Goal: Task Accomplishment & Management: Use online tool/utility

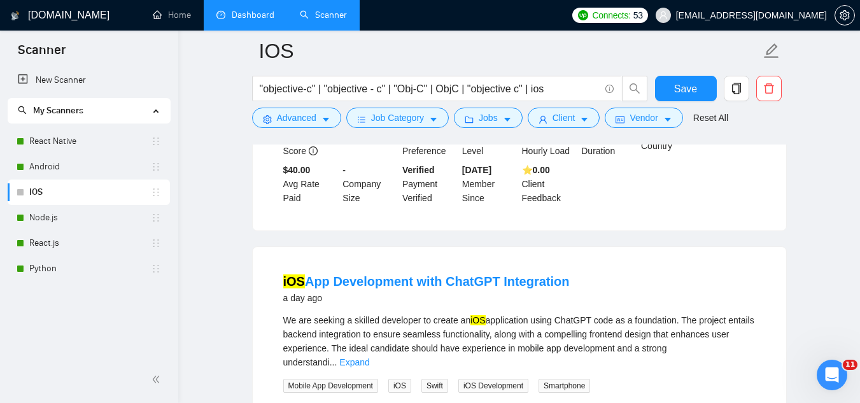
click at [252, 17] on link "Dashboard" at bounding box center [245, 15] width 58 height 11
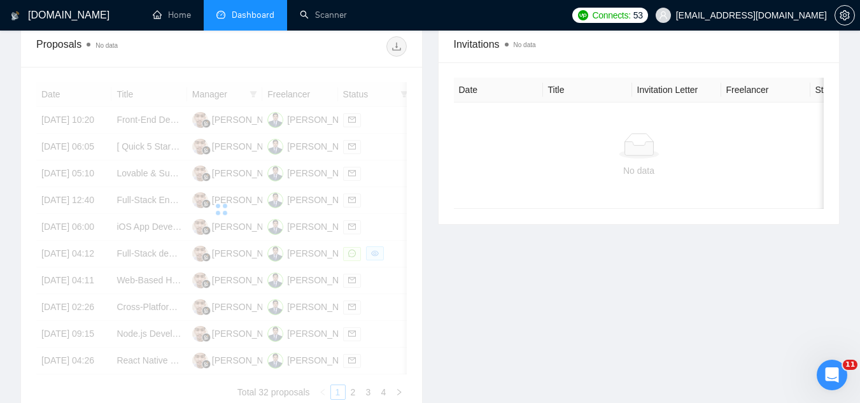
scroll to position [383, 0]
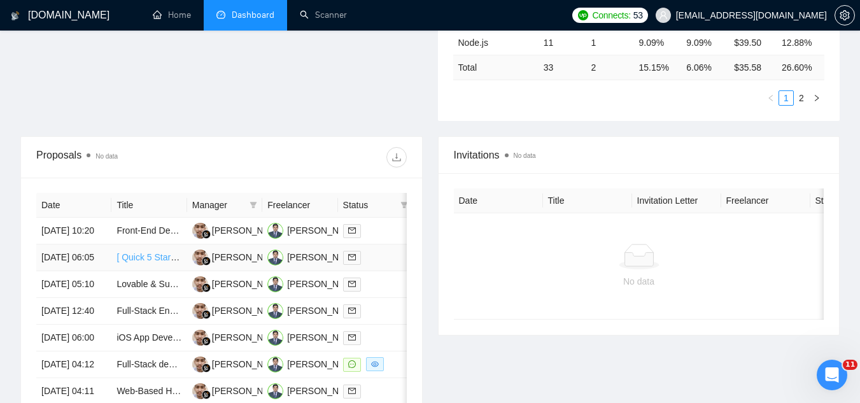
click at [141, 262] on link "[ Quick 5 Star ] React Flow Developer" at bounding box center [190, 257] width 149 height 10
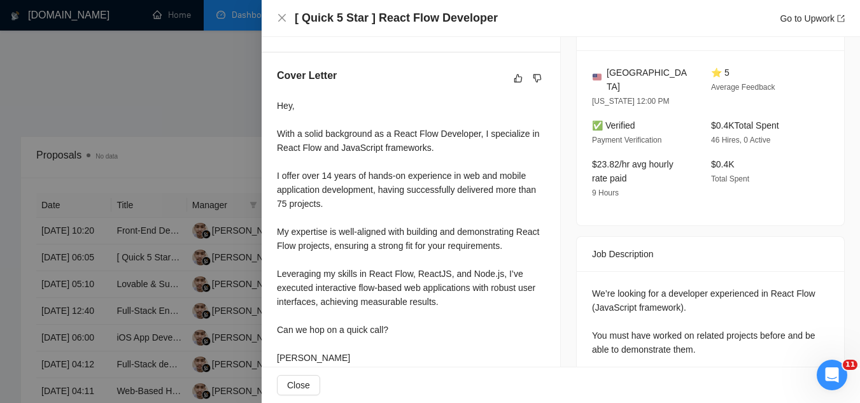
scroll to position [318, 0]
click at [179, 51] on div at bounding box center [430, 201] width 860 height 403
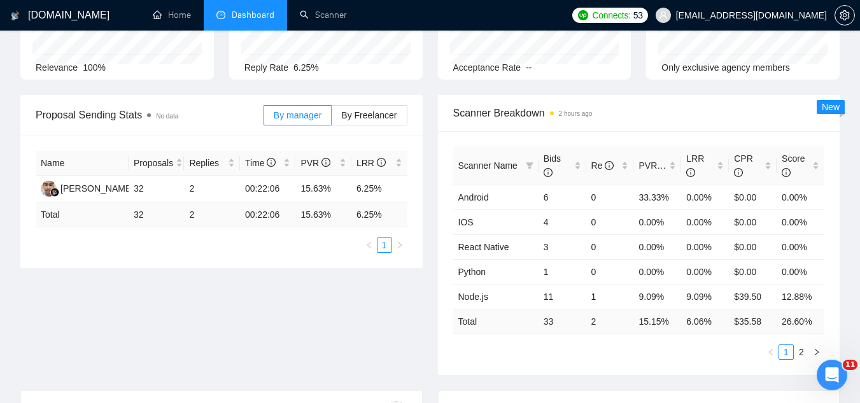
scroll to position [0, 0]
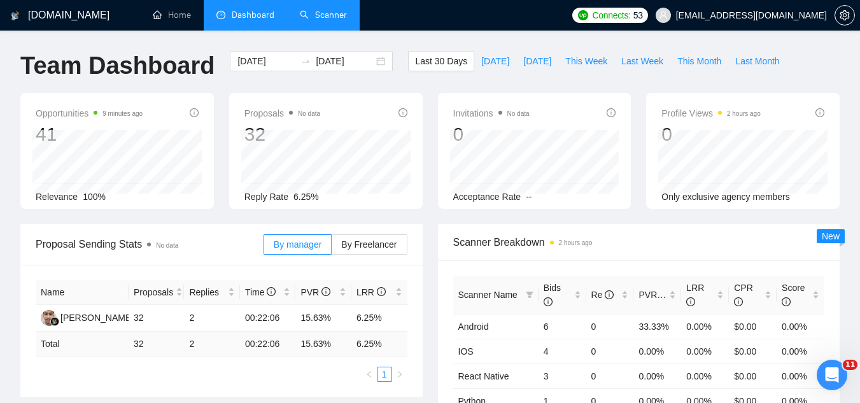
click at [338, 20] on link "Scanner" at bounding box center [323, 15] width 47 height 11
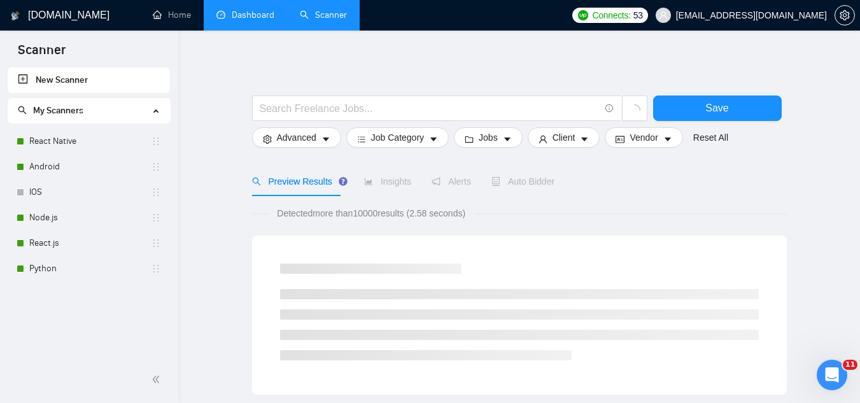
click at [257, 16] on link "Dashboard" at bounding box center [245, 15] width 58 height 11
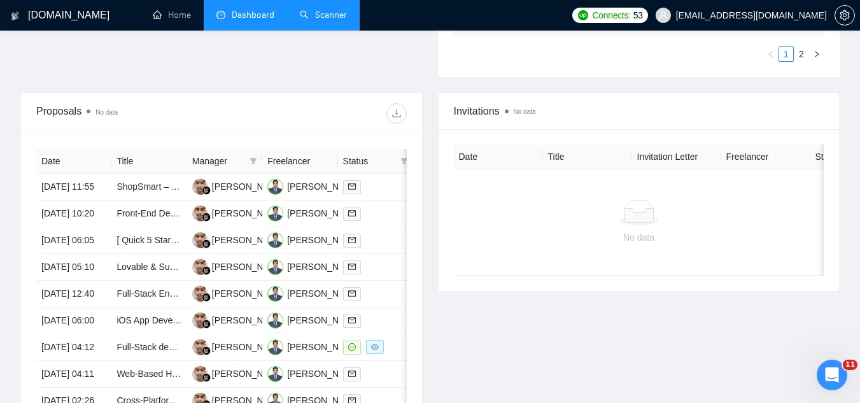
scroll to position [446, 0]
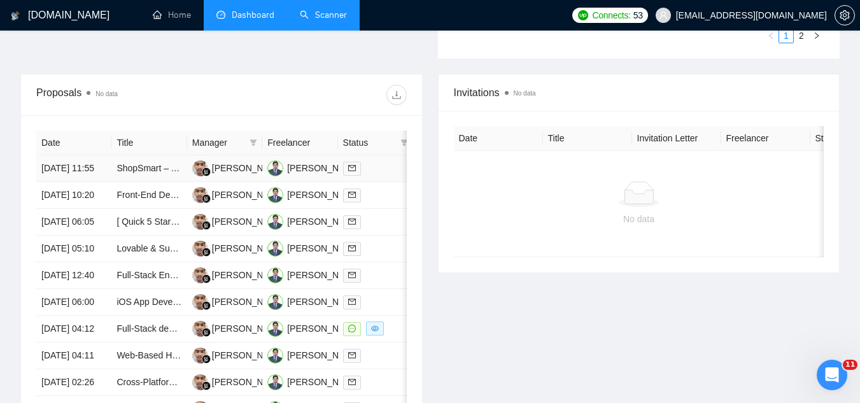
click at [166, 182] on td "ShopSmart – AI-Powered E-Commerce Backend (API + Database)" at bounding box center [148, 168] width 75 height 27
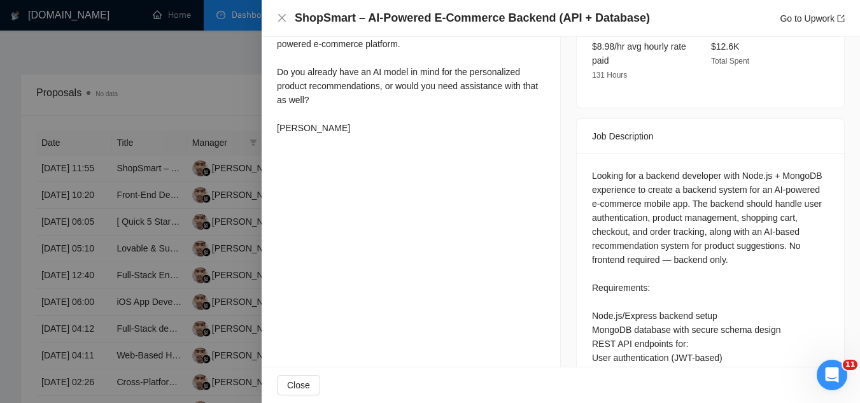
scroll to position [573, 0]
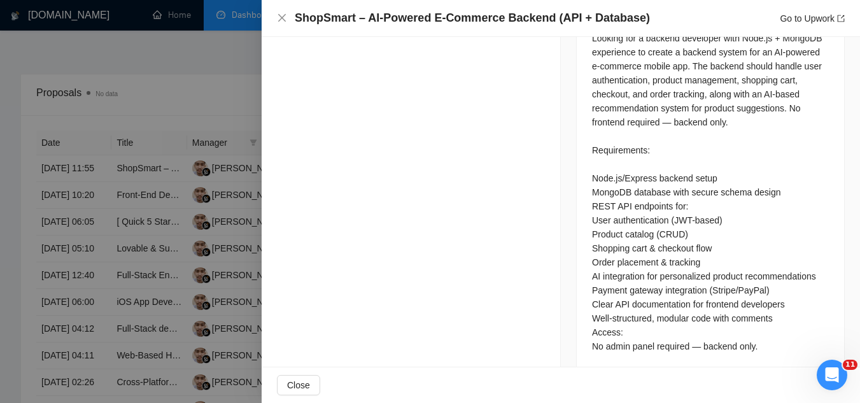
click at [199, 91] on div at bounding box center [430, 201] width 860 height 403
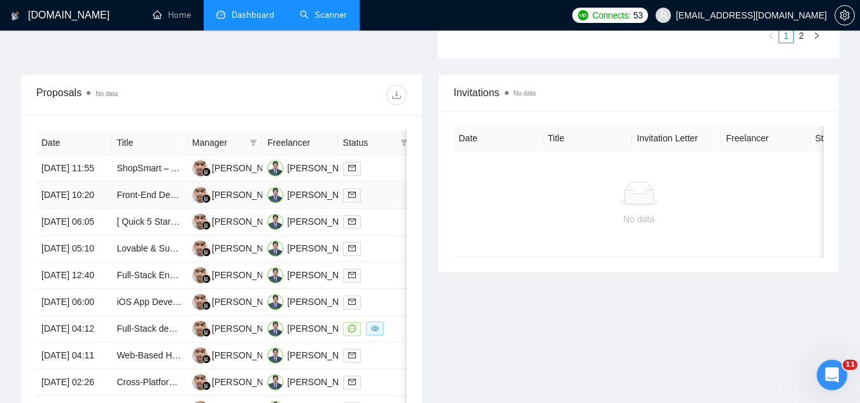
click at [157, 209] on td "Front-End Developer (Shopify / Ecommerce) – 1-Week Sprint, Pixel-Perfect from P…" at bounding box center [148, 195] width 75 height 27
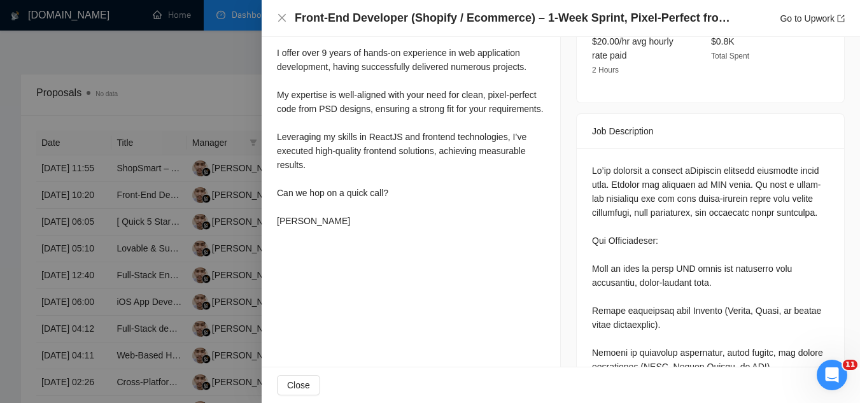
scroll to position [446, 0]
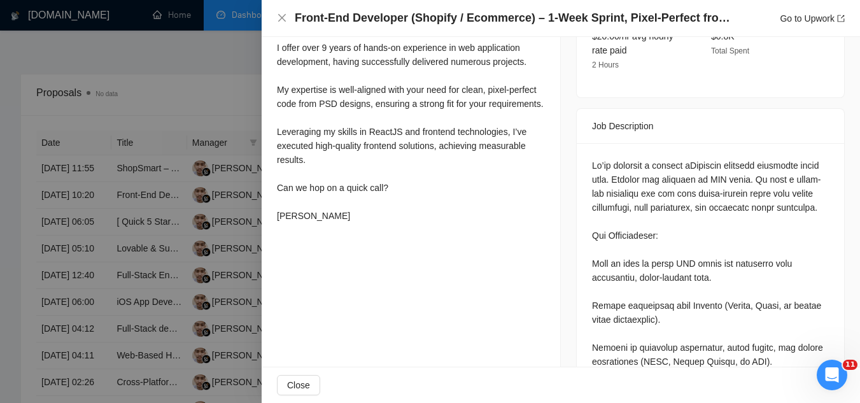
click at [214, 85] on div at bounding box center [430, 201] width 860 height 403
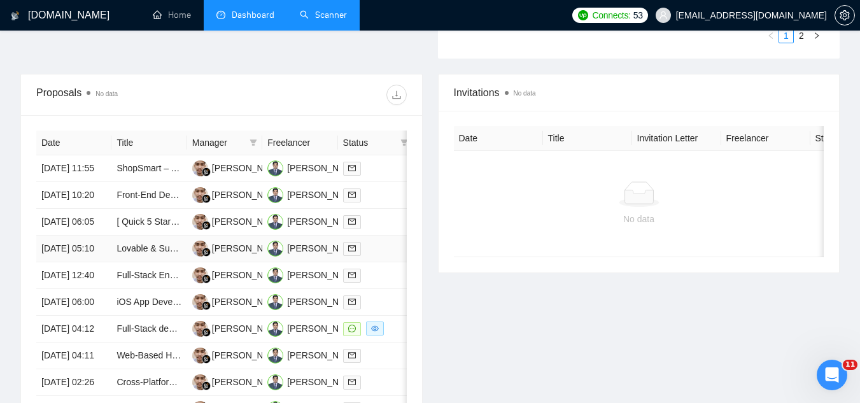
click at [161, 262] on td "Lovable & SupaBase for AI Chatbot using Node.Js" at bounding box center [148, 248] width 75 height 27
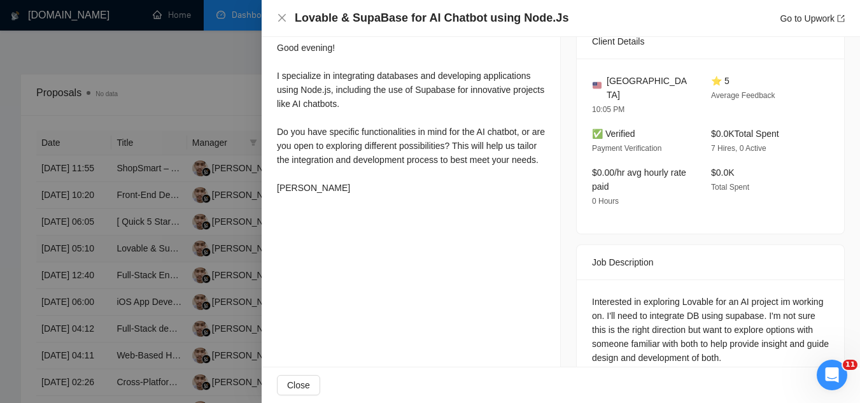
click at [161, 303] on div at bounding box center [430, 201] width 860 height 403
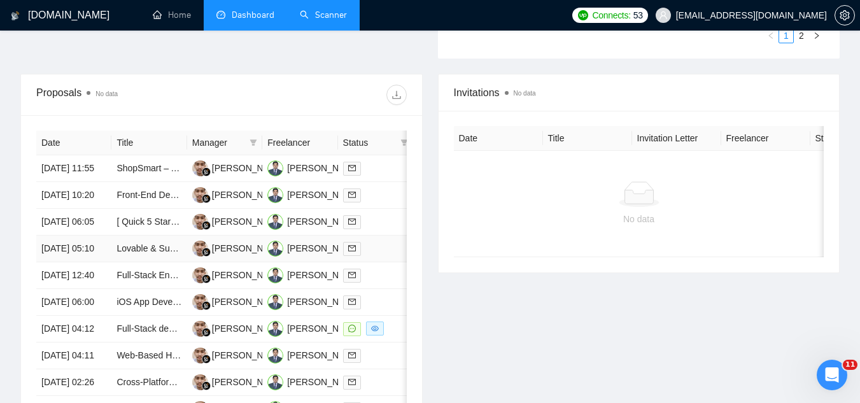
scroll to position [509, 0]
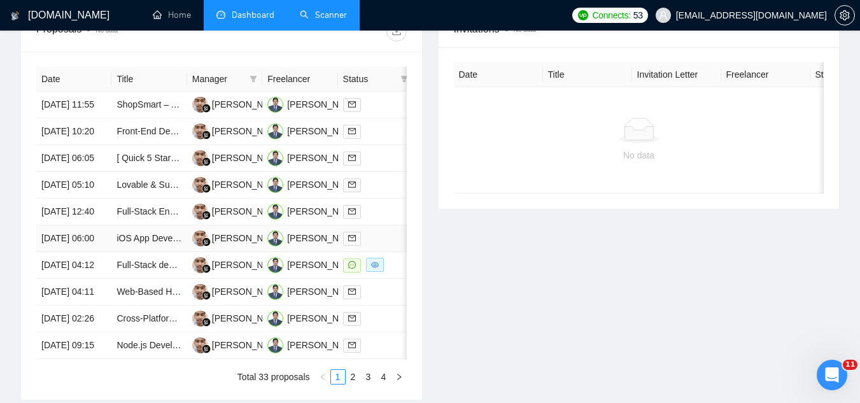
click at [151, 252] on td "iOS App Development with ChatGPT Integration" at bounding box center [148, 238] width 75 height 27
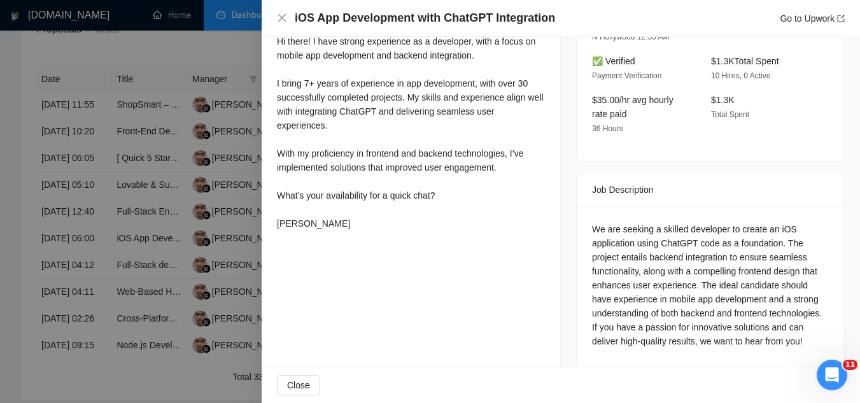
scroll to position [396, 0]
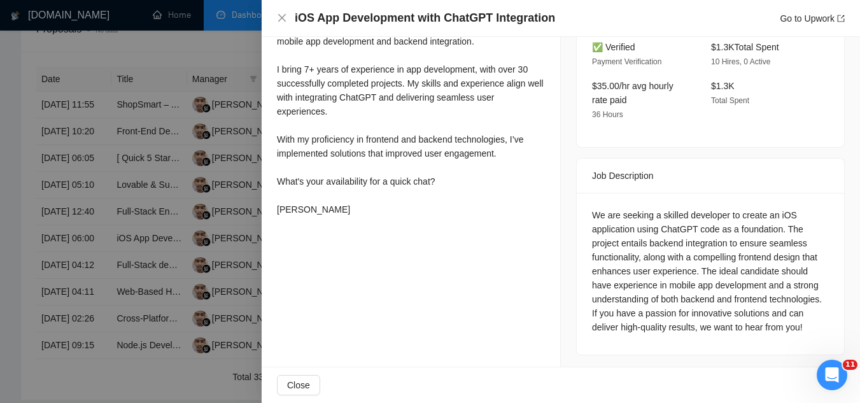
click at [193, 241] on div at bounding box center [430, 201] width 860 height 403
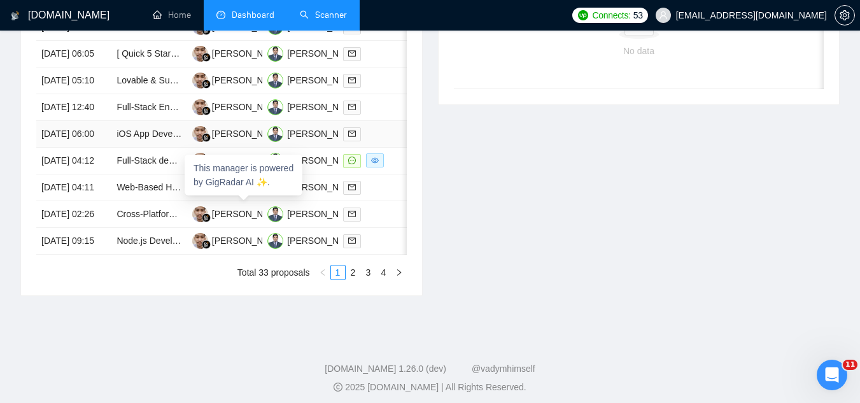
scroll to position [636, 0]
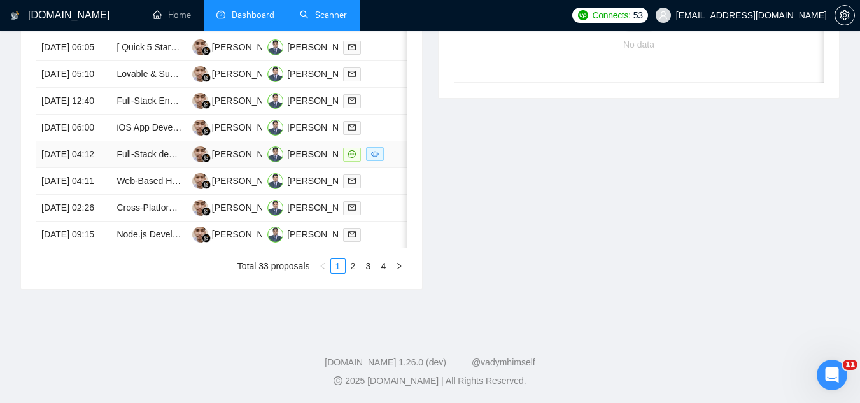
click at [150, 168] on td "Full-Stack developer and AWS Engineer" at bounding box center [148, 154] width 75 height 27
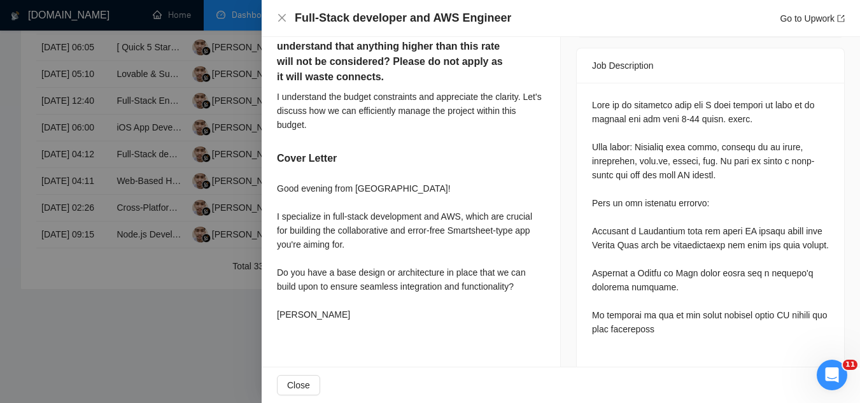
scroll to position [523, 0]
click at [175, 303] on div at bounding box center [430, 201] width 860 height 403
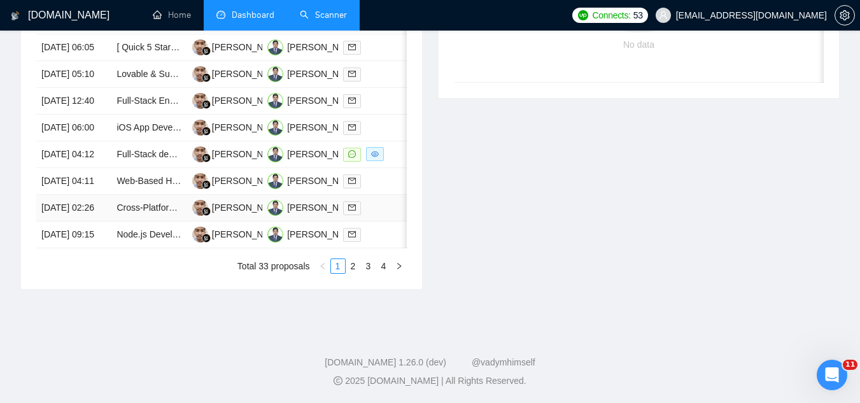
click at [161, 221] on td "Cross-Platform Mobile App Developer Needed" at bounding box center [148, 208] width 75 height 27
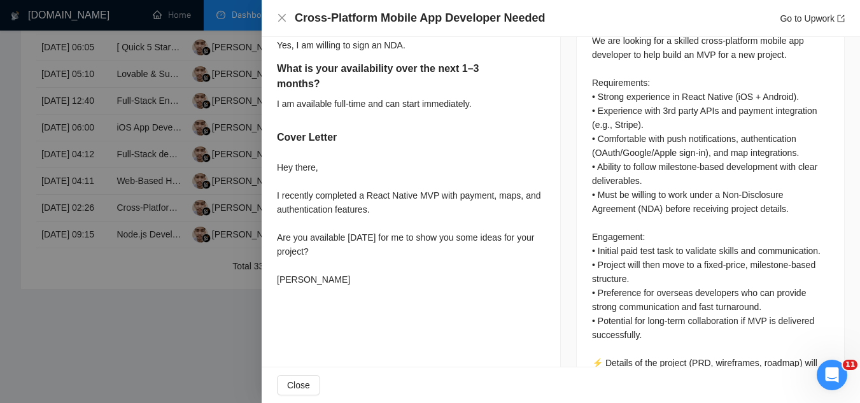
scroll to position [650, 0]
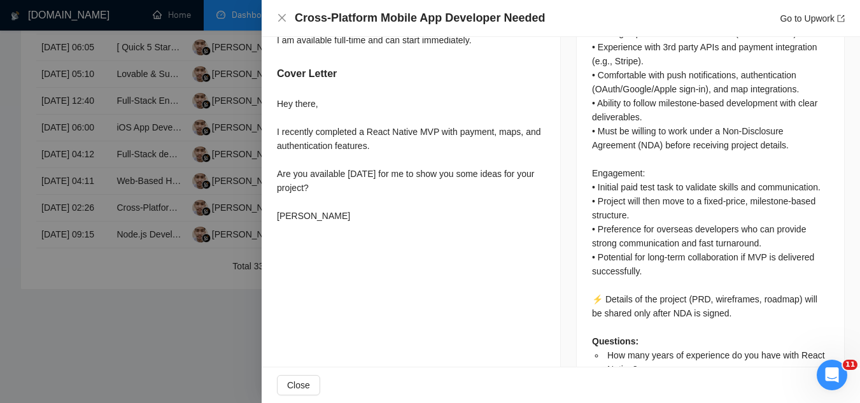
click at [170, 341] on div at bounding box center [430, 201] width 860 height 403
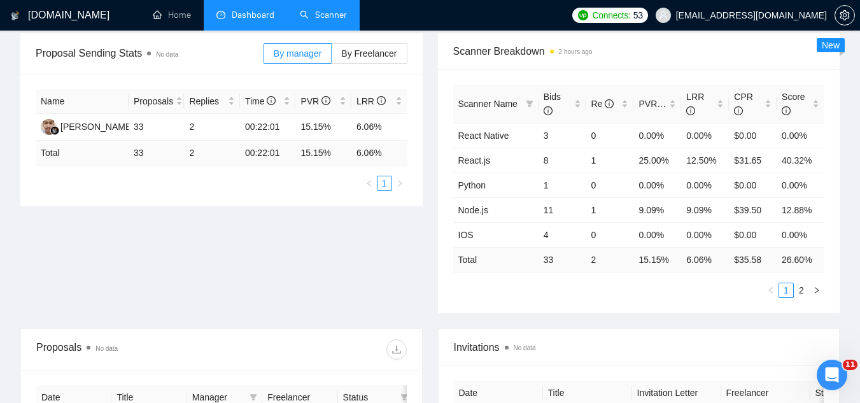
scroll to position [0, 0]
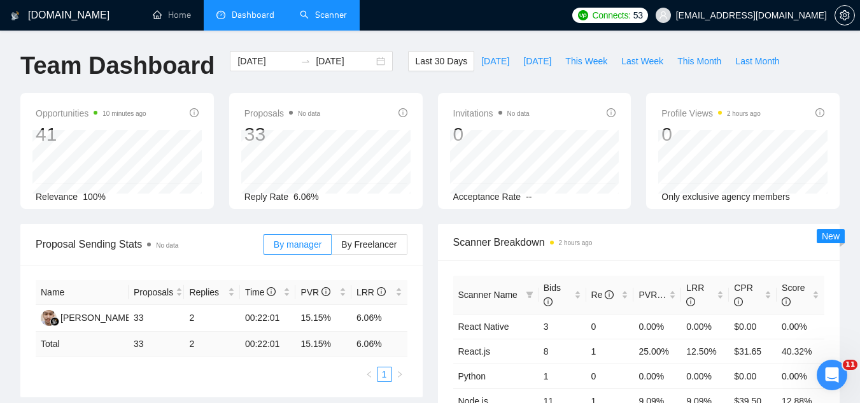
click at [328, 10] on link "Scanner" at bounding box center [323, 15] width 47 height 11
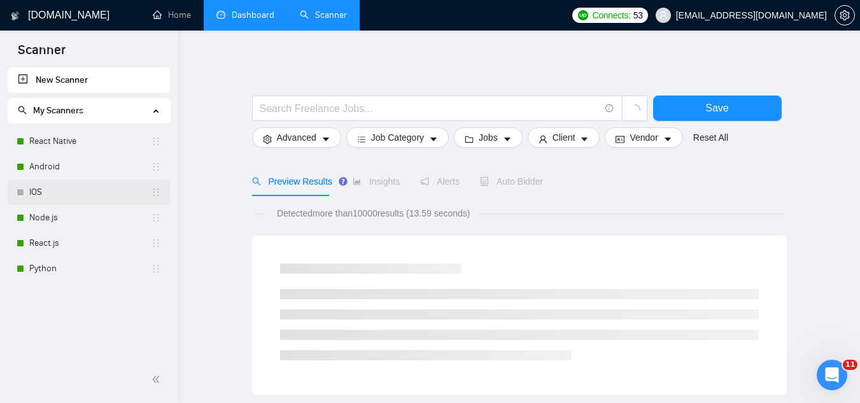
click at [97, 191] on link "IOS" at bounding box center [90, 191] width 122 height 25
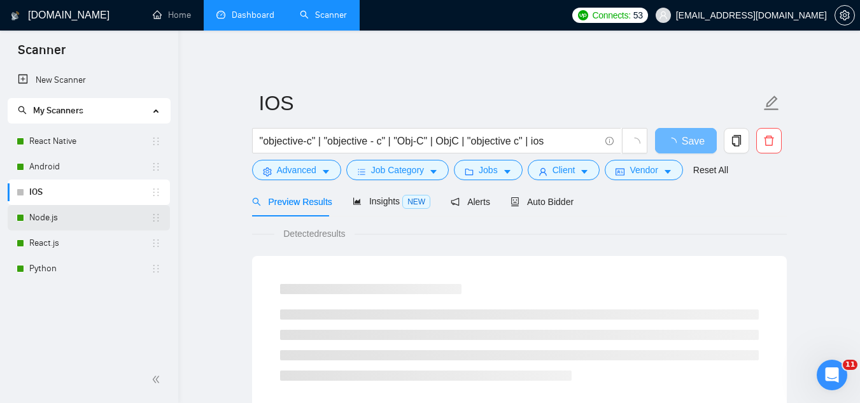
click at [87, 227] on link "Node.js" at bounding box center [90, 217] width 122 height 25
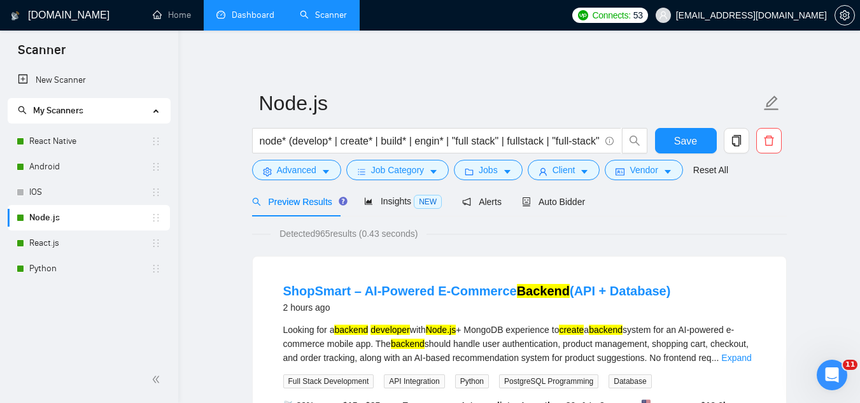
click at [718, 15] on span "[EMAIL_ADDRESS][DOMAIN_NAME]" at bounding box center [751, 15] width 151 height 0
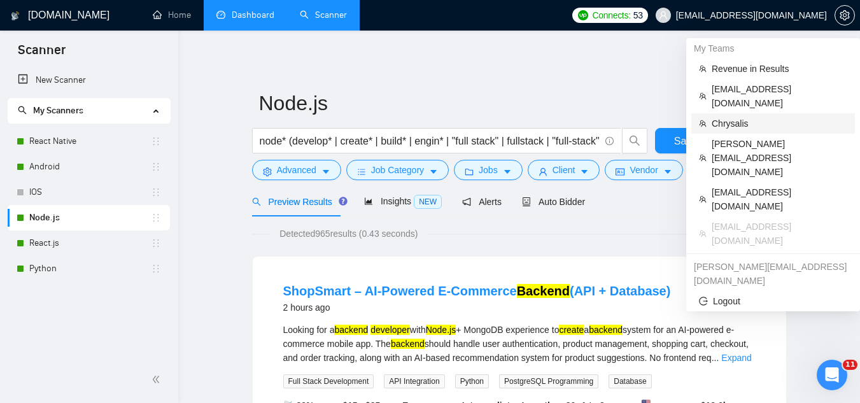
click at [739, 116] on span "Chrysalis" at bounding box center [780, 123] width 136 height 14
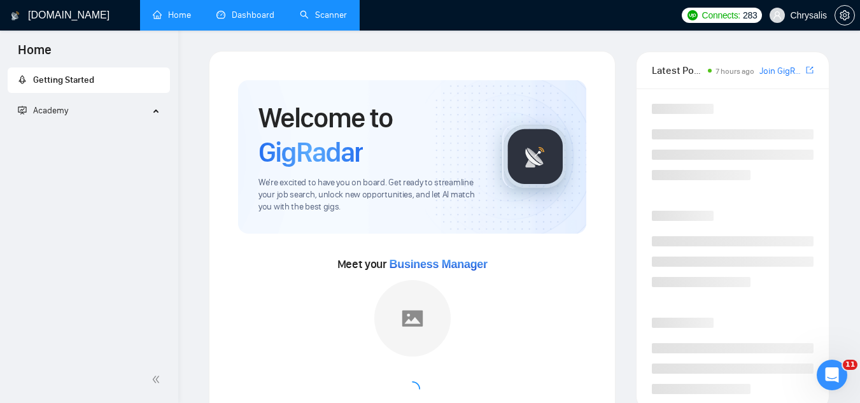
click at [237, 11] on link "Dashboard" at bounding box center [245, 15] width 58 height 11
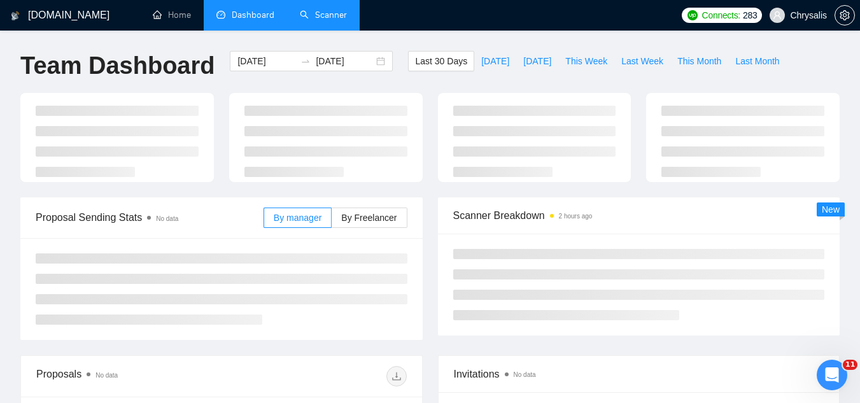
click at [336, 20] on link "Scanner" at bounding box center [323, 15] width 47 height 11
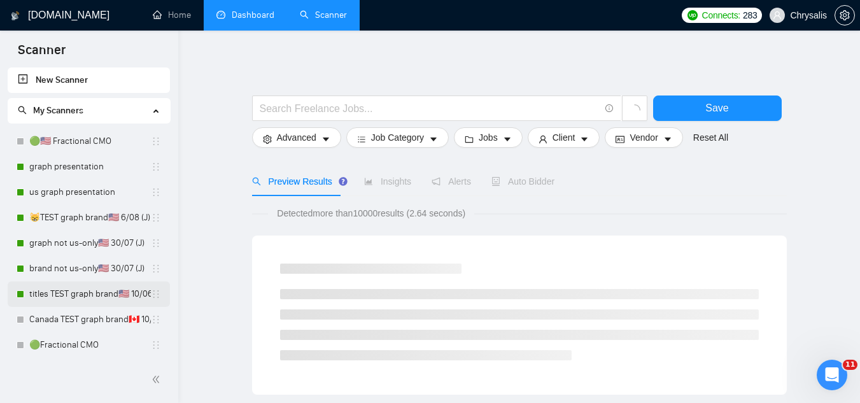
click at [106, 299] on link "titles TEST graph brand🇺🇸 10/06 (T)" at bounding box center [90, 293] width 122 height 25
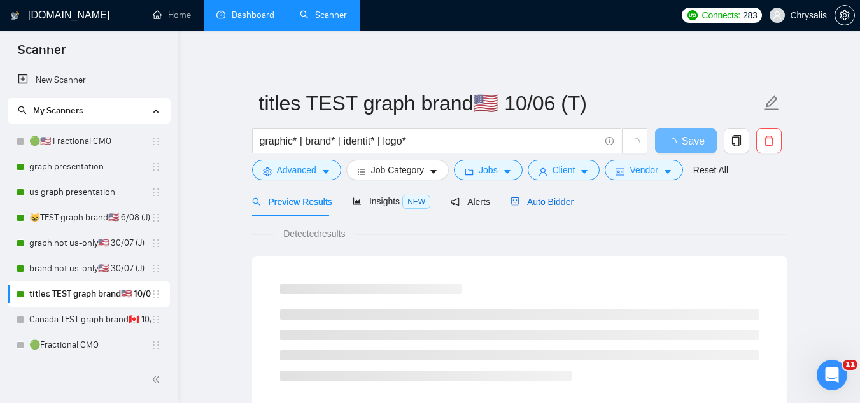
click at [552, 204] on span "Auto Bidder" at bounding box center [541, 202] width 63 height 10
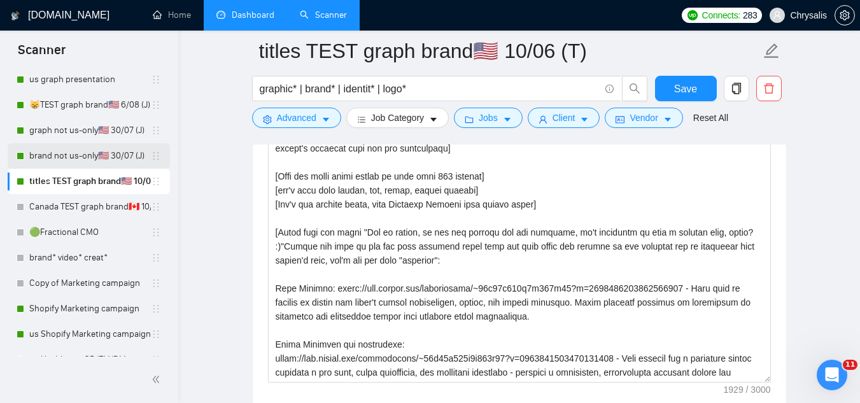
scroll to position [127, 0]
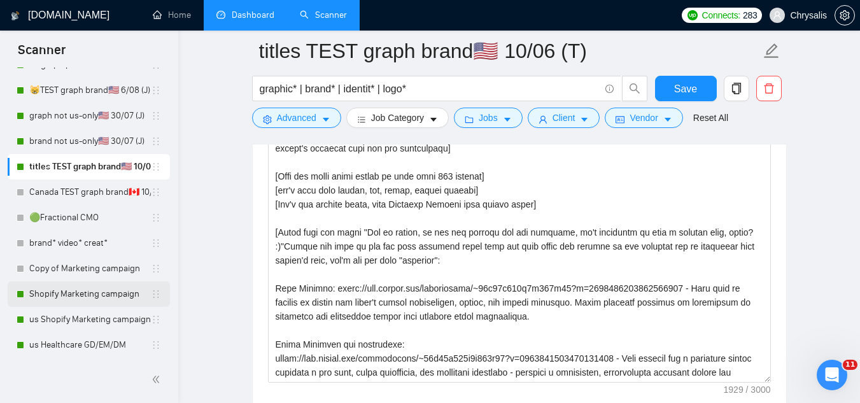
click at [74, 299] on link "Shopify Marketing campaign" at bounding box center [90, 293] width 122 height 25
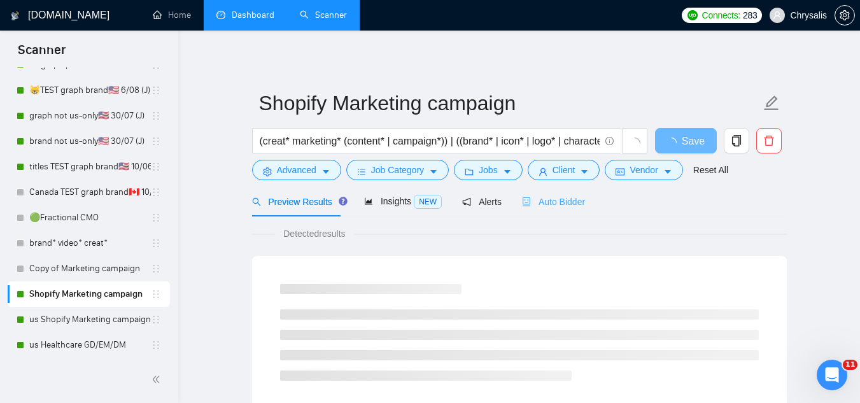
click at [549, 193] on div "Auto Bidder" at bounding box center [553, 201] width 63 height 30
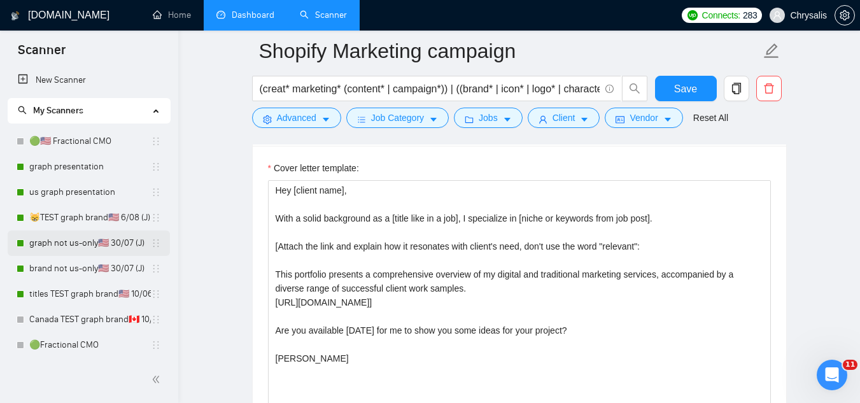
click at [83, 244] on link "graph not us-only🇺🇸 30/07 (J)" at bounding box center [90, 242] width 122 height 25
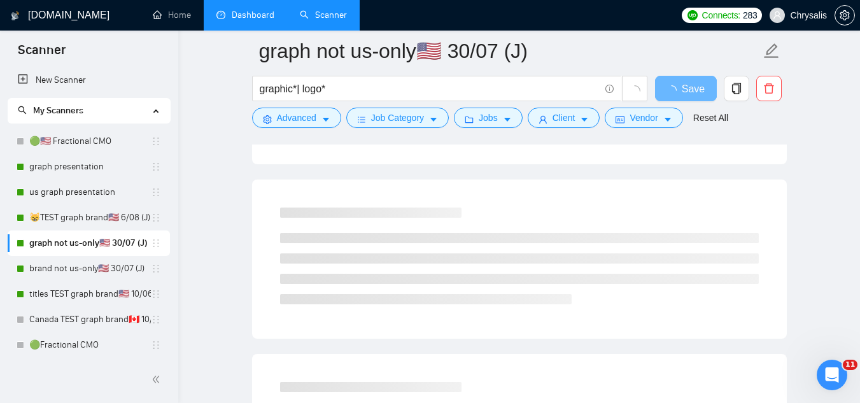
scroll to position [53, 0]
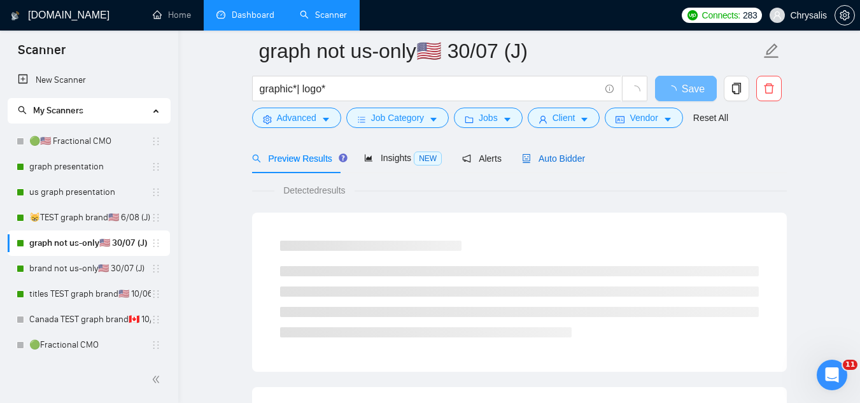
click at [548, 161] on span "Auto Bidder" at bounding box center [553, 158] width 63 height 10
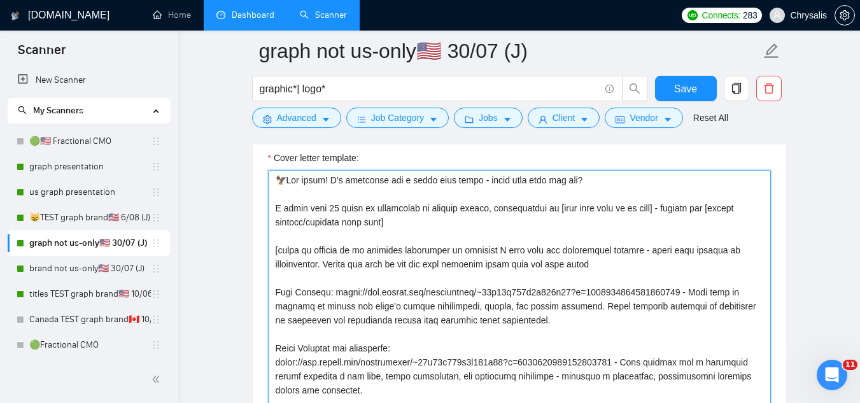
click at [272, 248] on textarea "Cover letter template:" at bounding box center [519, 313] width 503 height 286
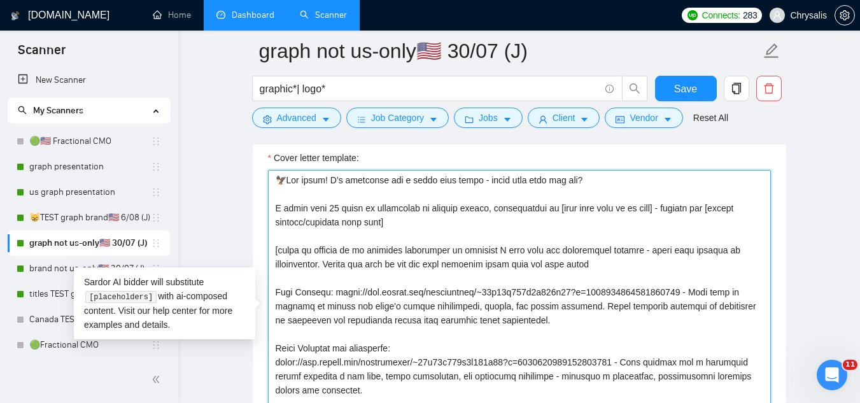
click at [272, 248] on textarea "Cover letter template:" at bounding box center [519, 313] width 503 height 286
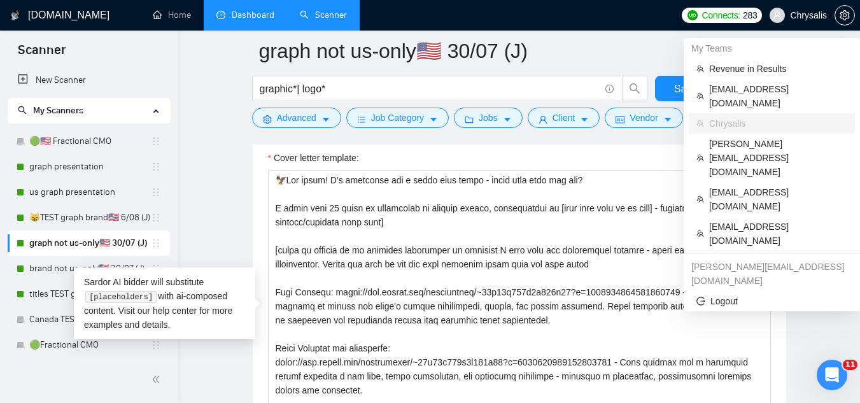
click at [798, 15] on span "Chrysalis" at bounding box center [808, 15] width 37 height 0
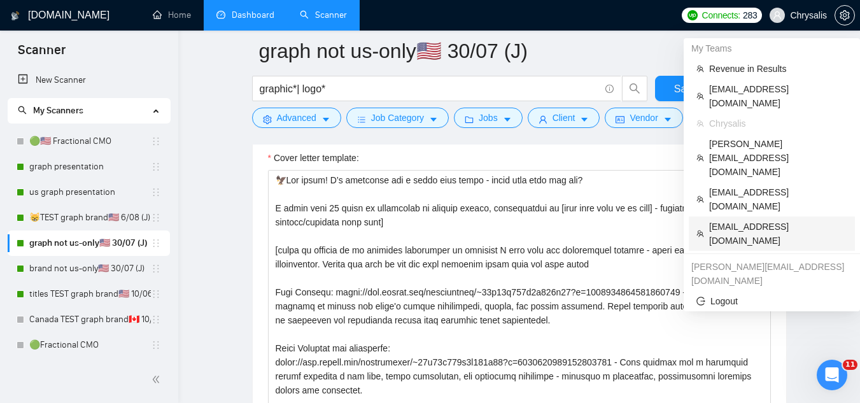
click at [745, 220] on span "[EMAIL_ADDRESS][DOMAIN_NAME]" at bounding box center [778, 234] width 138 height 28
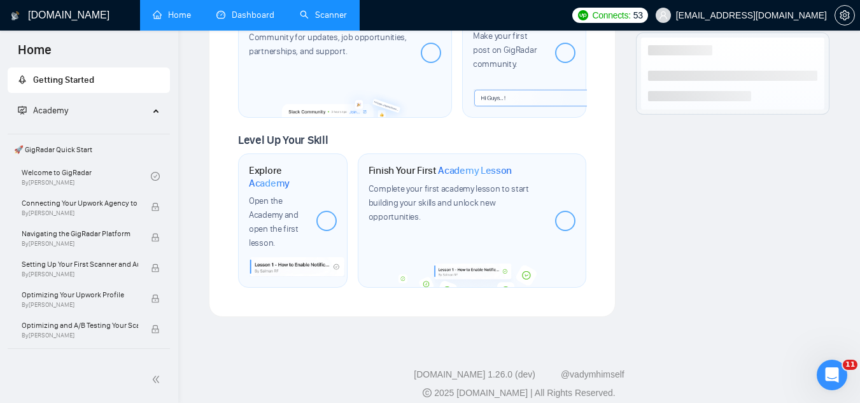
click at [256, 18] on link "Dashboard" at bounding box center [245, 15] width 58 height 11
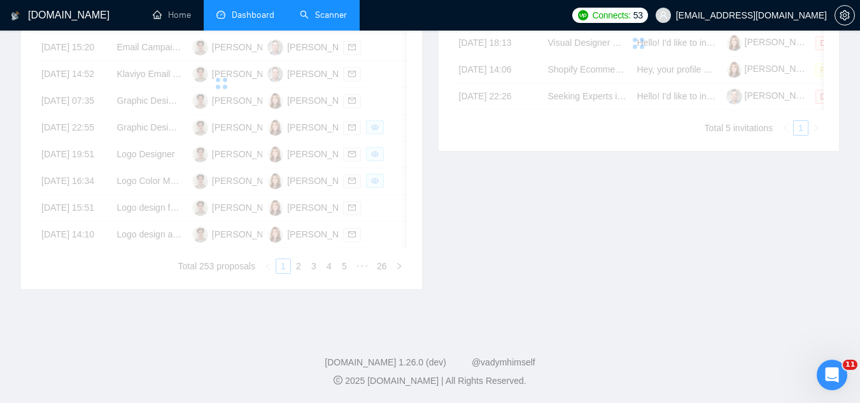
scroll to position [356, 0]
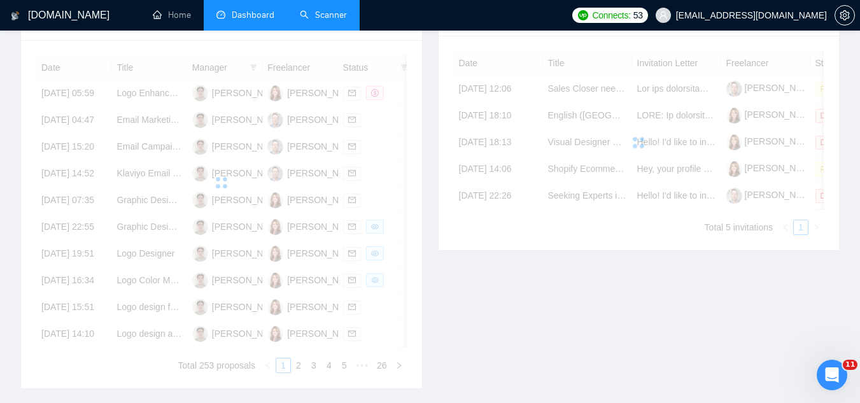
click at [335, 20] on link "Scanner" at bounding box center [323, 15] width 47 height 11
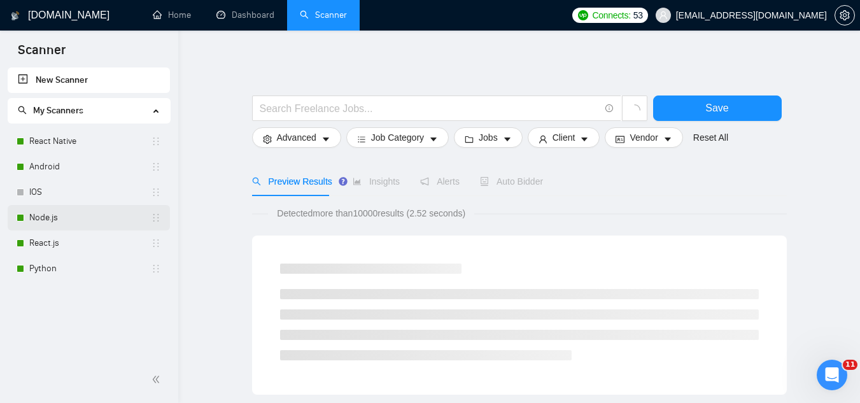
click at [85, 221] on link "Node.js" at bounding box center [90, 217] width 122 height 25
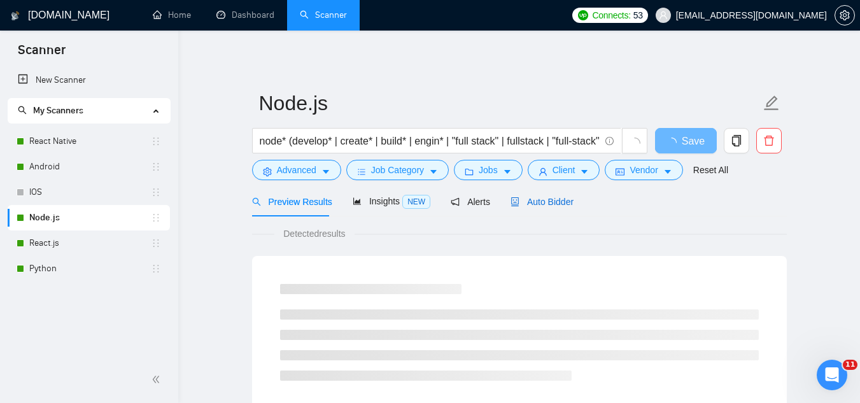
click at [545, 199] on span "Auto Bidder" at bounding box center [541, 202] width 63 height 10
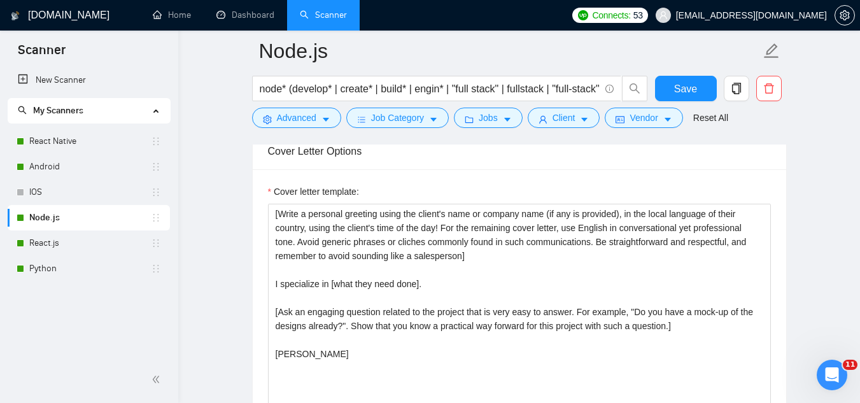
scroll to position [1400, 0]
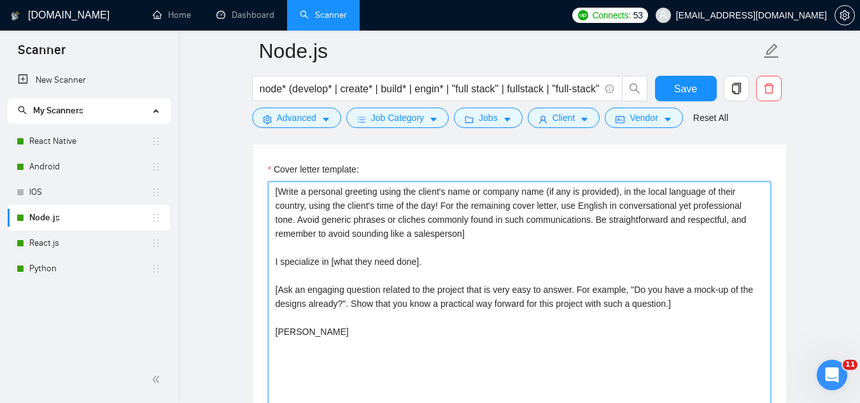
click at [463, 262] on textarea "[Write a personal greeting using the client's name or company name (if any is p…" at bounding box center [519, 324] width 503 height 286
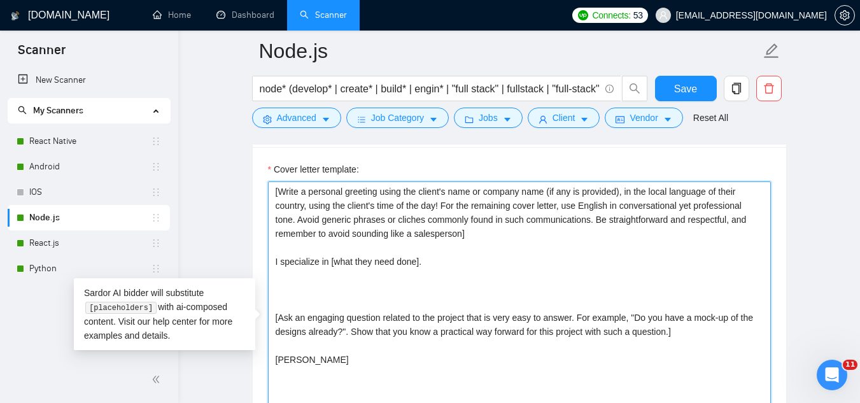
paste textarea "[share an example of my relevant experience of projects I have done and outstan…"
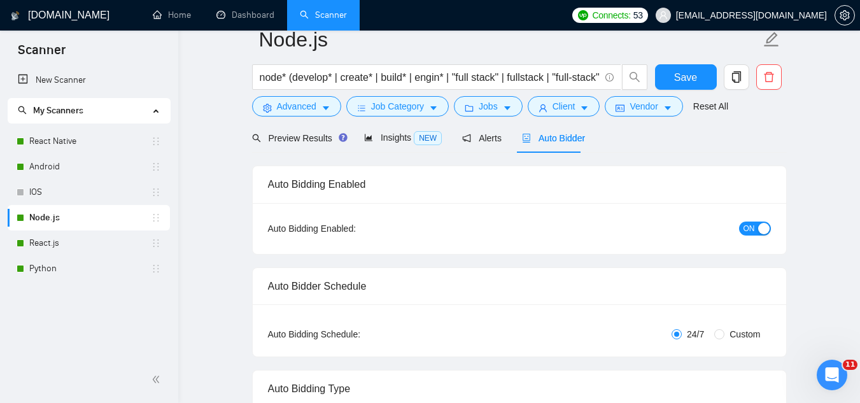
scroll to position [0, 0]
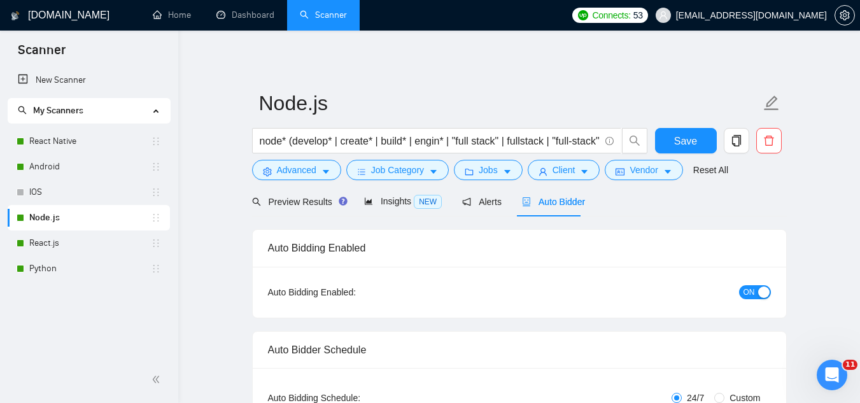
type textarea "[Write a personal greeting using the client's name or company name (if any is p…"
click at [747, 294] on span "ON" at bounding box center [748, 292] width 11 height 14
click at [687, 144] on span "Save" at bounding box center [685, 141] width 23 height 16
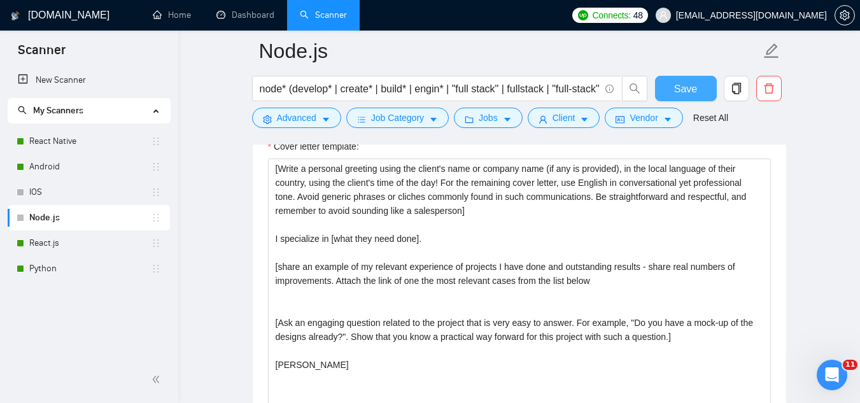
scroll to position [1400, 0]
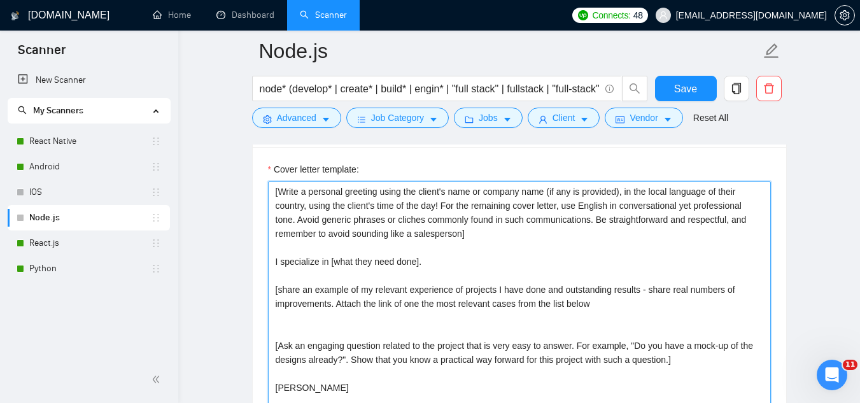
click at [597, 305] on textarea "[Write a personal greeting using the client's name or company name (if any is p…" at bounding box center [519, 324] width 503 height 286
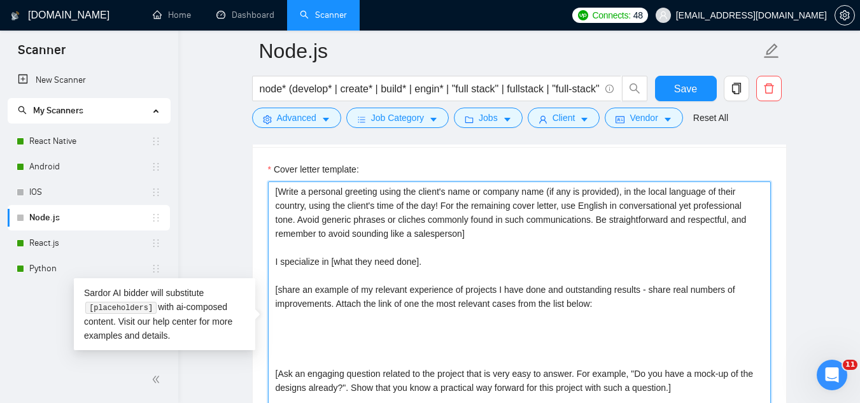
type textarea "[Write a personal greeting using the client's name or company name (if any is p…"
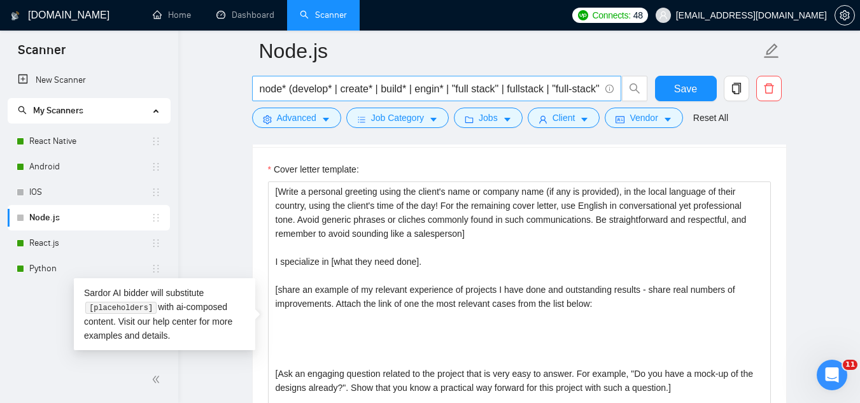
drag, startPoint x: 129, startPoint y: 190, endPoint x: 474, endPoint y: 76, distance: 363.3
click at [129, 190] on link "IOS" at bounding box center [90, 191] width 122 height 25
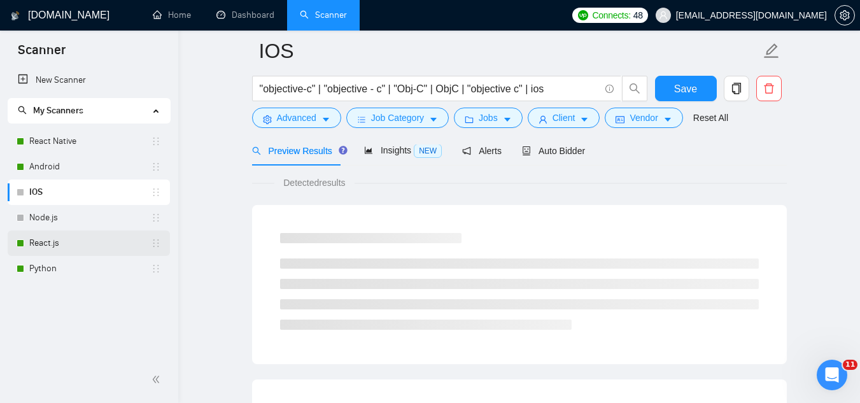
scroll to position [817, 0]
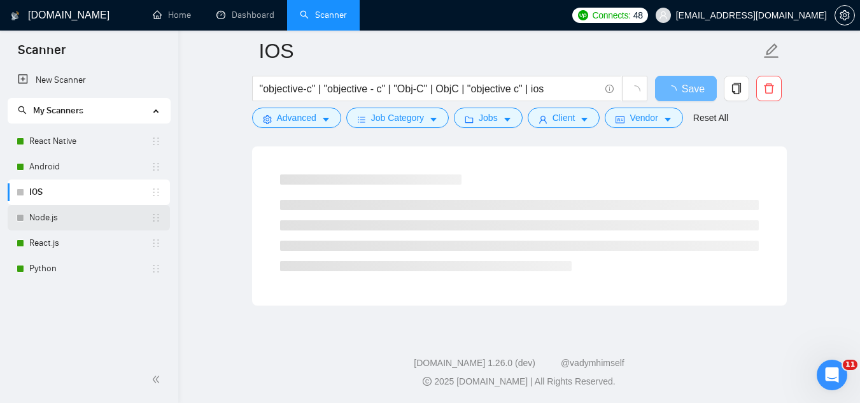
click at [88, 216] on link "Node.js" at bounding box center [90, 217] width 122 height 25
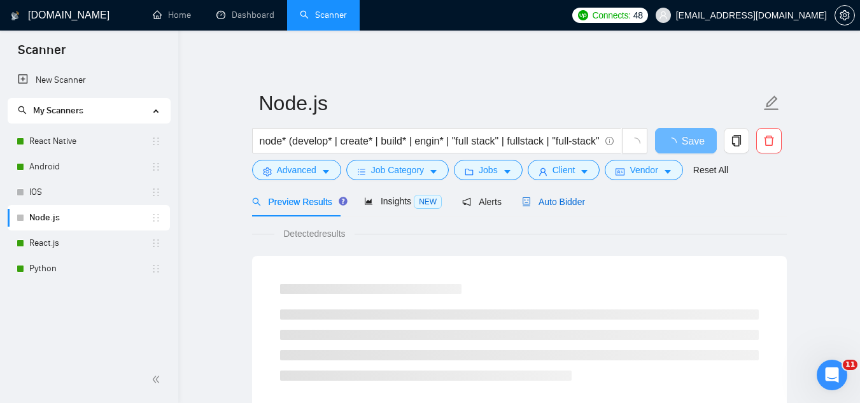
click at [551, 202] on span "Auto Bidder" at bounding box center [553, 202] width 63 height 10
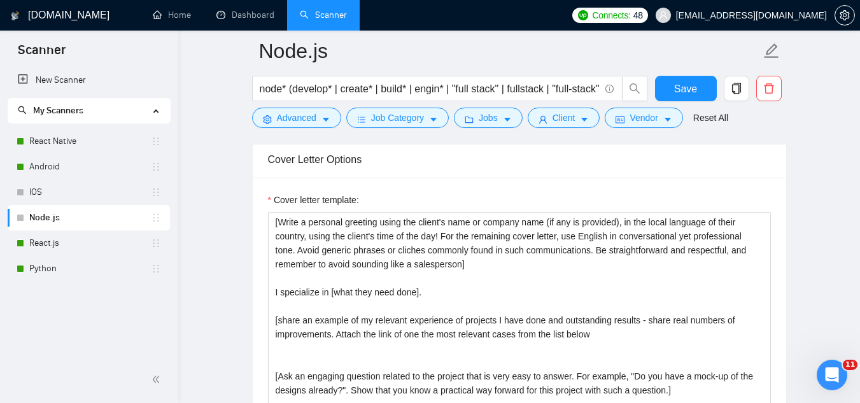
scroll to position [1400, 0]
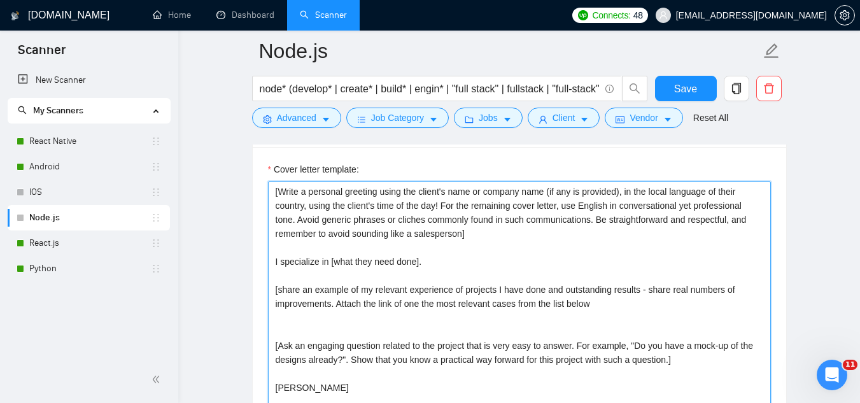
click at [446, 283] on textarea "[Write a personal greeting using the client's name or company name (if any is p…" at bounding box center [519, 324] width 503 height 286
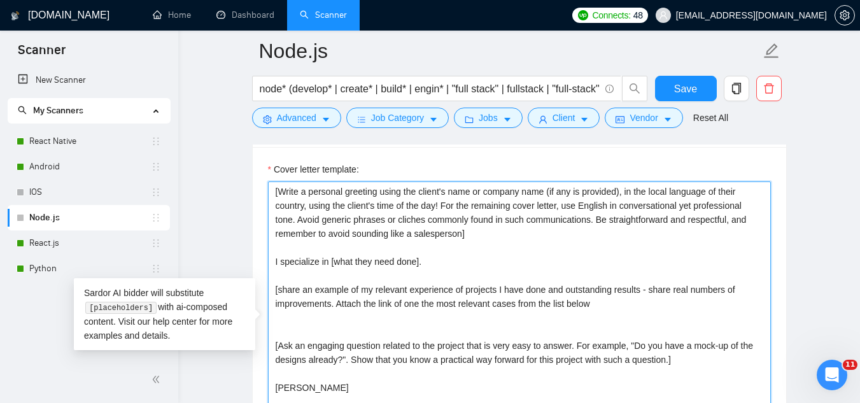
click at [446, 283] on textarea "[Write a personal greeting using the client's name or company name (if any is p…" at bounding box center [519, 324] width 503 height 286
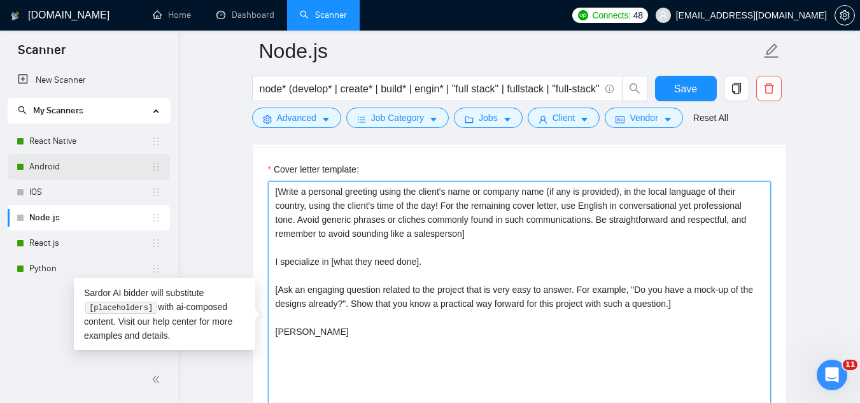
type textarea "[Write a personal greeting using the client's name or company name (if any is p…"
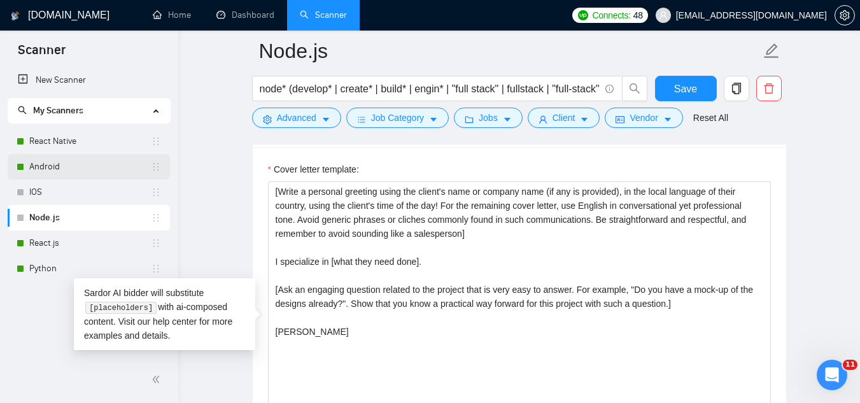
click at [116, 169] on link "Android" at bounding box center [90, 166] width 122 height 25
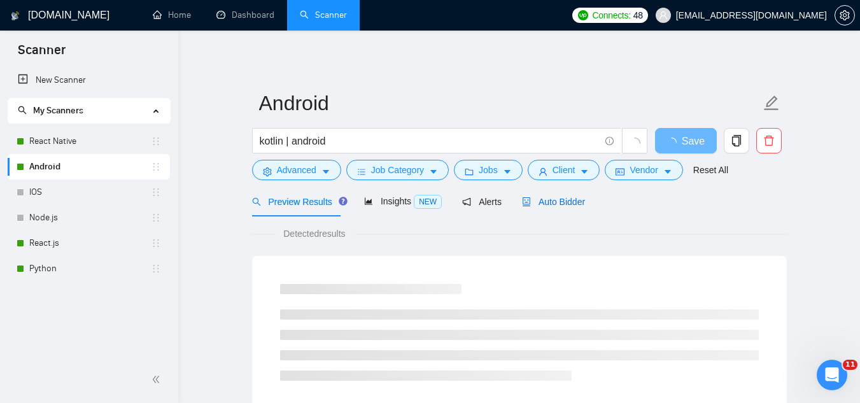
click at [545, 197] on span "Auto Bidder" at bounding box center [553, 202] width 63 height 10
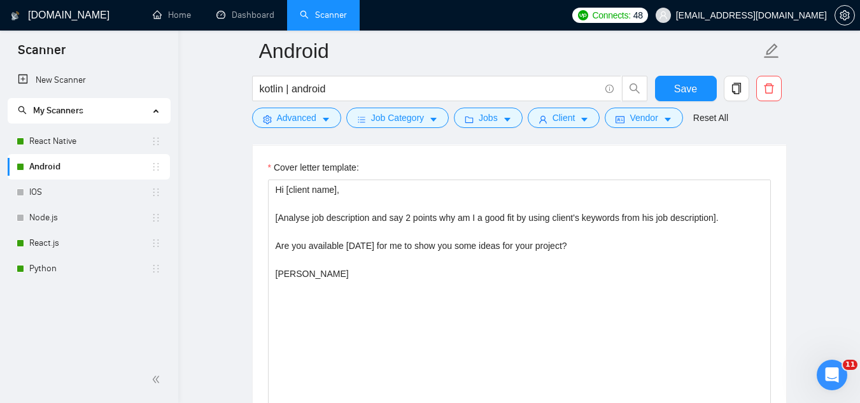
scroll to position [1400, 0]
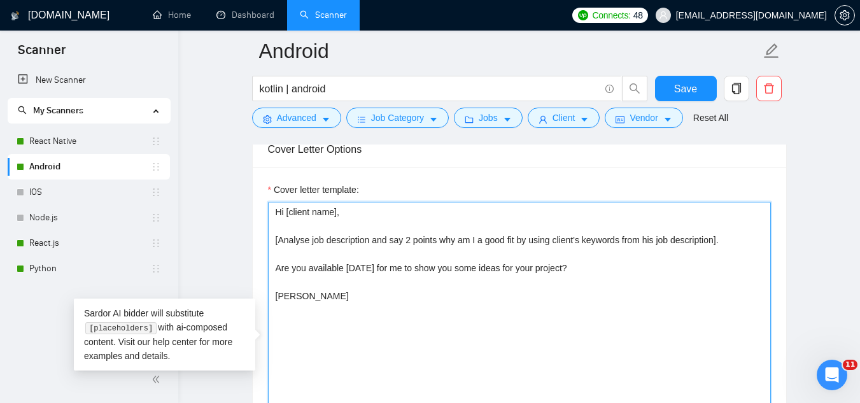
click at [292, 235] on textarea "Hi [client name], [Analyse job description and say 2 points why am I a good fit…" at bounding box center [519, 345] width 503 height 286
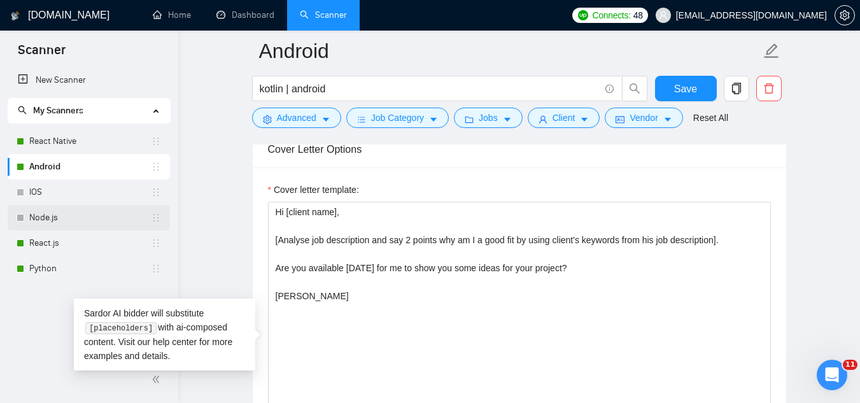
click at [72, 216] on link "Node.js" at bounding box center [90, 217] width 122 height 25
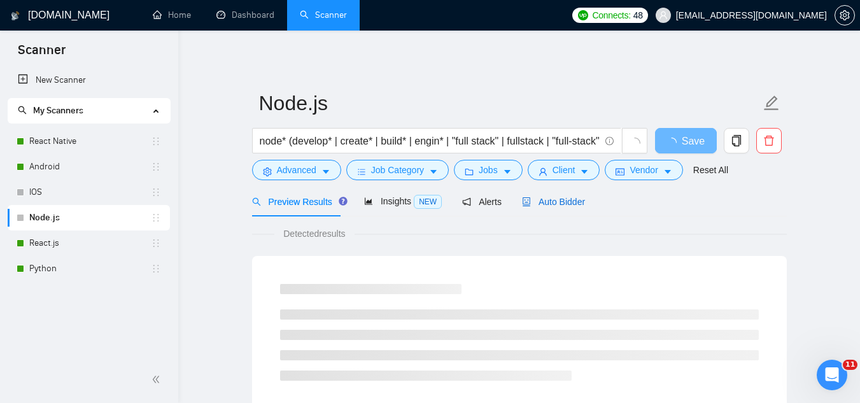
click at [563, 200] on span "Auto Bidder" at bounding box center [553, 202] width 63 height 10
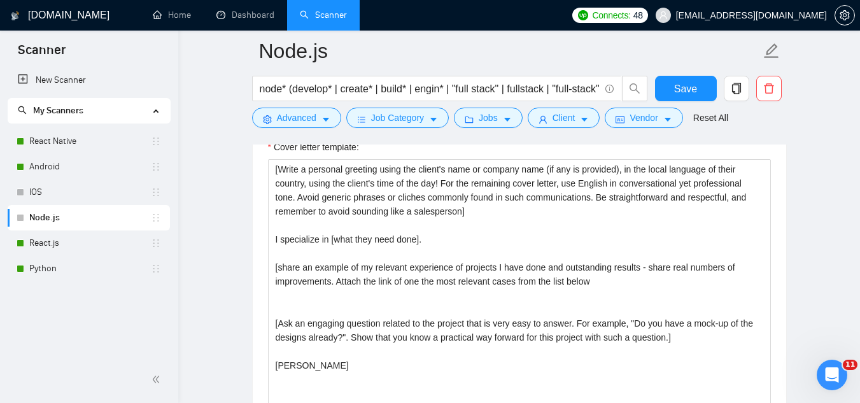
scroll to position [1400, 0]
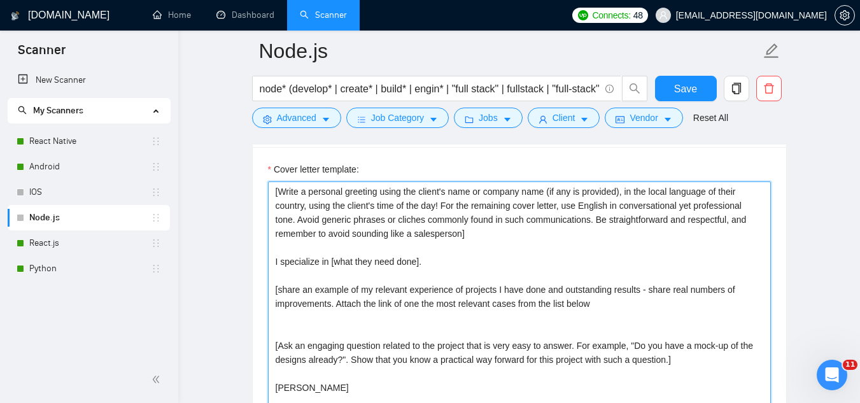
click at [402, 288] on textarea "[Write a personal greeting using the client's name or company name (if any is p…" at bounding box center [519, 324] width 503 height 286
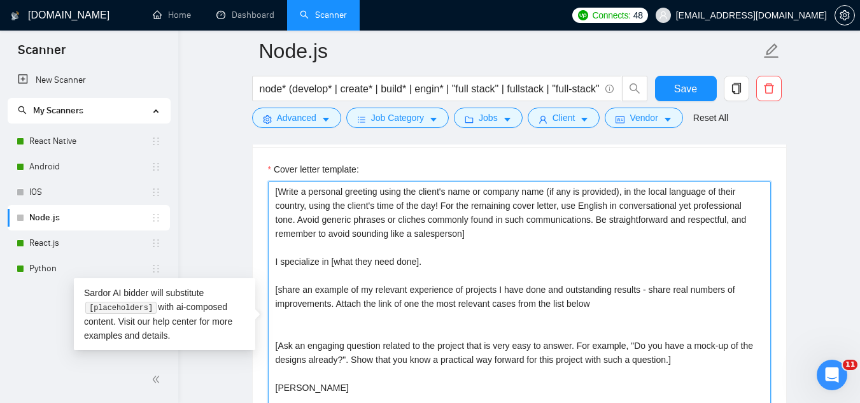
click at [402, 288] on textarea "[Write a personal greeting using the client's name or company name (if any is p…" at bounding box center [519, 324] width 503 height 286
paste textarea "Analyse job description and say 2 points why am I a good fit by using client's …"
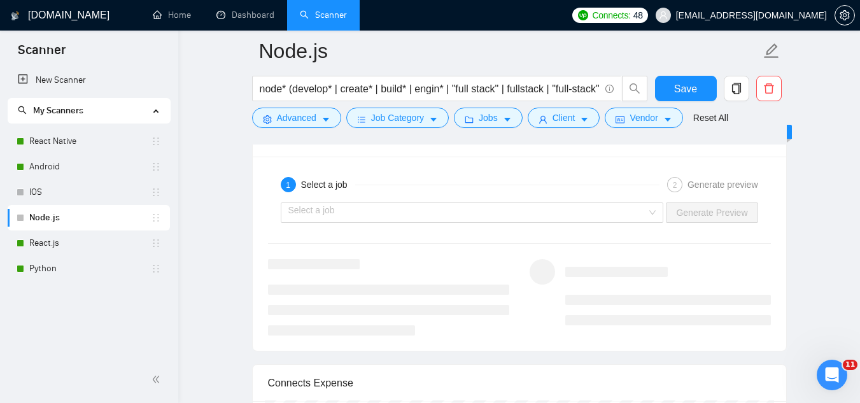
scroll to position [2419, 0]
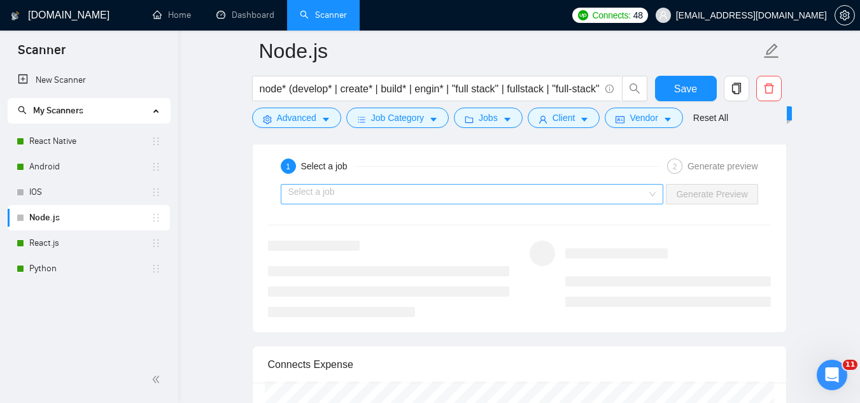
click at [406, 200] on input "search" at bounding box center [467, 194] width 359 height 19
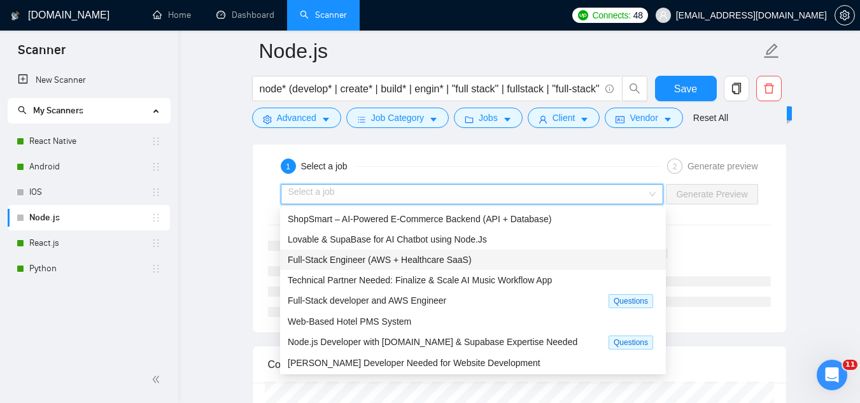
click at [424, 262] on span "Full-Stack Engineer (AWS + Healthcare SaaS)" at bounding box center [380, 260] width 184 height 10
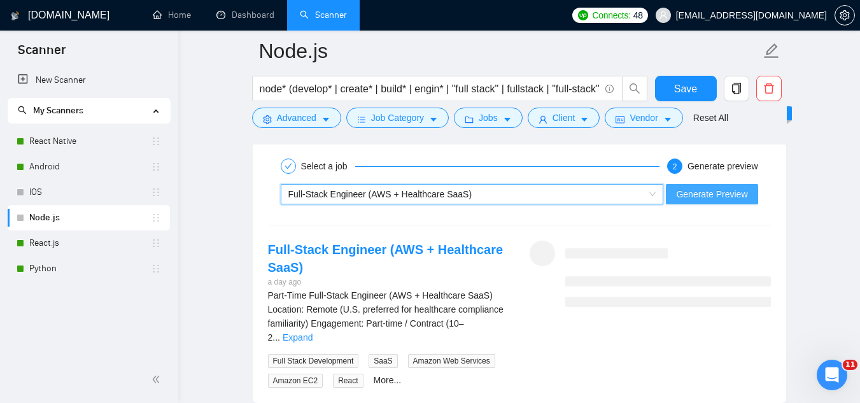
click at [692, 197] on span "Generate Preview" at bounding box center [711, 194] width 71 height 14
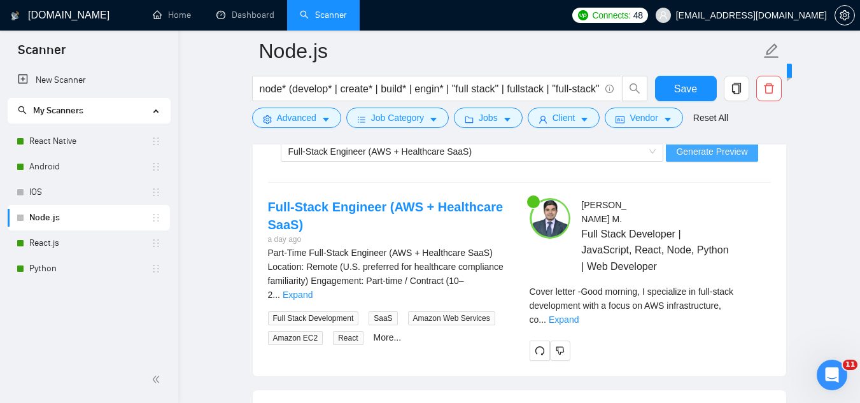
scroll to position [2546, 0]
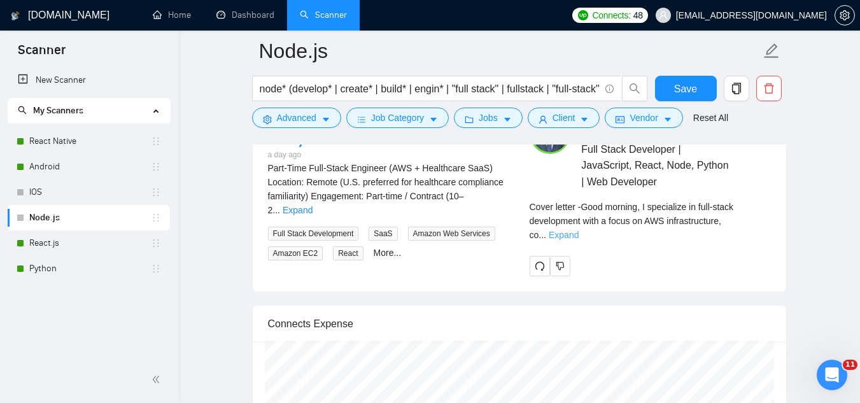
click at [579, 230] on link "Expand" at bounding box center [564, 235] width 30 height 10
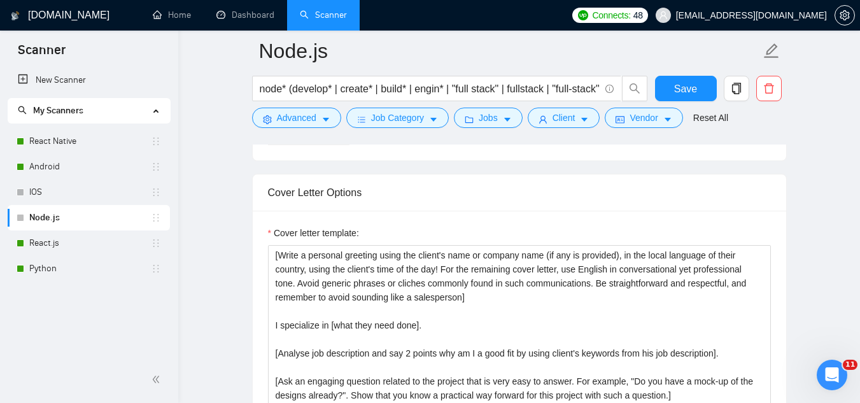
scroll to position [1400, 0]
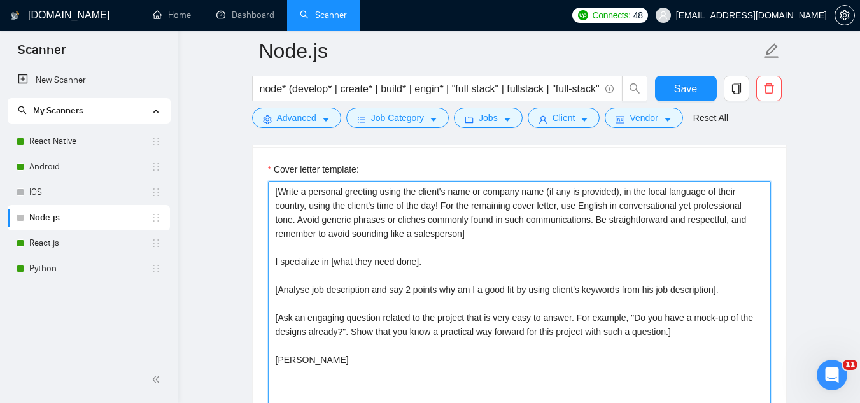
click at [744, 292] on textarea "[Write a personal greeting using the client's name or company name (if any is p…" at bounding box center [519, 324] width 503 height 286
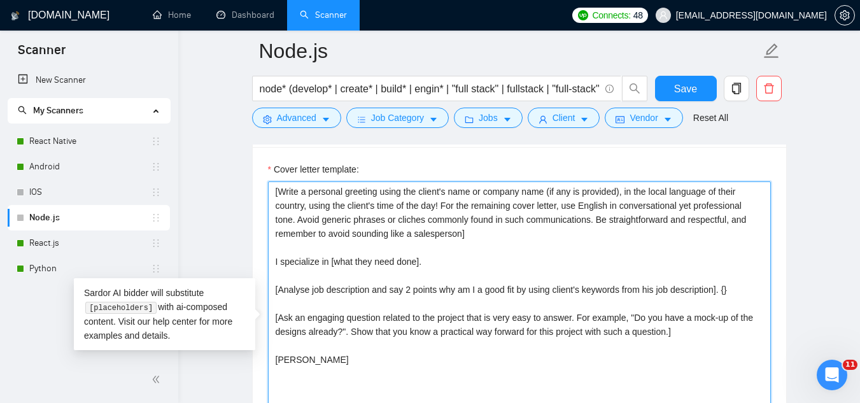
click at [744, 292] on textarea "[Write a personal greeting using the client's name or company name (if any is p…" at bounding box center [519, 324] width 503 height 286
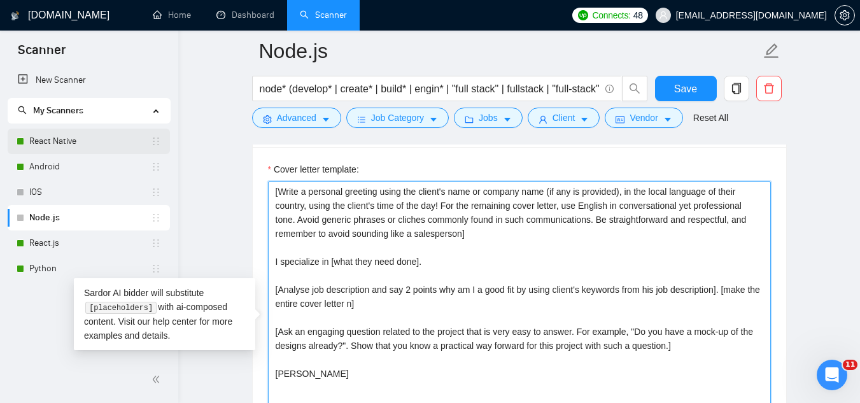
type textarea "[Write a personal greeting using the client's name or company name (if any is p…"
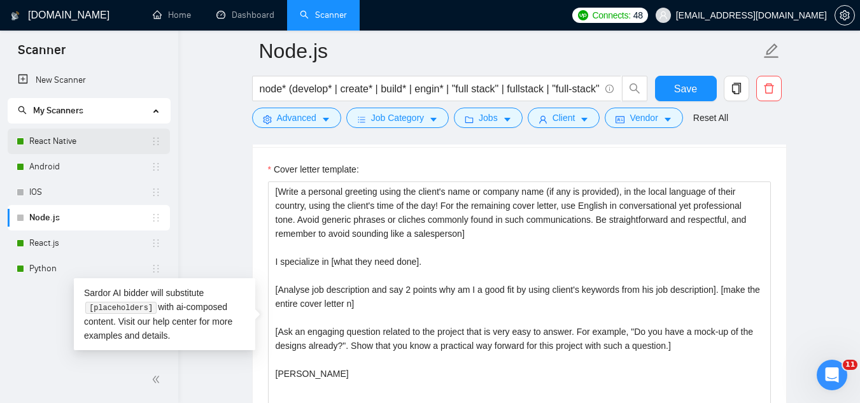
click at [90, 144] on link "React Native" at bounding box center [90, 141] width 122 height 25
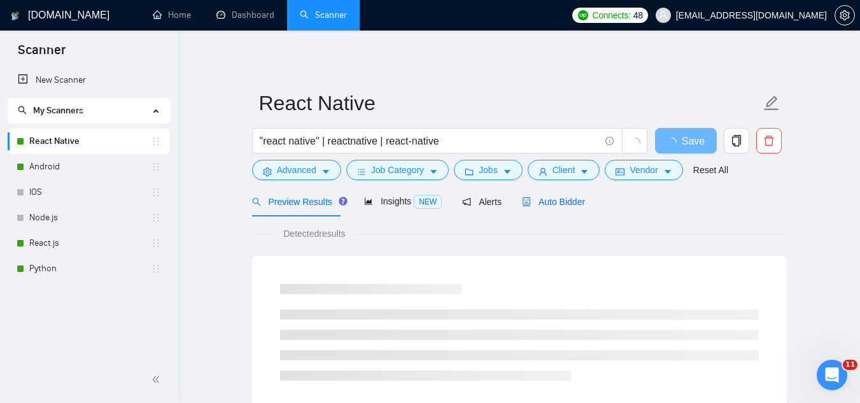
click at [552, 199] on span "Auto Bidder" at bounding box center [553, 202] width 63 height 10
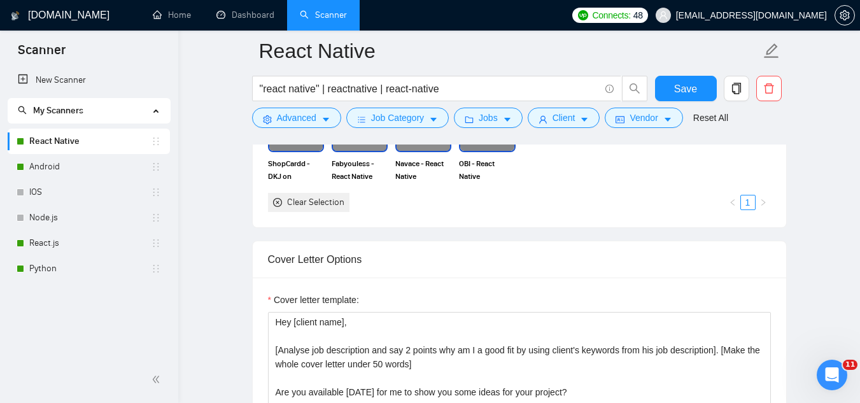
scroll to position [1400, 0]
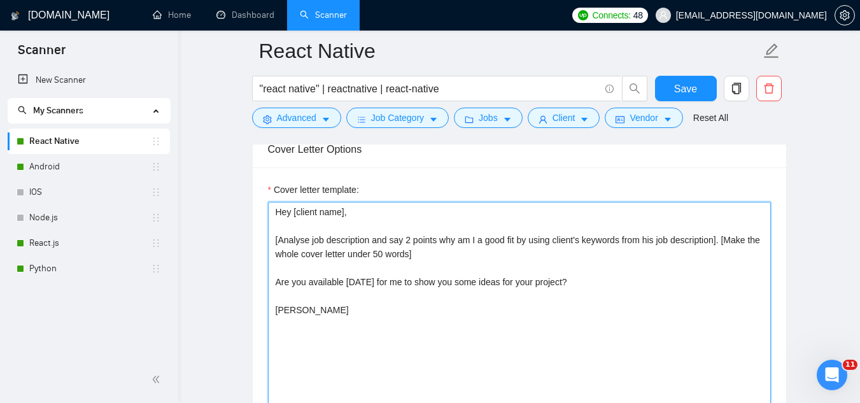
click at [719, 242] on textarea "Hey [client name], [Analyse job description and say 2 points why am I a good fi…" at bounding box center [519, 345] width 503 height 286
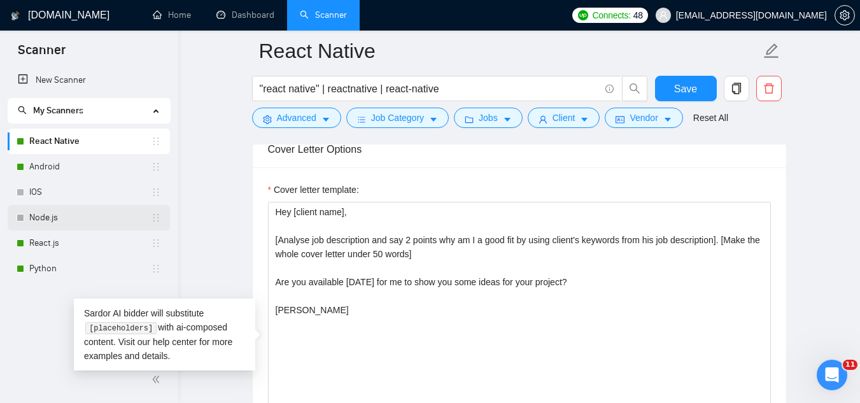
click at [63, 221] on link "Node.js" at bounding box center [90, 217] width 122 height 25
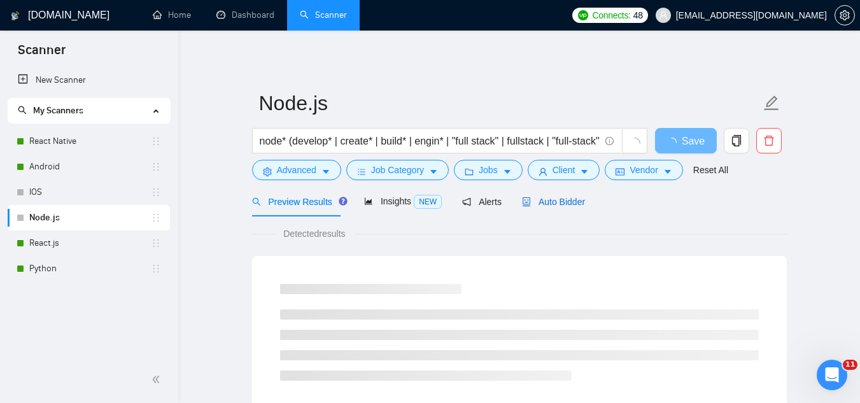
drag, startPoint x: 562, startPoint y: 198, endPoint x: 572, endPoint y: 225, distance: 29.2
click at [562, 197] on span "Auto Bidder" at bounding box center [553, 202] width 63 height 10
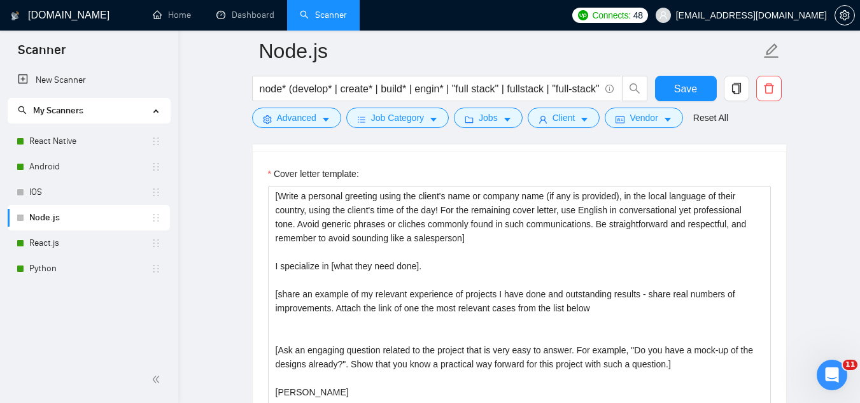
scroll to position [1400, 0]
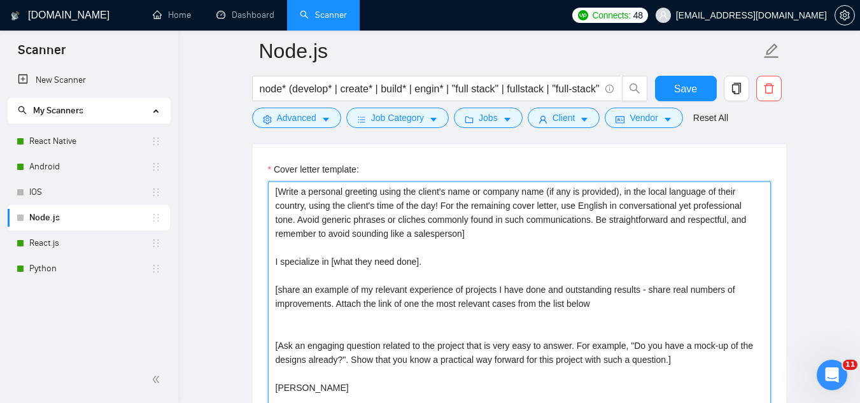
click at [523, 308] on textarea "[Write a personal greeting using the client's name or company name (if any is p…" at bounding box center [519, 324] width 503 height 286
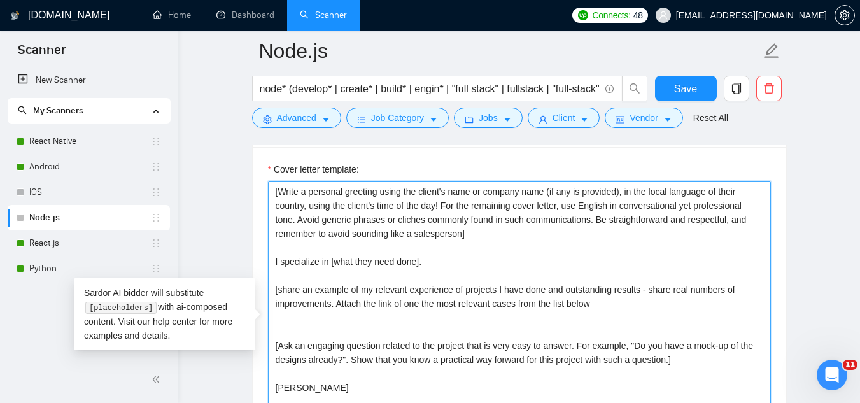
click at [523, 308] on textarea "[Write a personal greeting using the client's name or company name (if any is p…" at bounding box center [519, 324] width 503 height 286
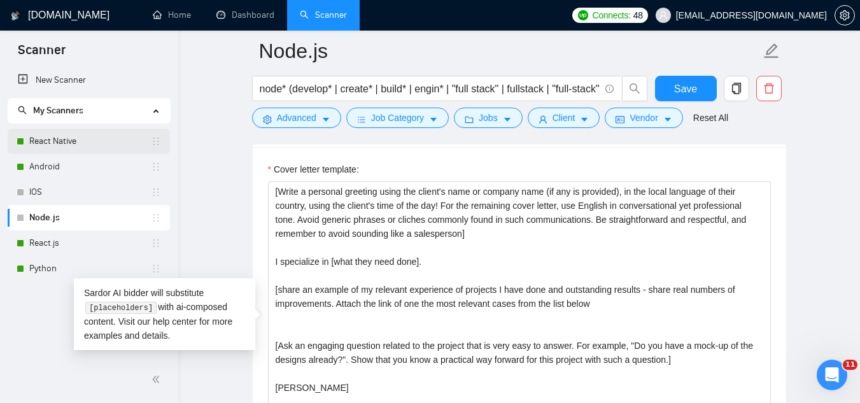
click at [59, 143] on link "React Native" at bounding box center [90, 141] width 122 height 25
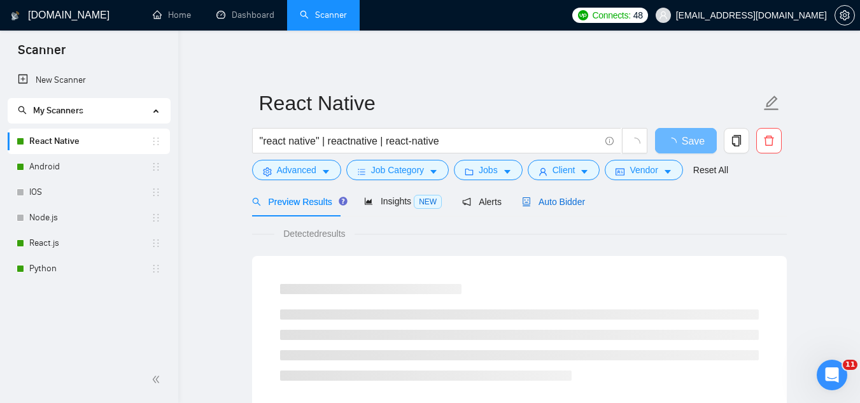
click at [569, 200] on span "Auto Bidder" at bounding box center [553, 202] width 63 height 10
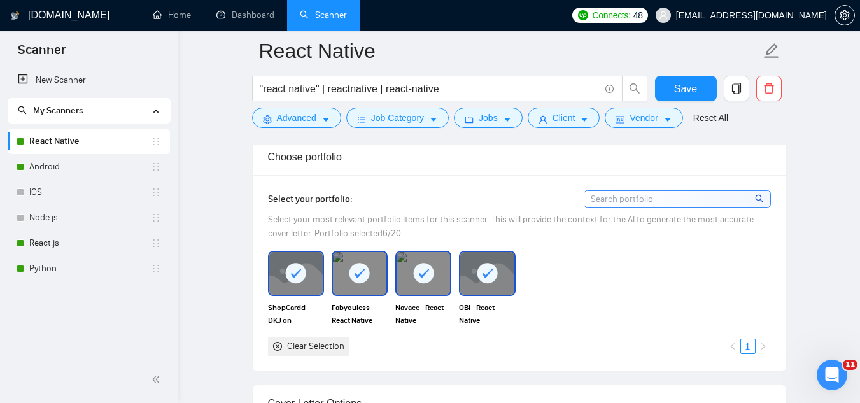
scroll to position [1146, 0]
click at [353, 274] on rect at bounding box center [359, 274] width 20 height 20
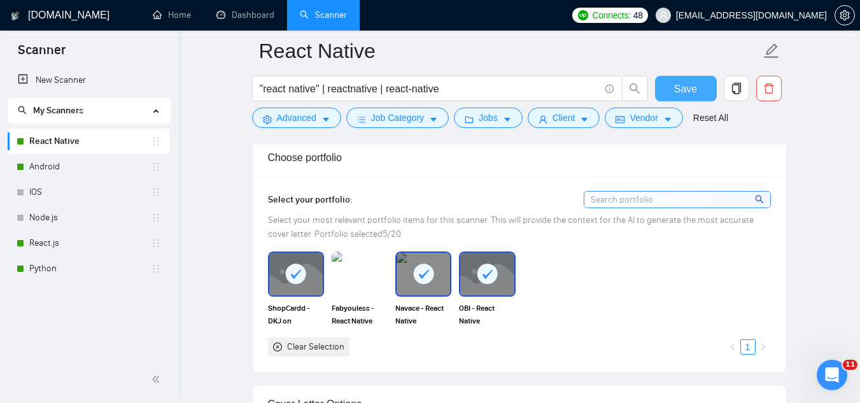
click at [684, 92] on span "Save" at bounding box center [685, 89] width 23 height 16
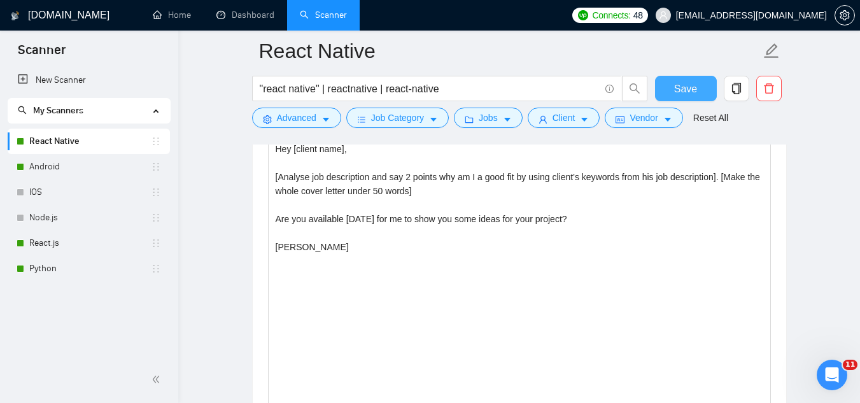
scroll to position [1400, 0]
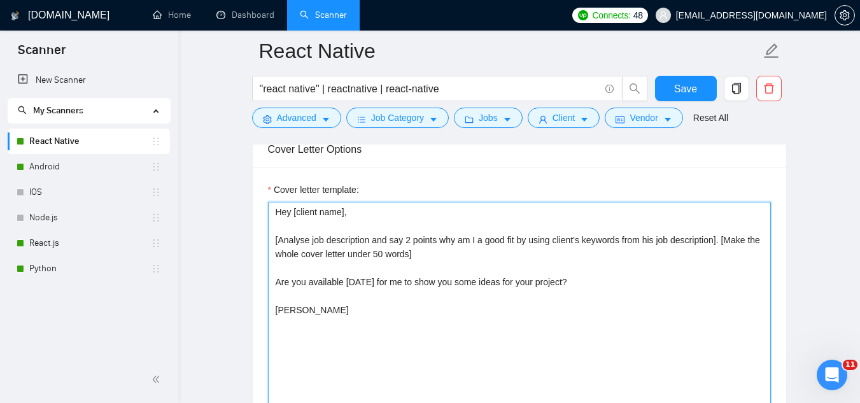
click at [328, 239] on textarea "Hey [client name], [Analyse job description and say 2 points why am I a good fi…" at bounding box center [519, 345] width 503 height 286
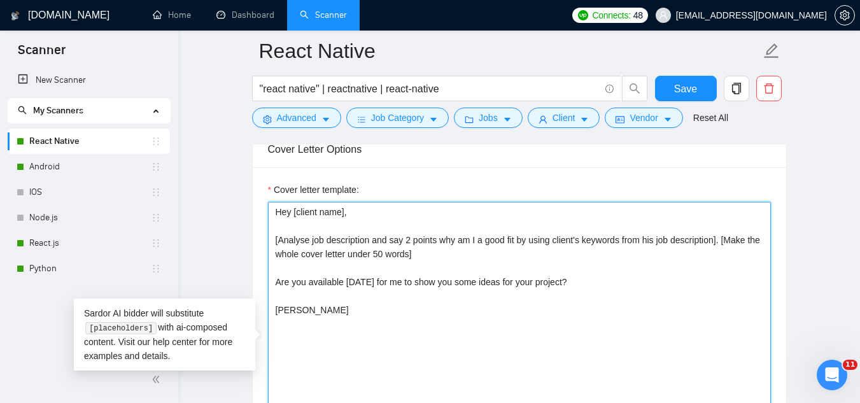
click at [328, 239] on textarea "Hey [client name], [Analyse job description and say 2 points why am I a good fi…" at bounding box center [519, 345] width 503 height 286
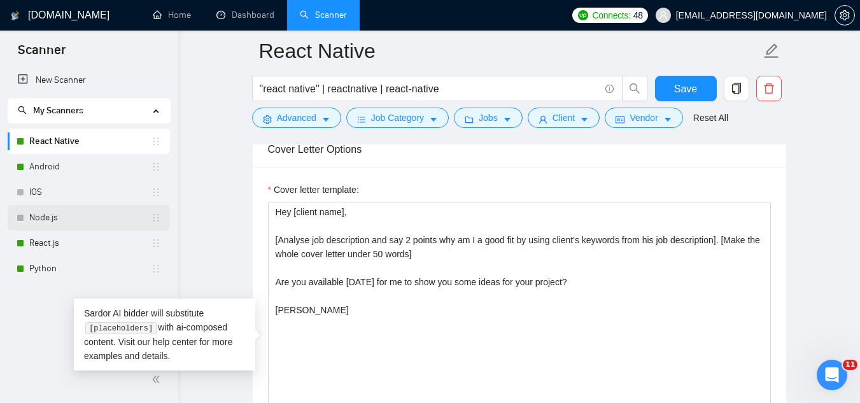
click at [60, 213] on link "Node.js" at bounding box center [90, 217] width 122 height 25
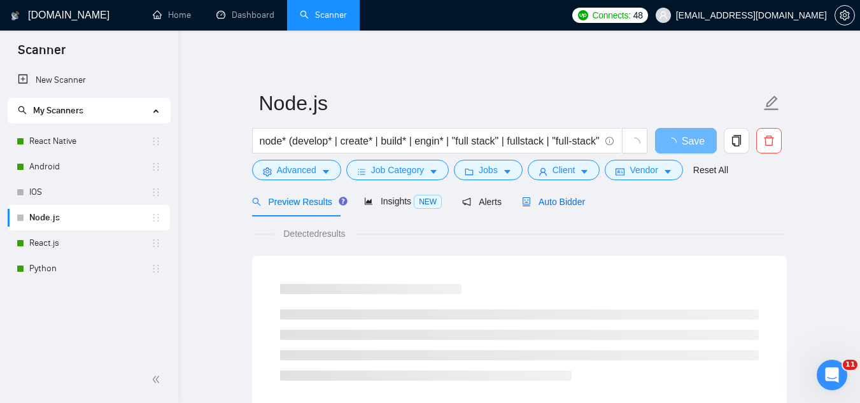
click at [570, 207] on div "Auto Bidder" at bounding box center [553, 202] width 63 height 14
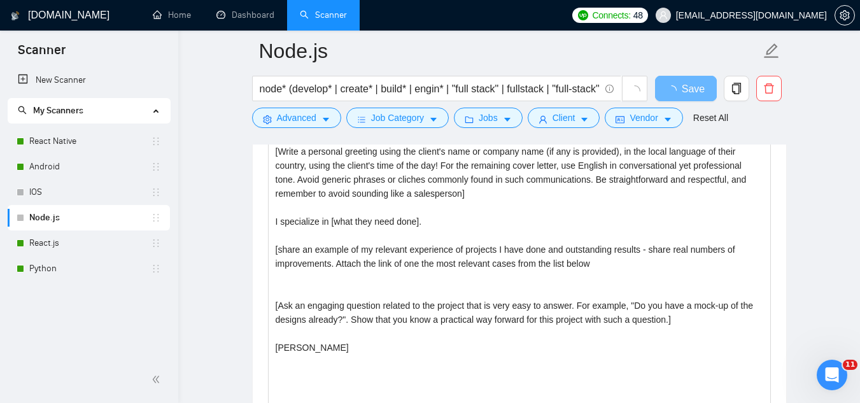
scroll to position [1400, 0]
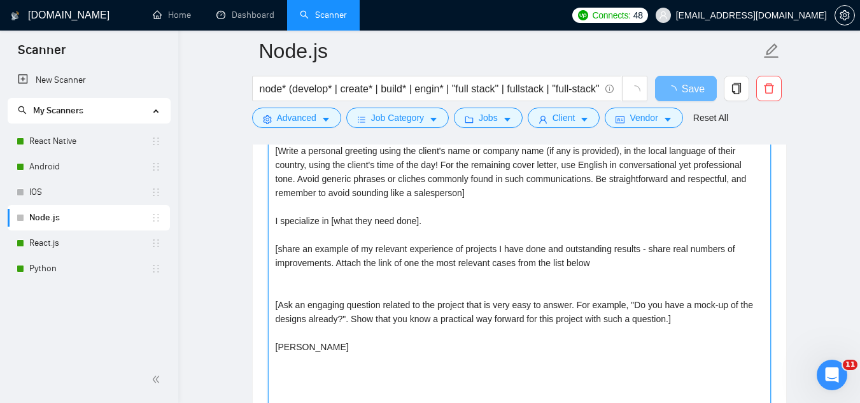
click at [356, 246] on textarea "[Write a personal greeting using the client's name or company name (if any is p…" at bounding box center [519, 284] width 503 height 286
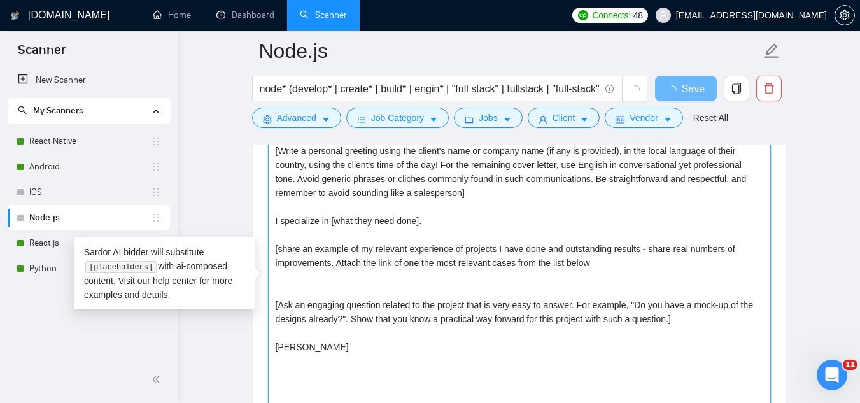
click at [356, 246] on textarea "[Write a personal greeting using the client's name or company name (if any is p…" at bounding box center [519, 284] width 503 height 286
paste textarea "Analyse job description and say 2 points why am I a good fit by using client's …"
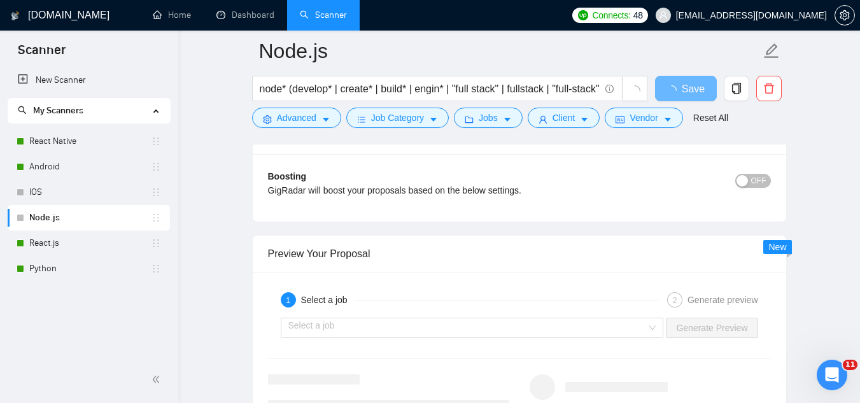
scroll to position [2419, 0]
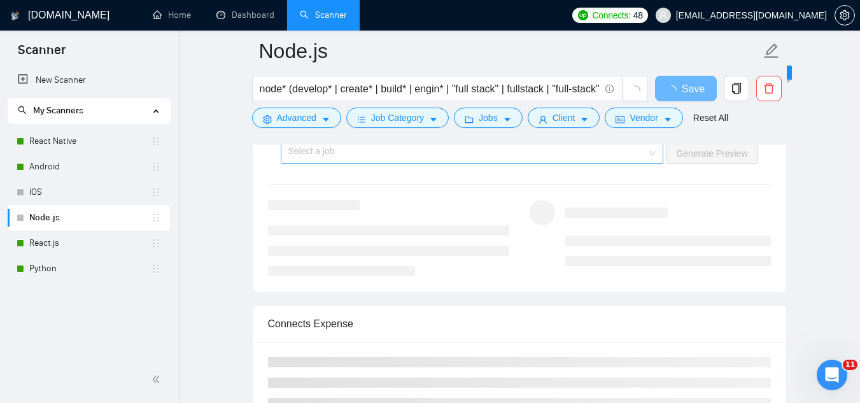
type textarea "[Write a personal greeting using the client's name or company name (if any is p…"
click at [360, 158] on input "search" at bounding box center [467, 153] width 359 height 19
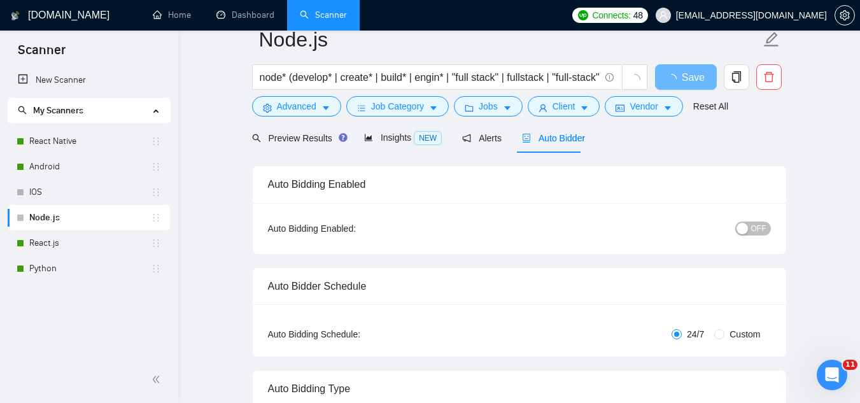
scroll to position [0, 0]
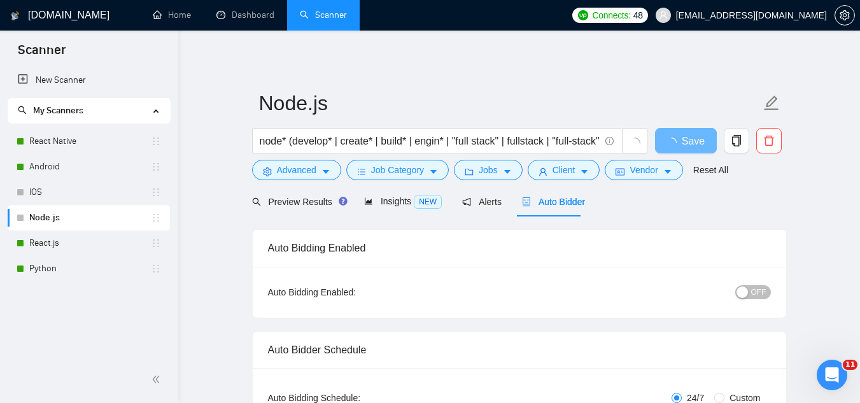
click at [765, 289] on button "OFF" at bounding box center [753, 292] width 36 height 14
click at [689, 140] on span "Save" at bounding box center [693, 141] width 23 height 16
click at [712, 184] on form "Node.js node* (develop* | create* | build* | engin* | "full stack" | fullstack …" at bounding box center [519, 135] width 535 height 104
drag, startPoint x: 670, startPoint y: 144, endPoint x: 589, endPoint y: 221, distance: 112.1
click at [671, 144] on button "Save" at bounding box center [686, 140] width 62 height 25
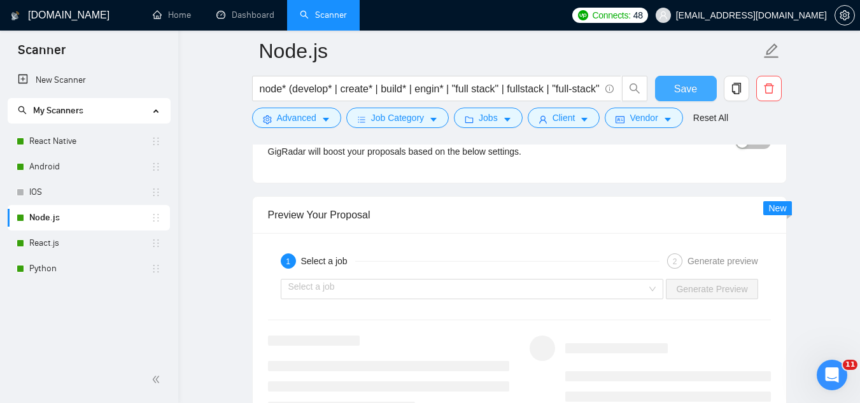
scroll to position [2291, 0]
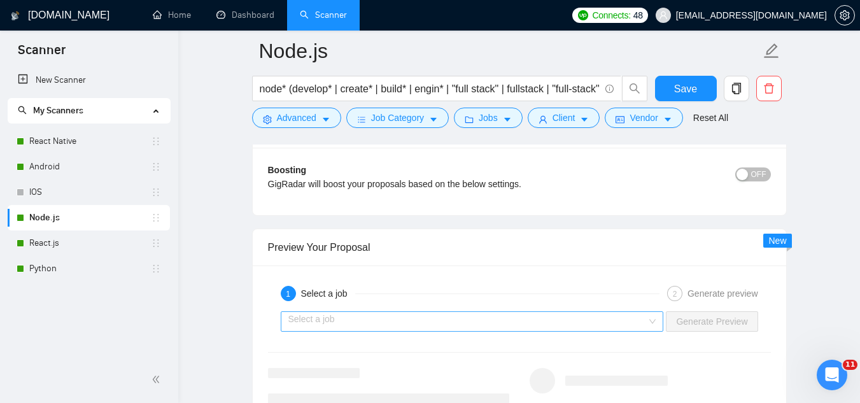
click at [458, 320] on input "search" at bounding box center [467, 321] width 359 height 19
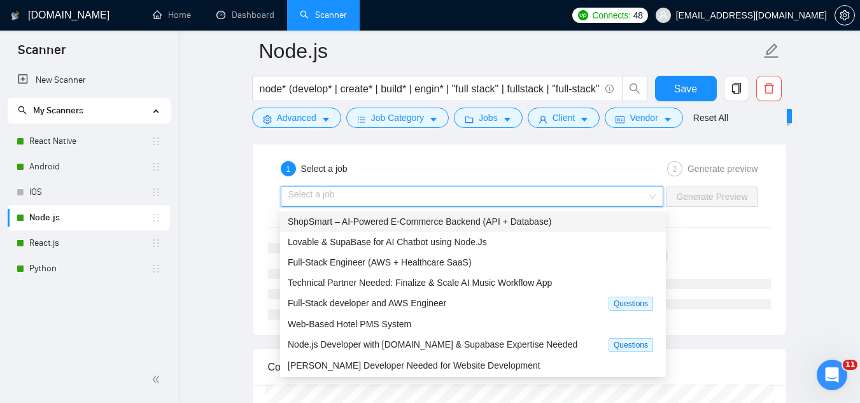
scroll to position [2419, 0]
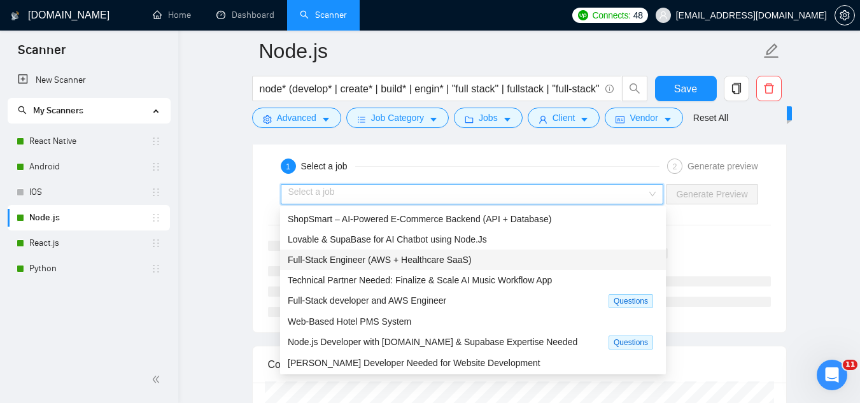
click at [428, 258] on span "Full-Stack Engineer (AWS + Healthcare SaaS)" at bounding box center [380, 260] width 184 height 10
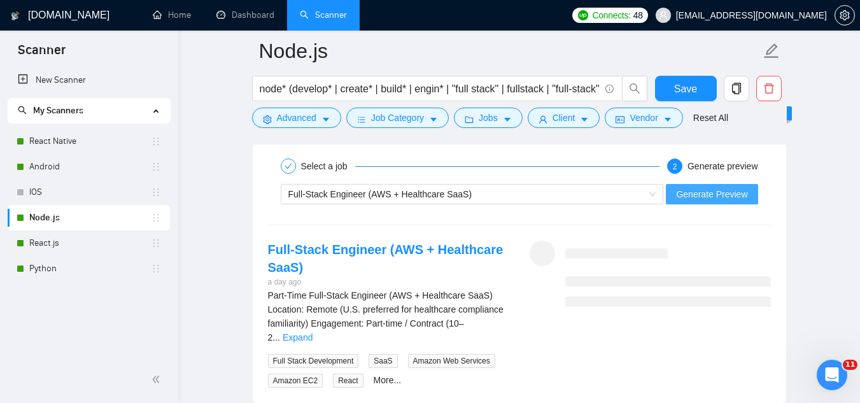
click at [712, 197] on span "Generate Preview" at bounding box center [711, 194] width 71 height 14
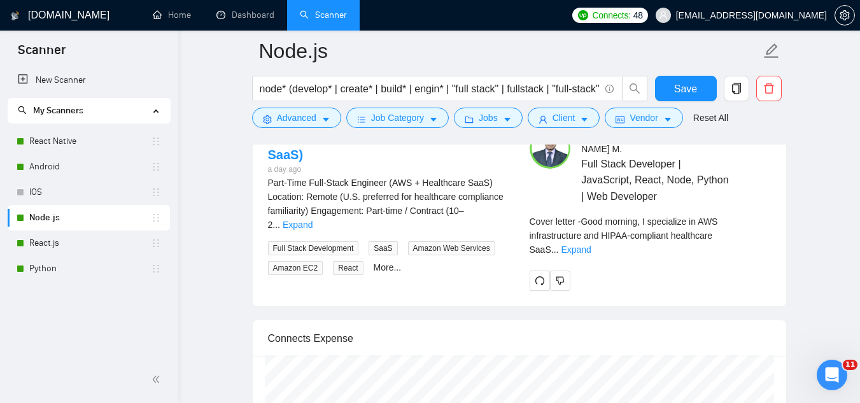
scroll to position [2546, 0]
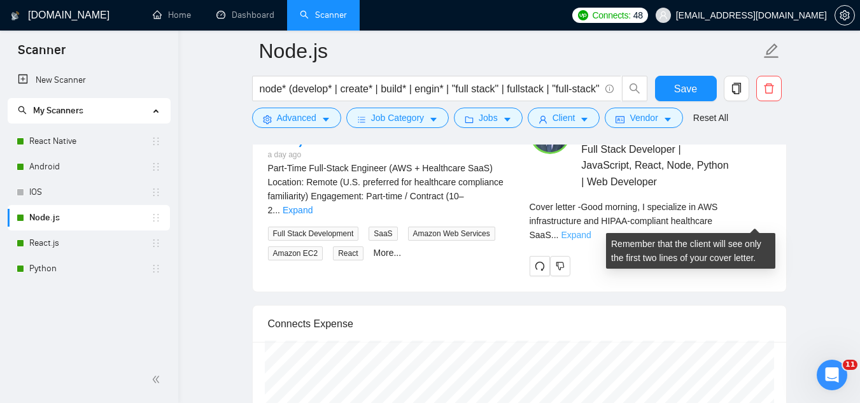
click at [591, 230] on link "Expand" at bounding box center [576, 235] width 30 height 10
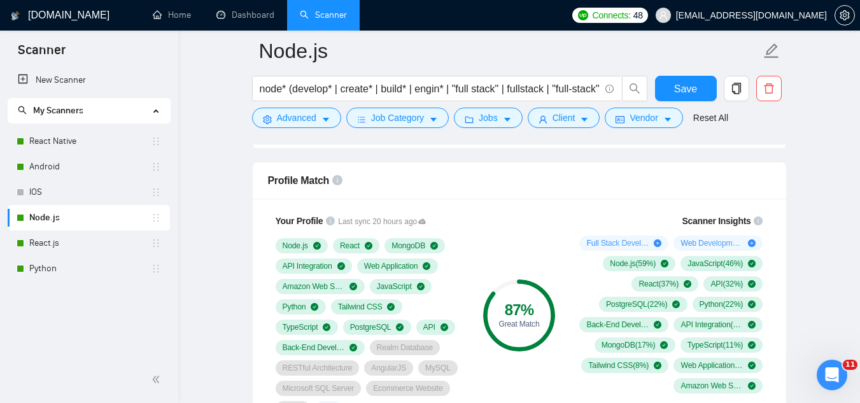
scroll to position [700, 0]
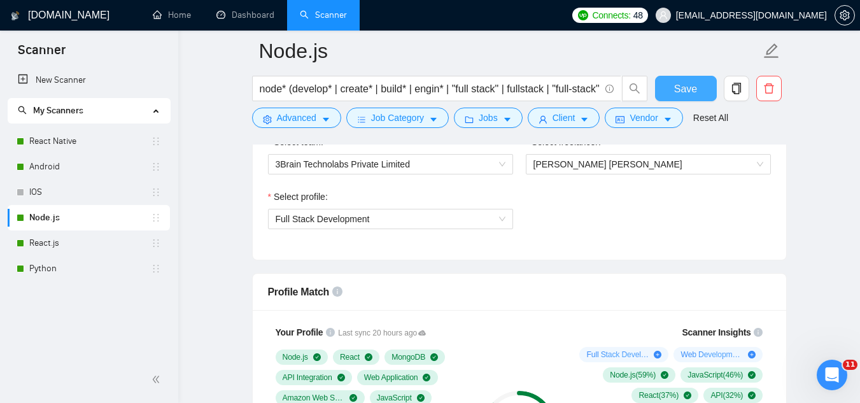
click at [691, 96] on span "Save" at bounding box center [685, 89] width 23 height 16
click at [90, 195] on link "IOS" at bounding box center [90, 191] width 122 height 25
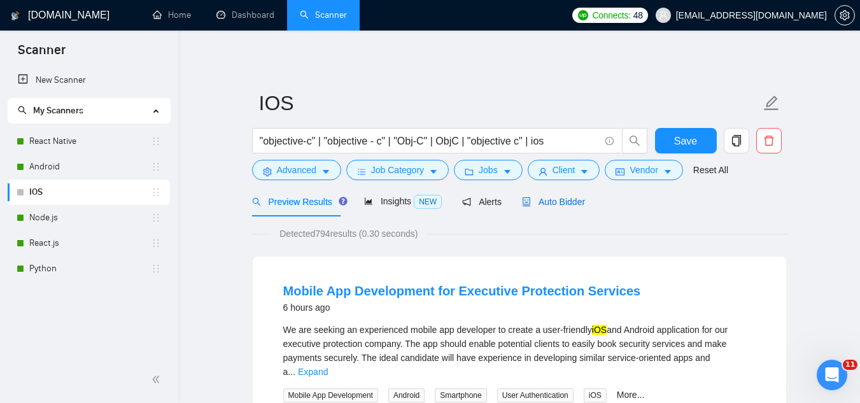
click at [549, 200] on span "Auto Bidder" at bounding box center [553, 202] width 63 height 10
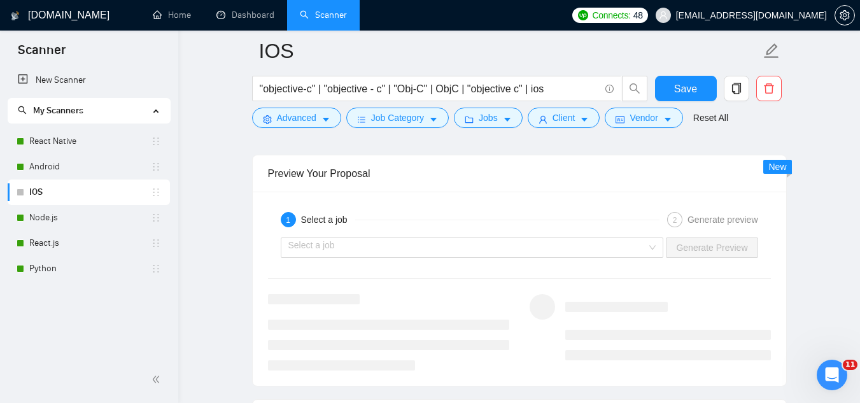
scroll to position [2482, 0]
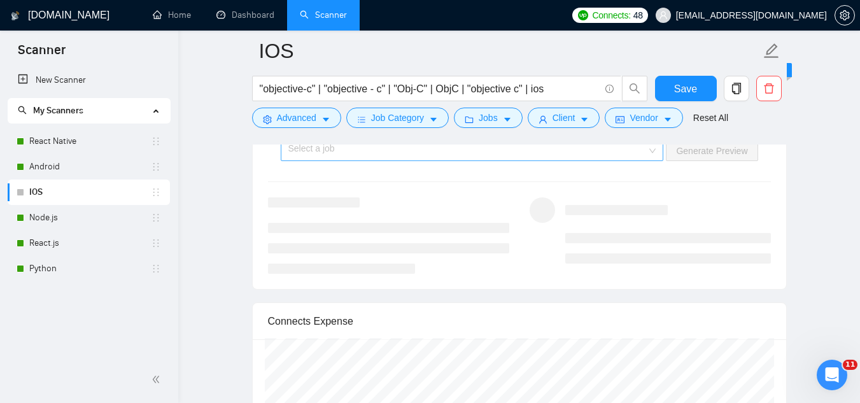
click at [448, 158] on input "search" at bounding box center [467, 150] width 359 height 19
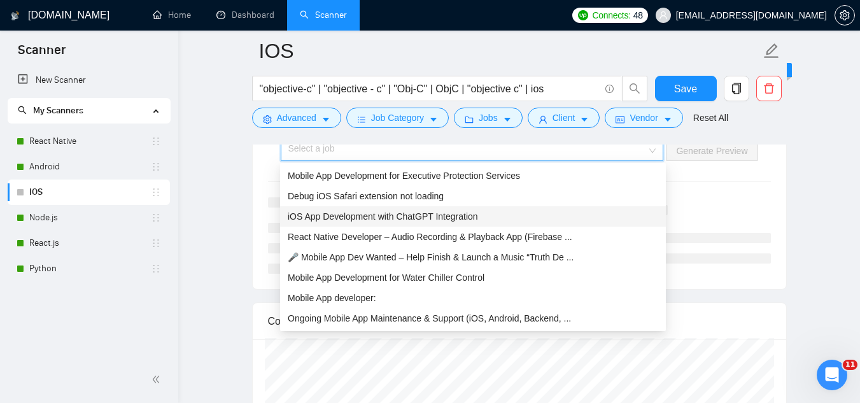
click at [472, 208] on div "iOS App Development with ChatGPT Integration" at bounding box center [473, 216] width 386 height 20
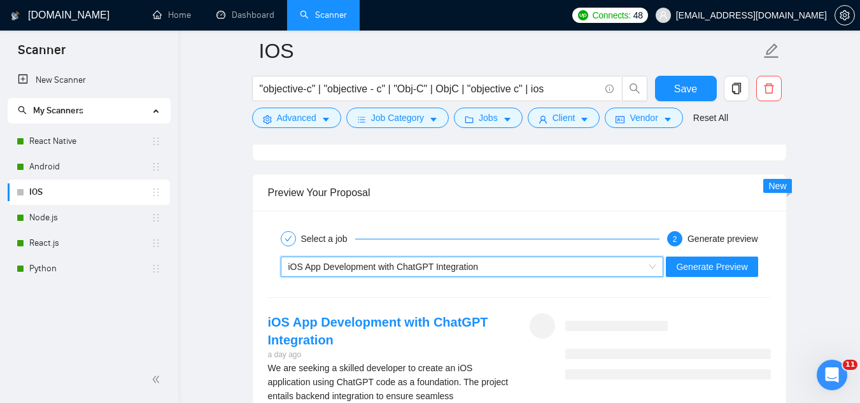
scroll to position [2355, 0]
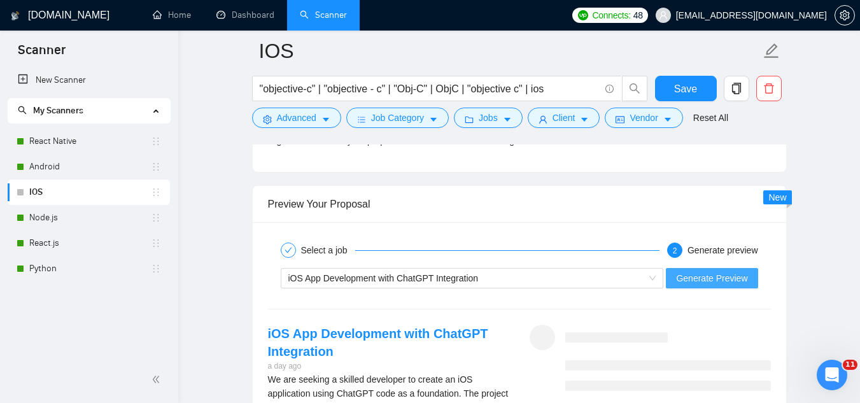
click at [701, 278] on span "Generate Preview" at bounding box center [711, 278] width 71 height 14
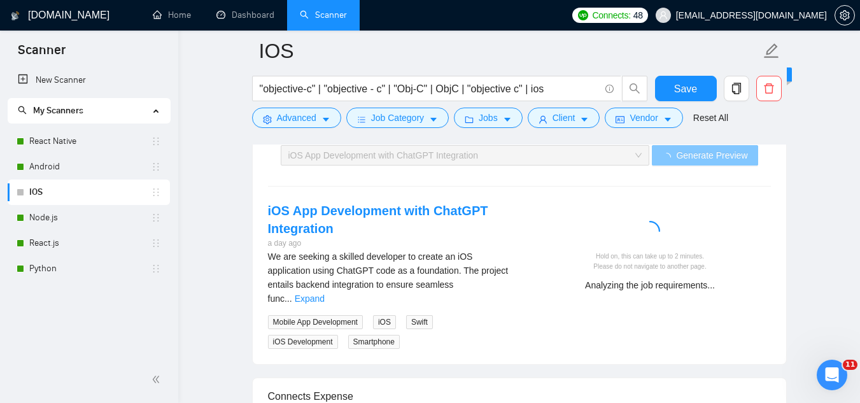
scroll to position [2482, 0]
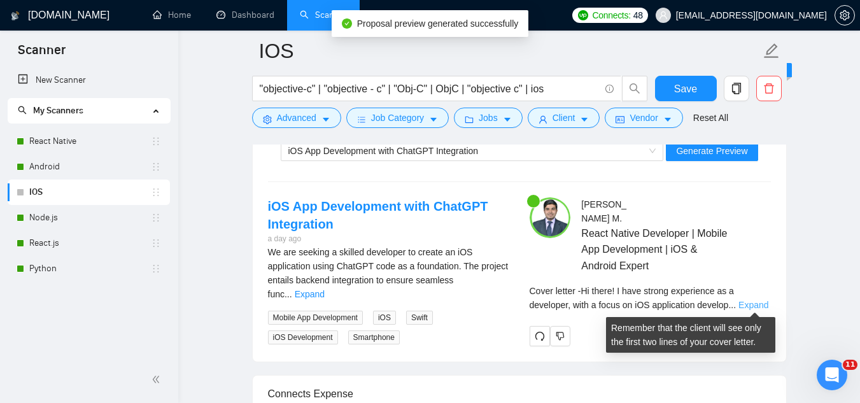
click at [755, 303] on link "Expand" at bounding box center [753, 305] width 30 height 10
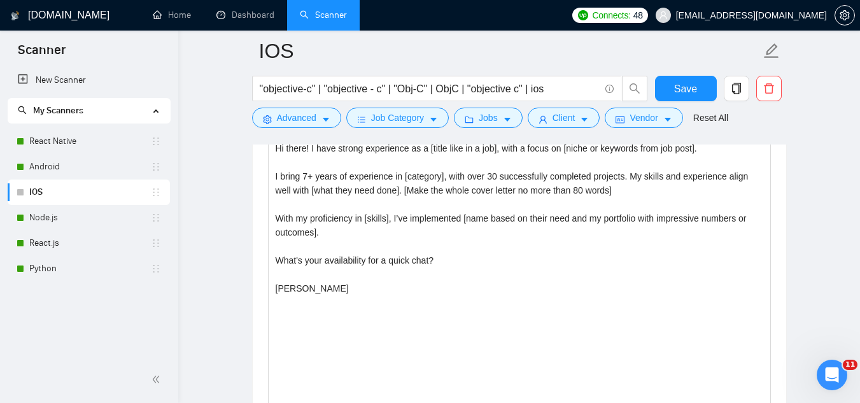
scroll to position [1082, 0]
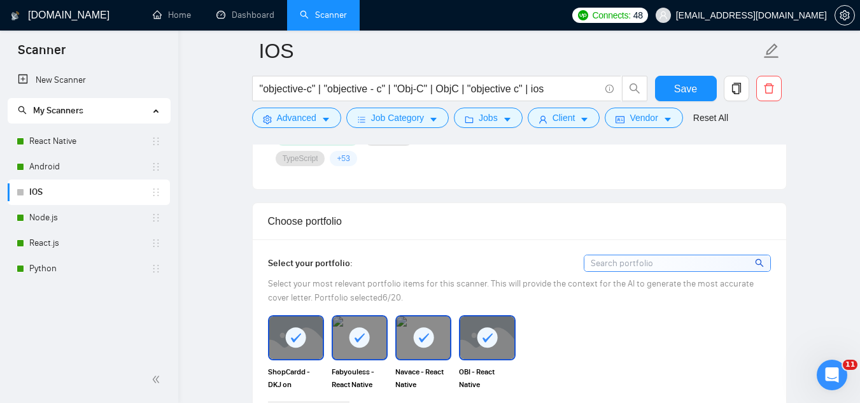
click at [363, 335] on icon at bounding box center [360, 338] width 10 height 9
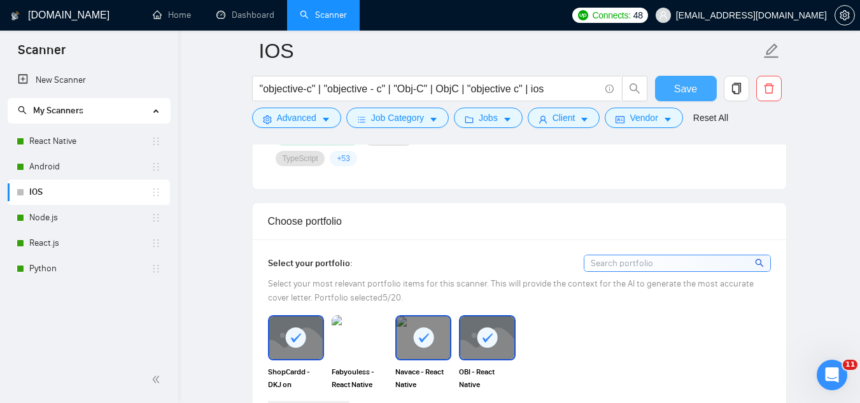
click at [686, 85] on span "Save" at bounding box center [685, 89] width 23 height 16
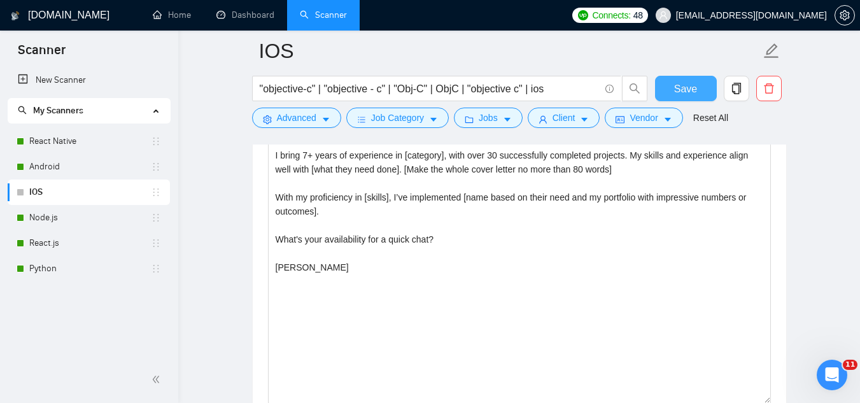
scroll to position [1464, 0]
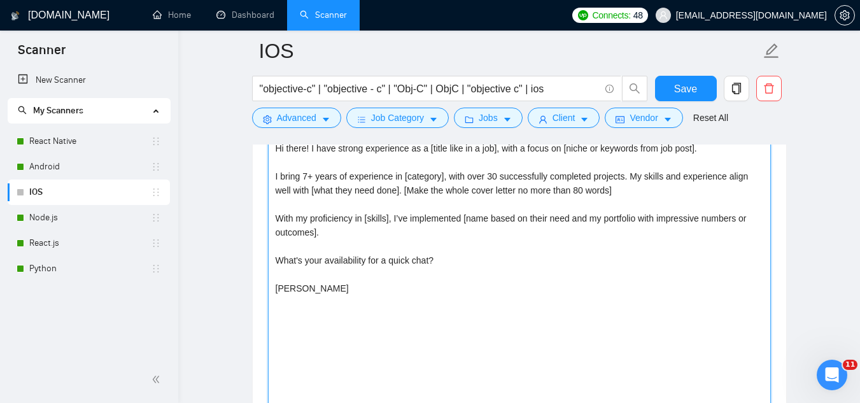
click at [426, 218] on textarea "Hi there! I have strong experience as a [title like in a job], with a focus on …" at bounding box center [519, 281] width 503 height 286
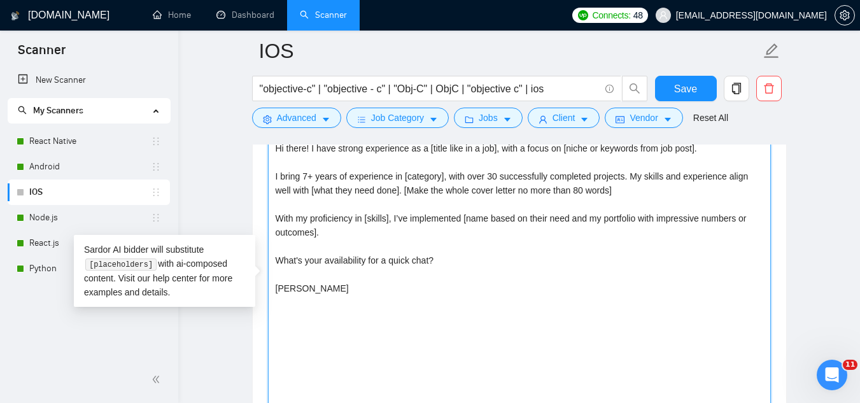
click at [426, 218] on textarea "Hi there! I have strong experience as a [title like in a job], with a focus on …" at bounding box center [519, 281] width 503 height 286
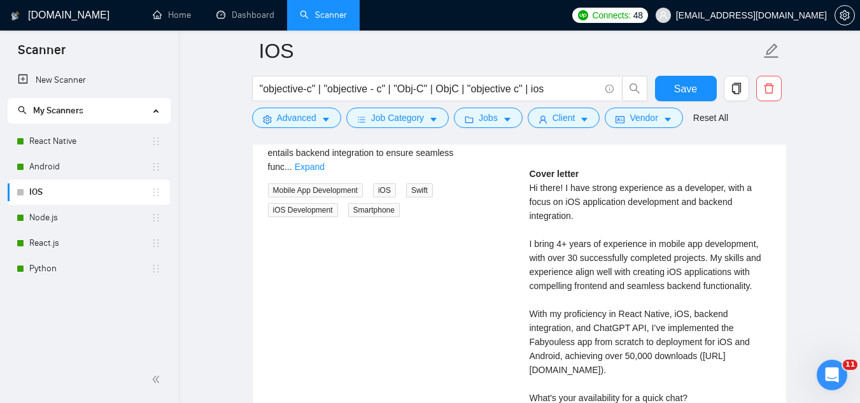
scroll to position [2291, 0]
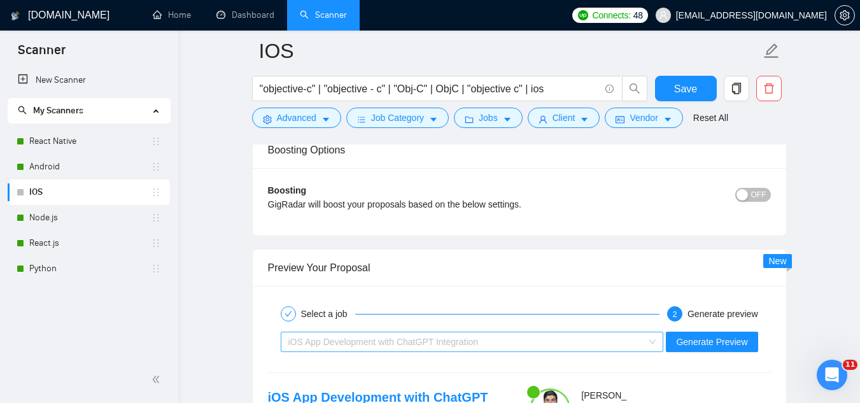
click at [489, 346] on div "iOS App Development with ChatGPT Integration" at bounding box center [466, 341] width 356 height 19
type textarea "Hi there! I have strong experience as a [title like in a job], with a focus on …"
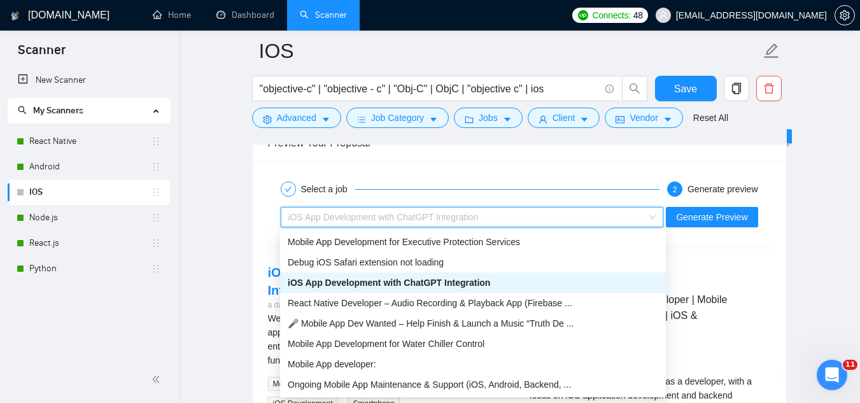
scroll to position [2419, 0]
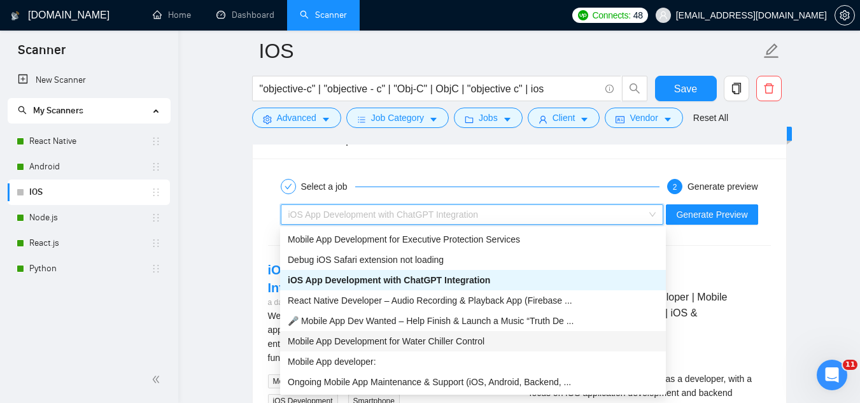
click at [471, 336] on span "Mobile App Development for Water Chiller Control" at bounding box center [386, 341] width 197 height 10
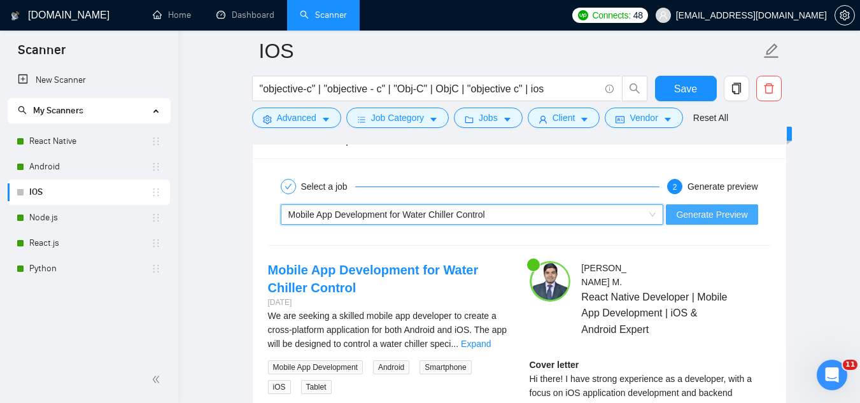
click at [699, 223] on button "Generate Preview" at bounding box center [712, 214] width 92 height 20
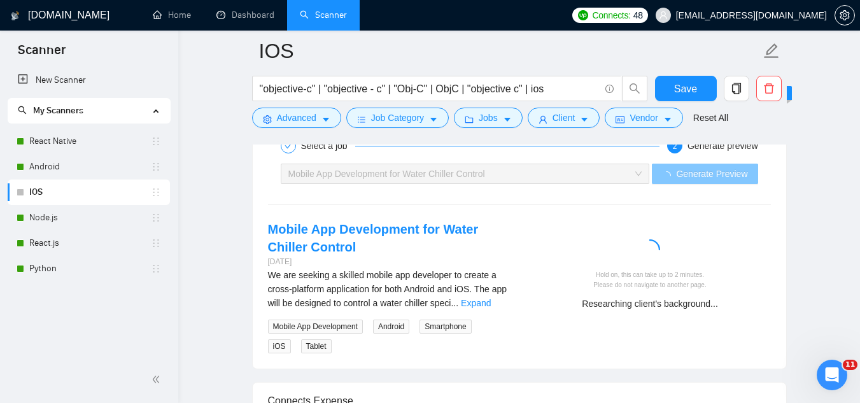
scroll to position [2482, 0]
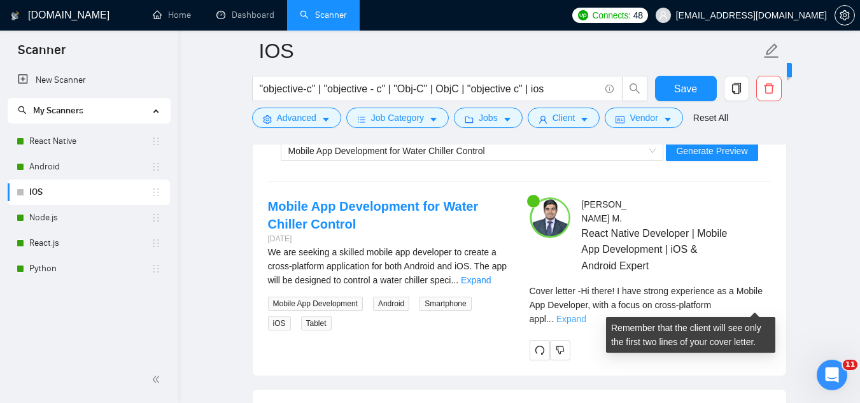
click at [586, 314] on link "Expand" at bounding box center [571, 319] width 30 height 10
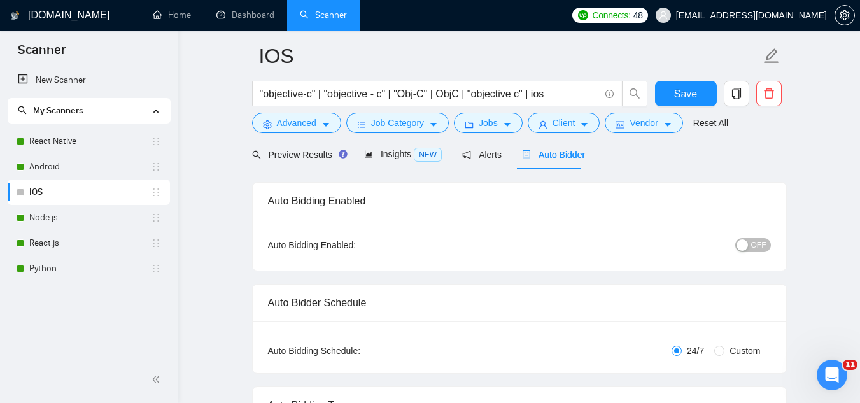
scroll to position [0, 0]
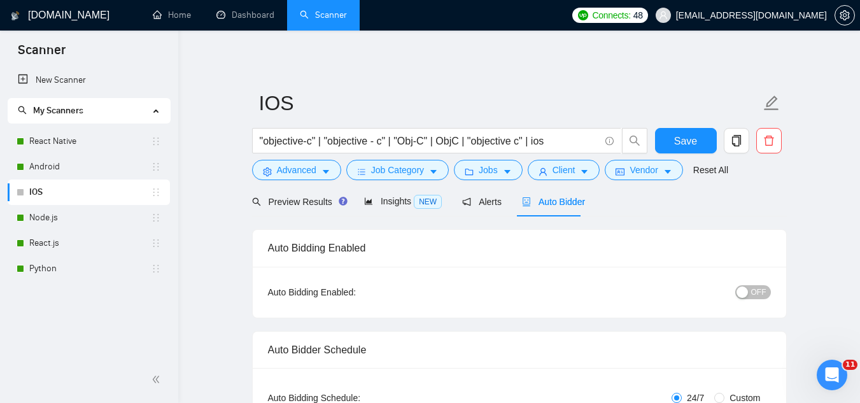
click at [764, 291] on span "OFF" at bounding box center [758, 292] width 15 height 14
click at [677, 141] on span "Save" at bounding box center [685, 141] width 23 height 16
click at [109, 164] on link "Android" at bounding box center [90, 166] width 122 height 25
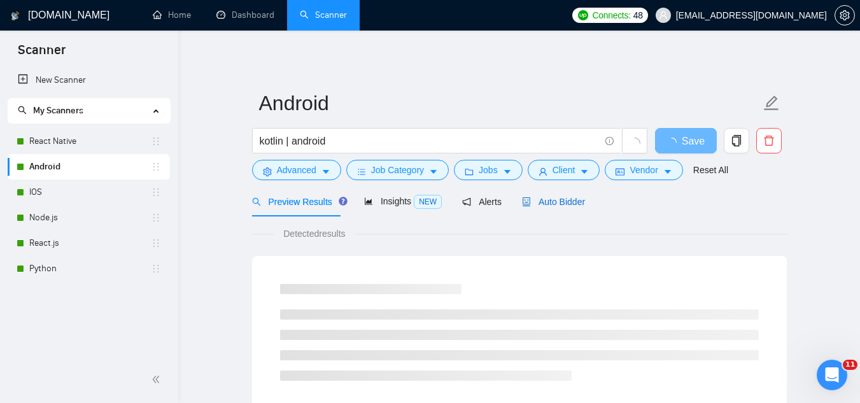
click at [546, 208] on div "Auto Bidder" at bounding box center [553, 202] width 63 height 14
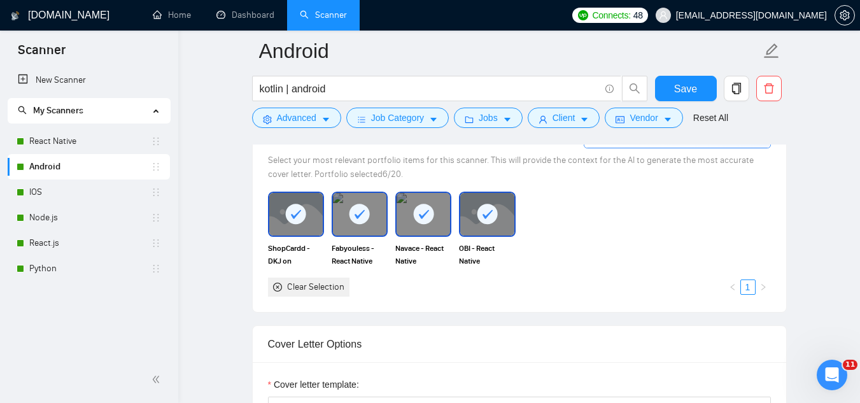
scroll to position [1209, 0]
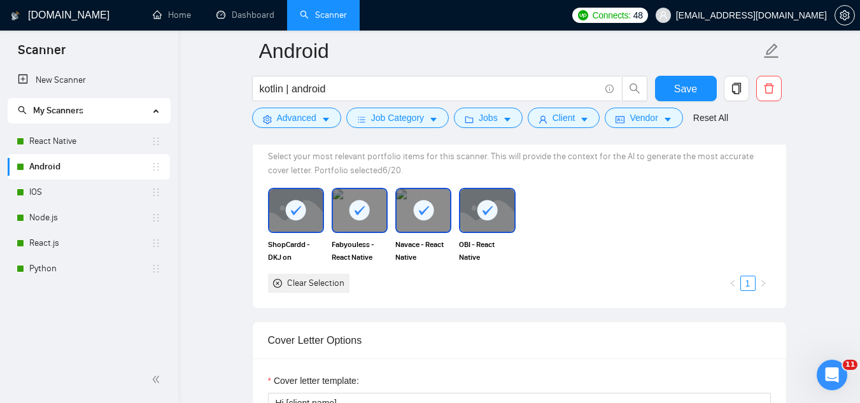
click at [365, 223] on div at bounding box center [359, 210] width 53 height 42
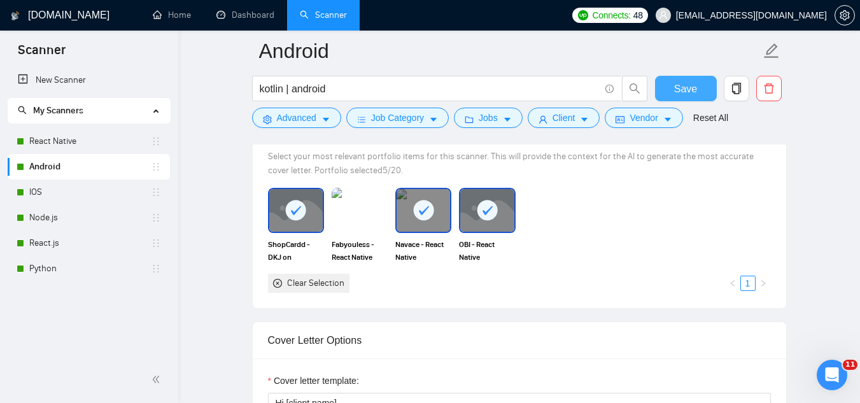
click at [677, 89] on span "Save" at bounding box center [685, 89] width 23 height 16
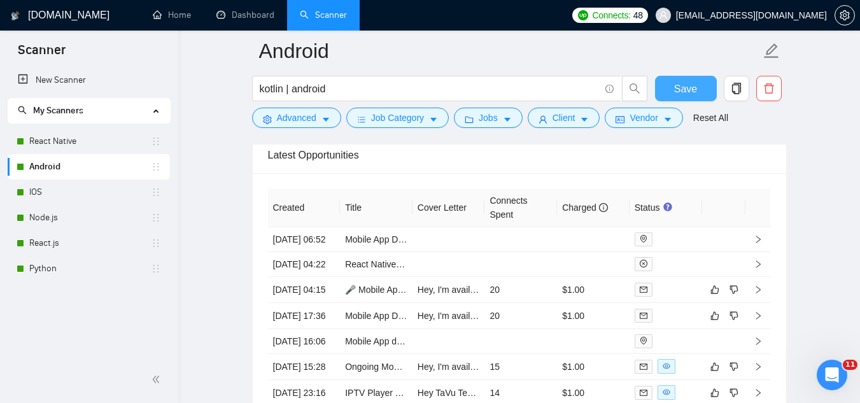
scroll to position [3119, 0]
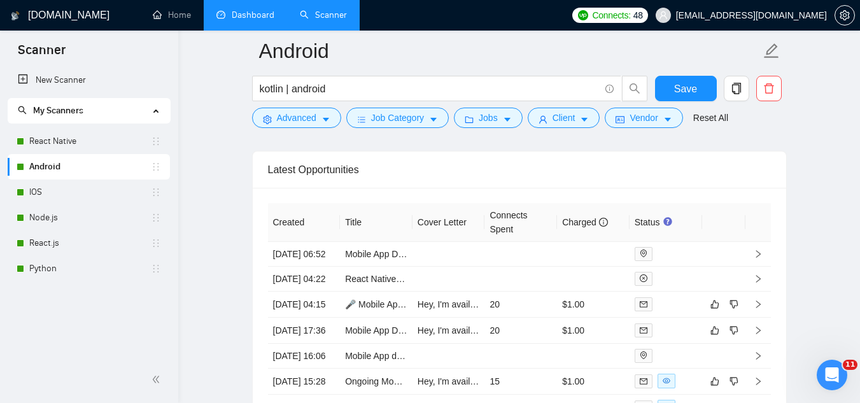
click at [252, 14] on link "Dashboard" at bounding box center [245, 15] width 58 height 11
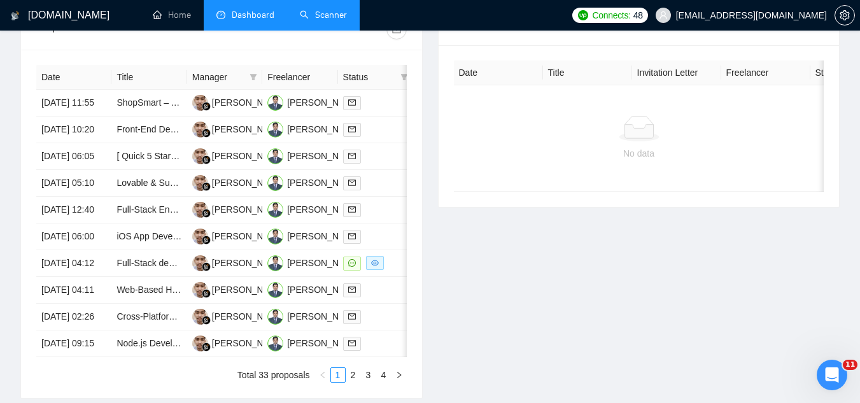
scroll to position [574, 0]
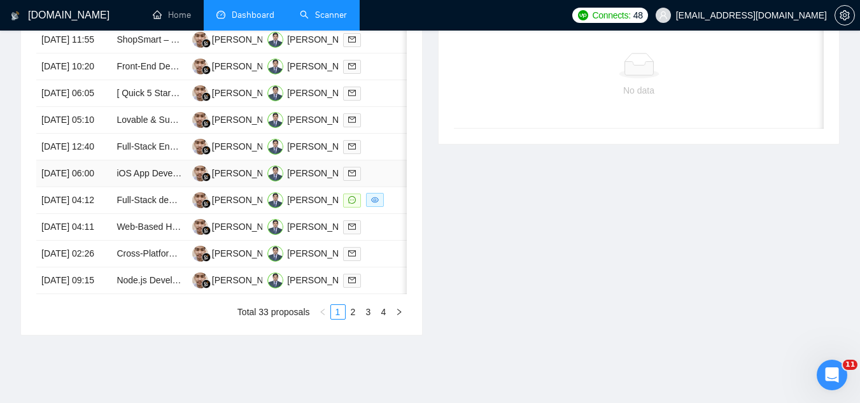
click at [161, 187] on td "iOS App Development with ChatGPT Integration" at bounding box center [148, 173] width 75 height 27
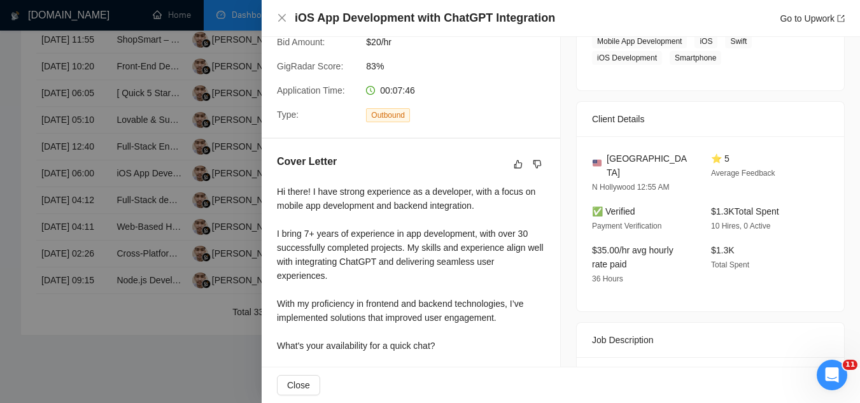
scroll to position [255, 0]
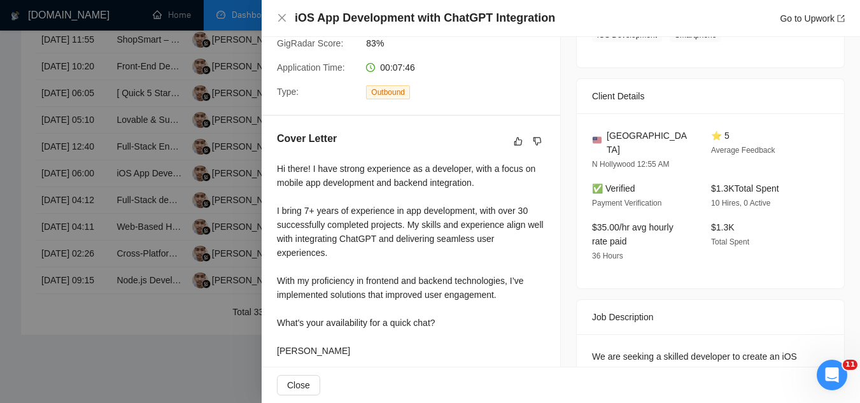
click at [232, 204] on div at bounding box center [430, 201] width 860 height 403
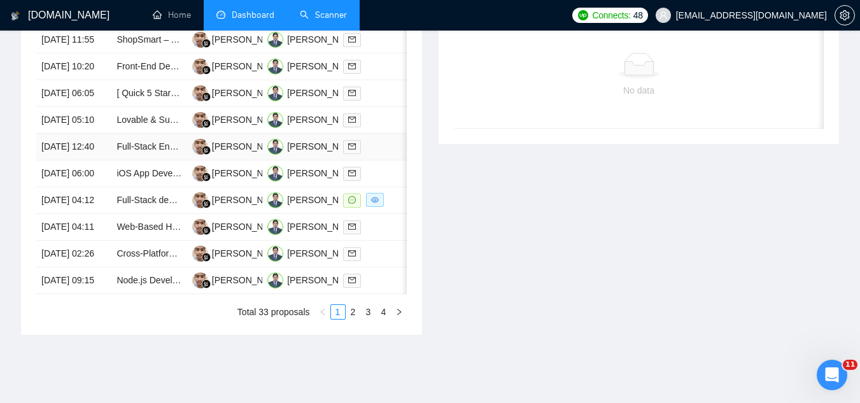
scroll to position [638, 0]
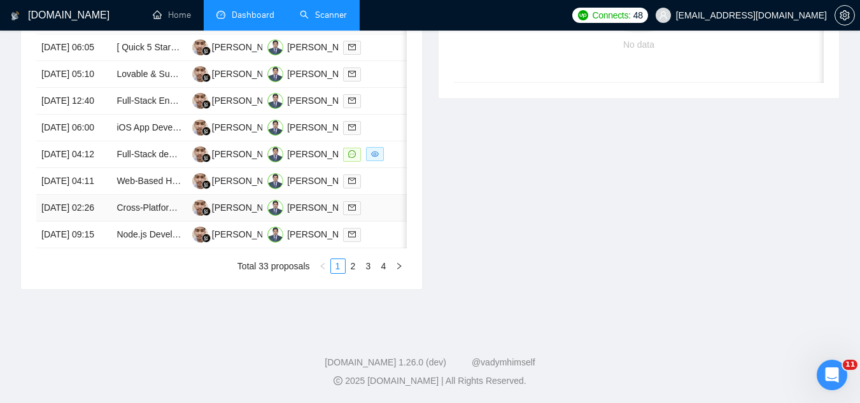
click at [147, 221] on td "Cross-Platform Mobile App Developer Needed" at bounding box center [148, 208] width 75 height 27
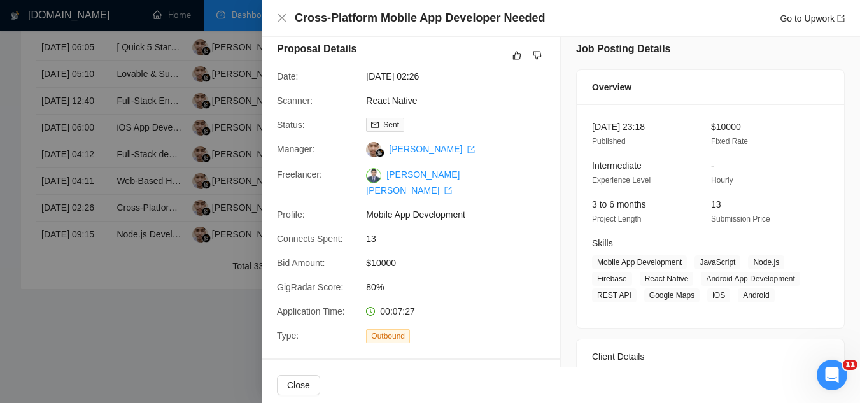
scroll to position [0, 0]
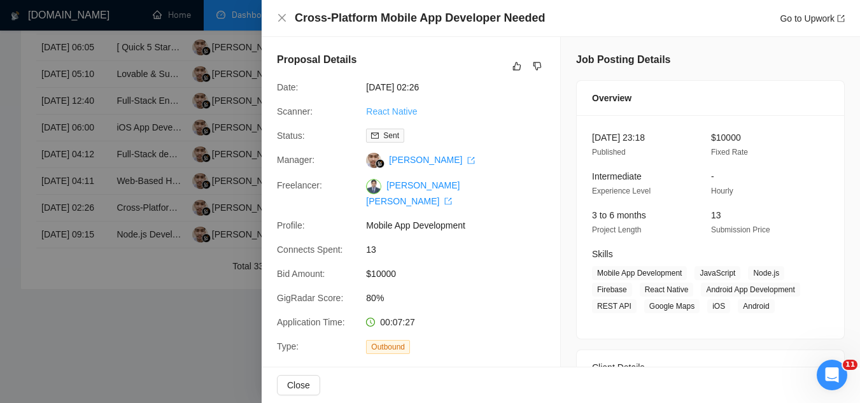
click at [401, 106] on link "React Native" at bounding box center [391, 111] width 51 height 10
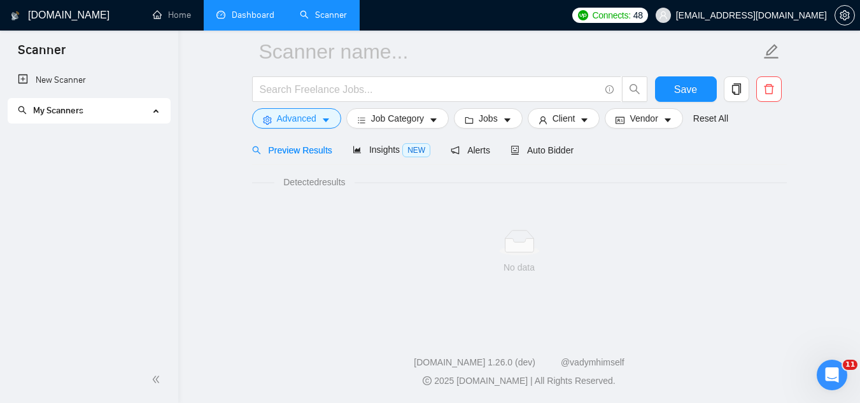
scroll to position [51, 0]
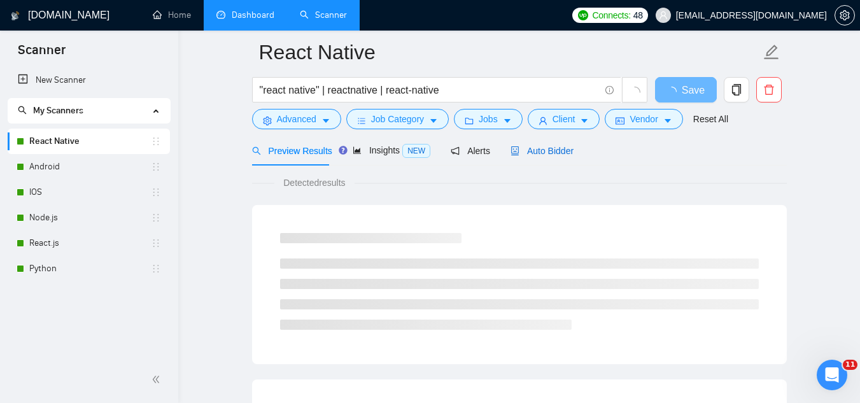
click at [524, 152] on span "Auto Bidder" at bounding box center [541, 151] width 63 height 10
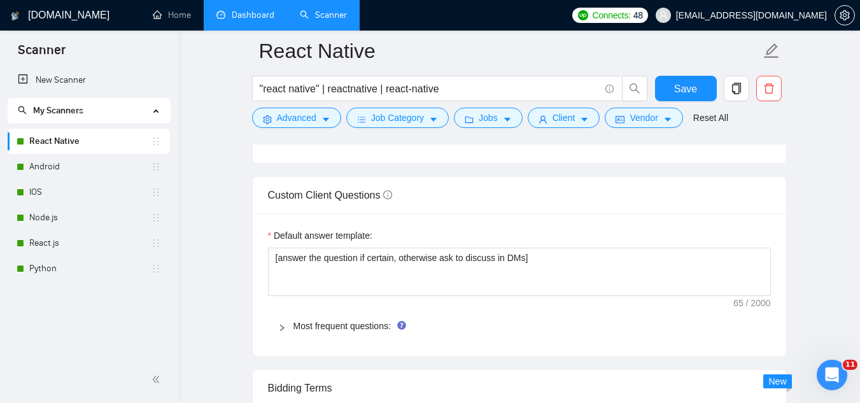
scroll to position [1769, 0]
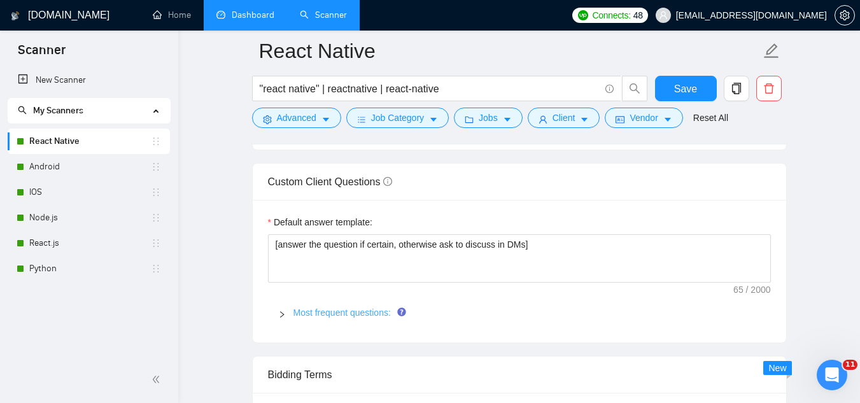
click at [355, 313] on link "Most frequent questions:" at bounding box center [341, 312] width 97 height 10
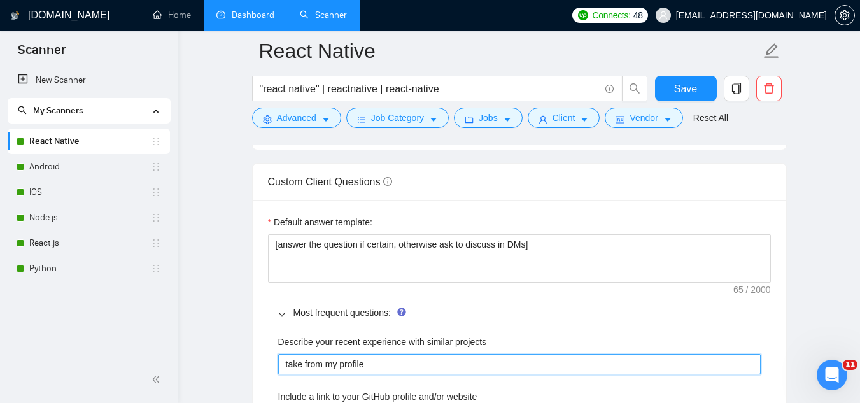
click at [410, 365] on projects "take from my profile" at bounding box center [519, 364] width 482 height 20
type projects "take from my profil"
type projects "take from my profi"
type projects "take from my prof"
type projects "take from my pro"
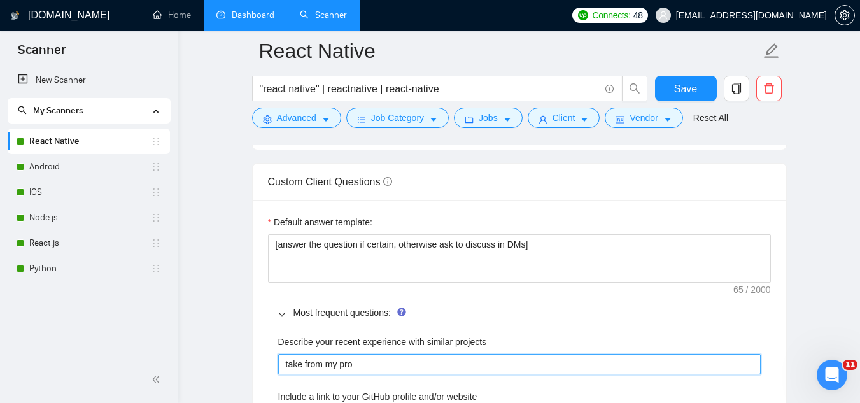
type projects "take from my pr"
type projects "take from my p"
type projects "take from my"
type projects "take from m"
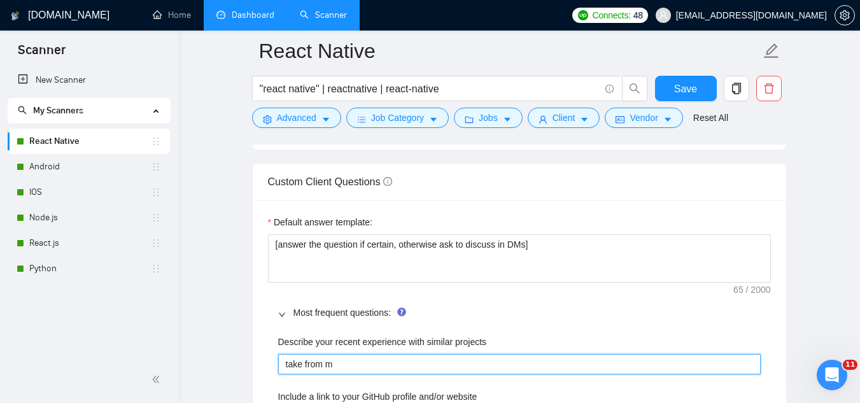
type projects "take from"
type projects "take fro"
type projects "take fr"
type projects "take f"
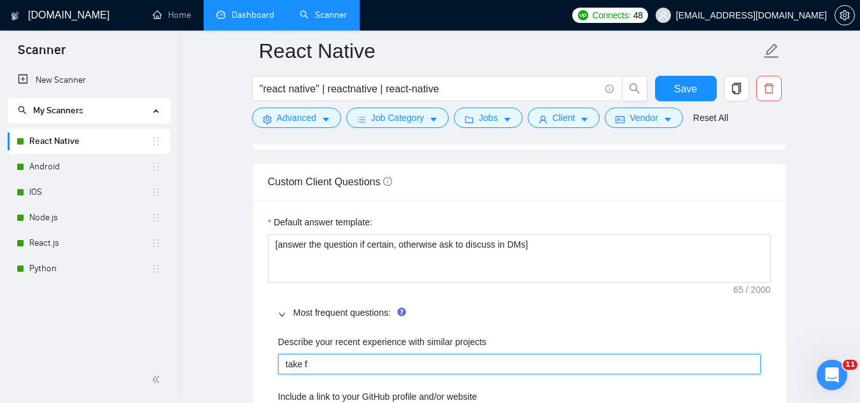
type projects "take"
type projects "tak"
type projects "ta"
type projects "t"
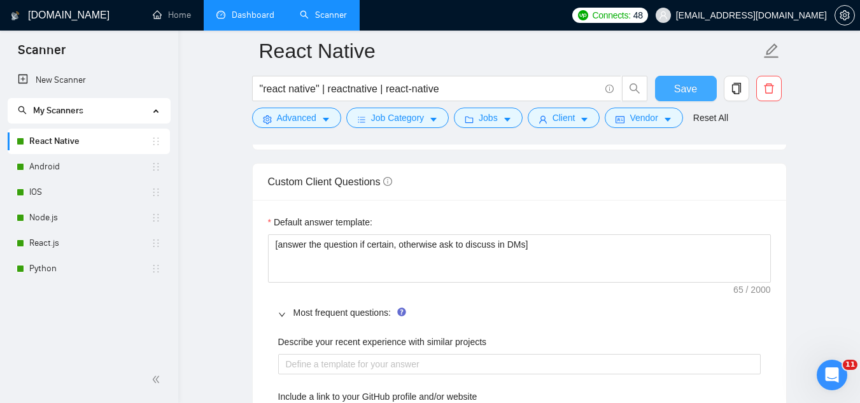
click at [678, 88] on span "Save" at bounding box center [685, 89] width 23 height 16
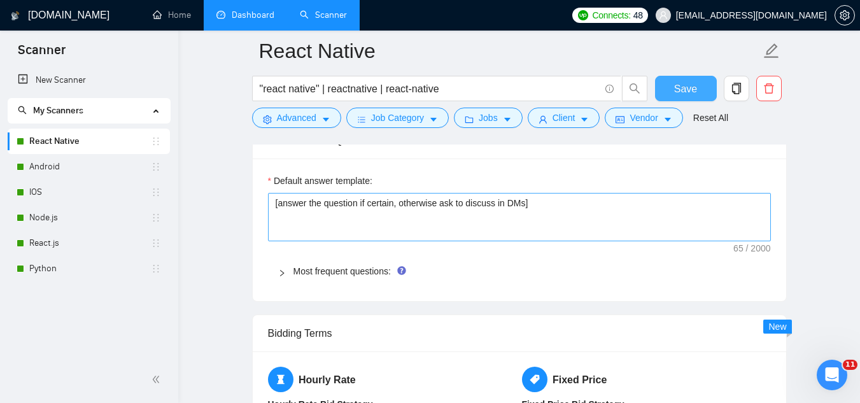
scroll to position [1833, 0]
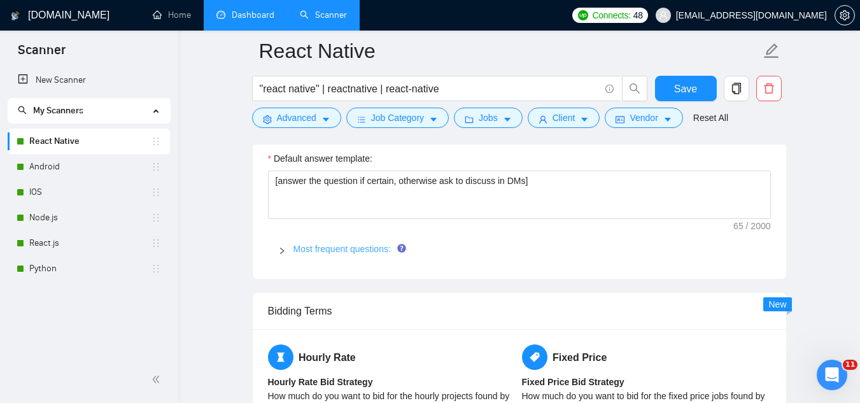
click at [363, 249] on link "Most frequent questions:" at bounding box center [341, 249] width 97 height 10
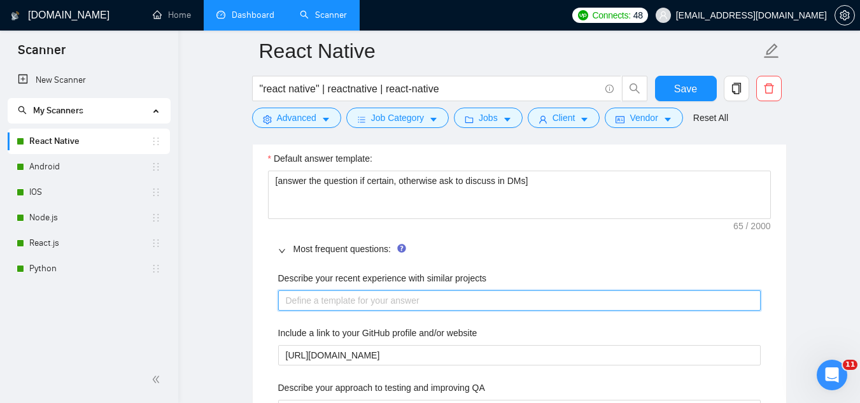
click at [351, 300] on projects "Describe your recent experience with similar projects" at bounding box center [519, 300] width 482 height 20
paste projects "2) Saanam Sanaam is a financial management tool for different companies. As a c…"
type projects "2) Saanam Sanaam is a financial management tool for different companies. As a c…"
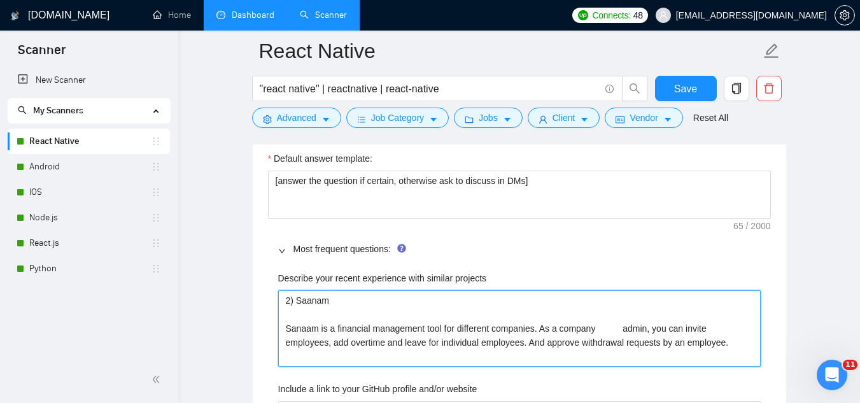
click at [299, 301] on projects "2) Saanam Sanaam is a financial management tool for different companies. As a c…" at bounding box center [519, 328] width 482 height 76
type projects "2)Saanam Sanaam is a financial management tool for different companies. As a co…"
type projects "2Saanam Sanaam is a financial management tool for different companies. As a com…"
type projects "Saanam Sanaam is a financial management tool for different companies. As a comp…"
click at [620, 330] on projects "Saanam Sanaam is a financial management tool for different companies. As a comp…" at bounding box center [519, 328] width 482 height 76
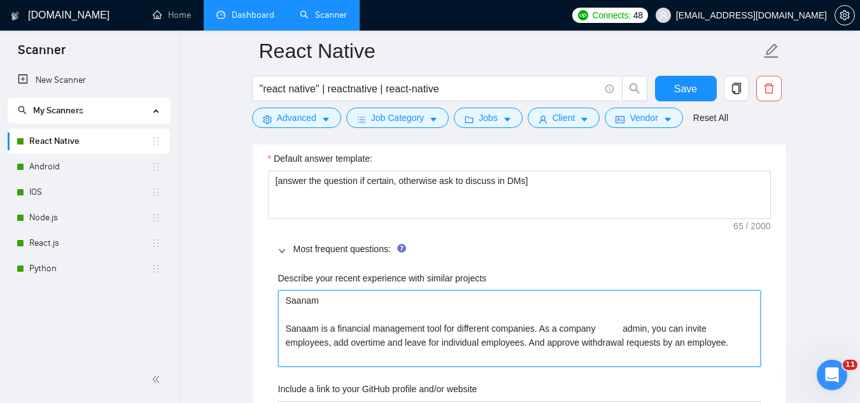
type projects "Saanam Sanaam is a financial management tool for different companies. As a comp…"
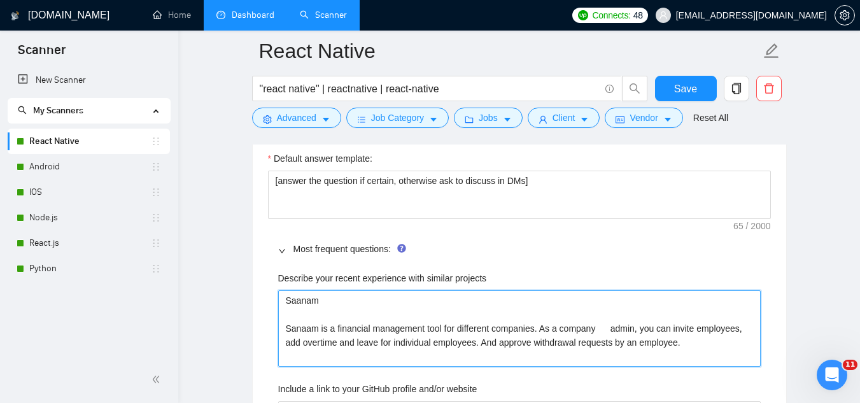
type projects "Saanam Sanaam is a financial management tool for different companies. As a comp…"
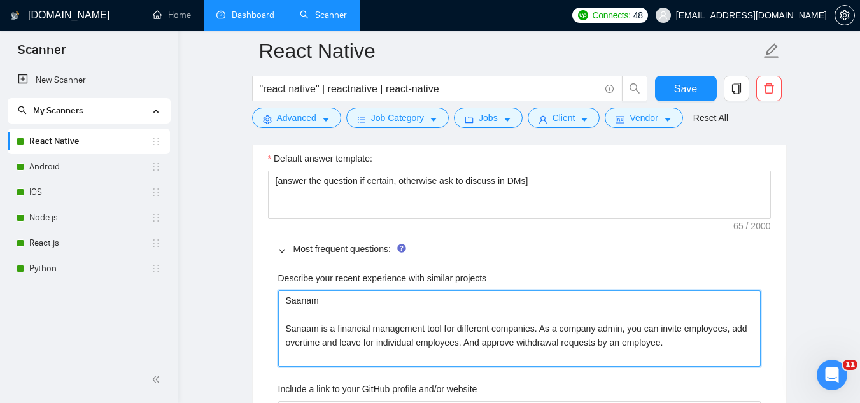
type projects "Saanam Sanaam is a financial management tool for different companies. As a comp…"
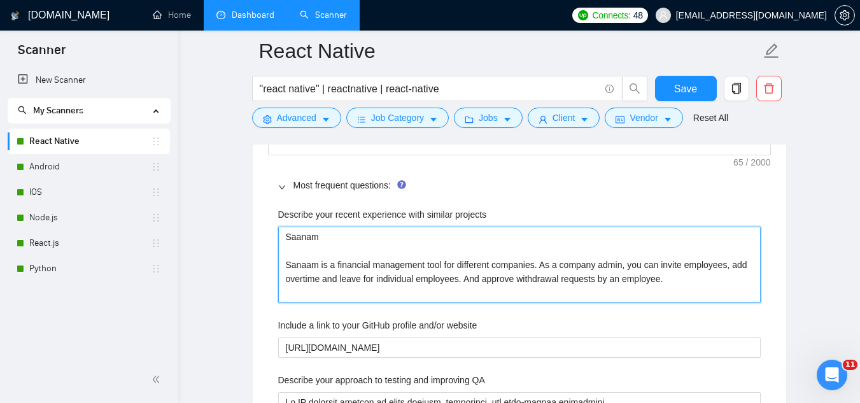
click at [666, 282] on projects "Saanam Sanaam is a financial management tool for different companies. As a comp…" at bounding box center [519, 265] width 482 height 76
type projects "Saanam Sanaam is a financial management tool for different companies. As a comp…"
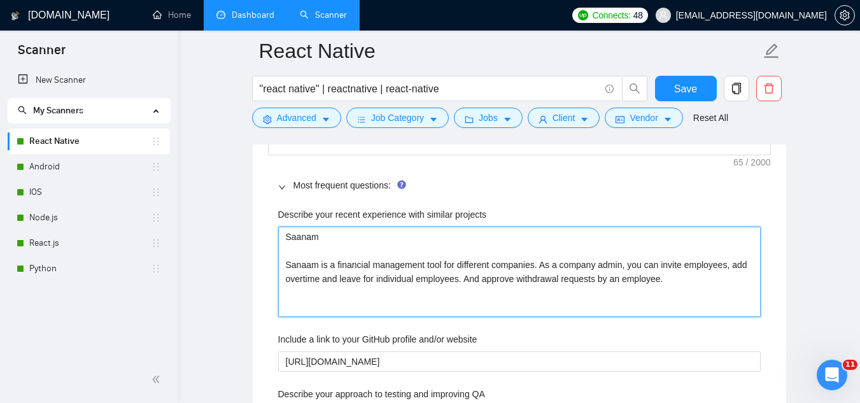
paste projects "Website: [URL][DOMAIN_NAME] Application : [URL][DOMAIN_NAME]"
type projects "Saanam Sanaam is a financial management tool for different companies. As a comp…"
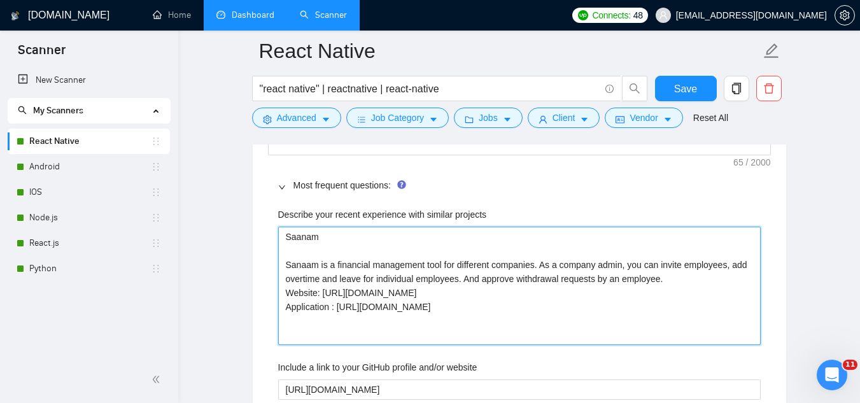
type projects "Saanam Sanaamis a financial management tool for different companies. As a compa…"
type projects "Saanam Sanaais a financial management tool for different companies. As a compan…"
type projects "Saanam Sanais a financial management tool for different companies. As a company…"
type projects "Saanam Sanis a financial management tool for different companies. As a company …"
type projects "Saanam Sais a financial management tool for different companies. As a company a…"
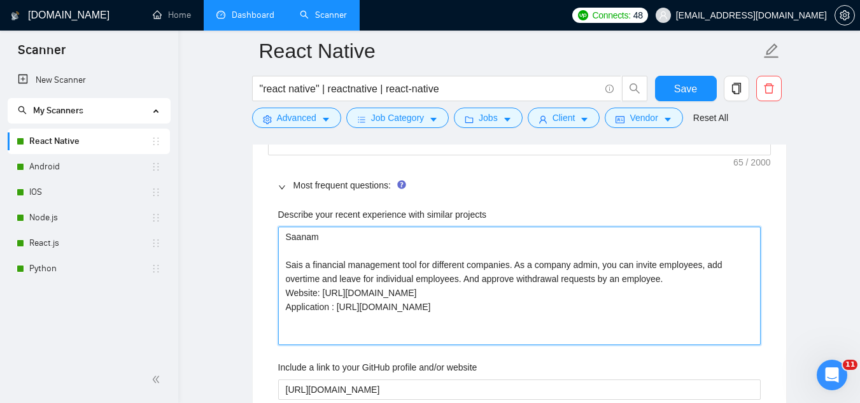
type projects "Saanam Sis a financial management tool for different companies. As a company ad…"
type projects "Saanam is a financial management tool for different companies. As a company adm…"
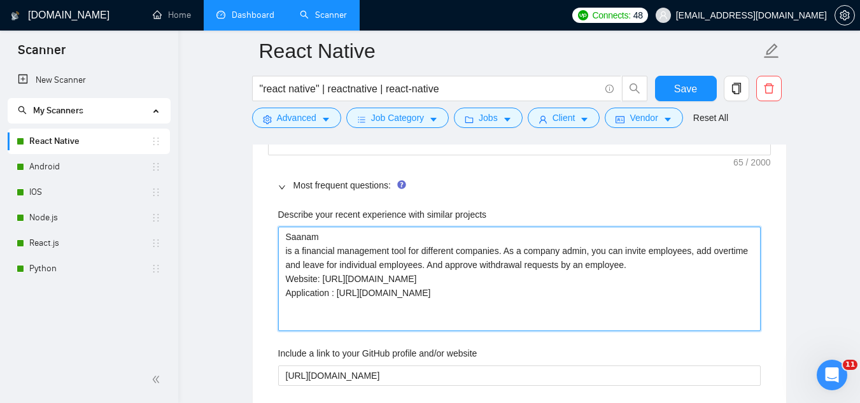
type projects "Saanamis a financial management tool for different companies. As a company admi…"
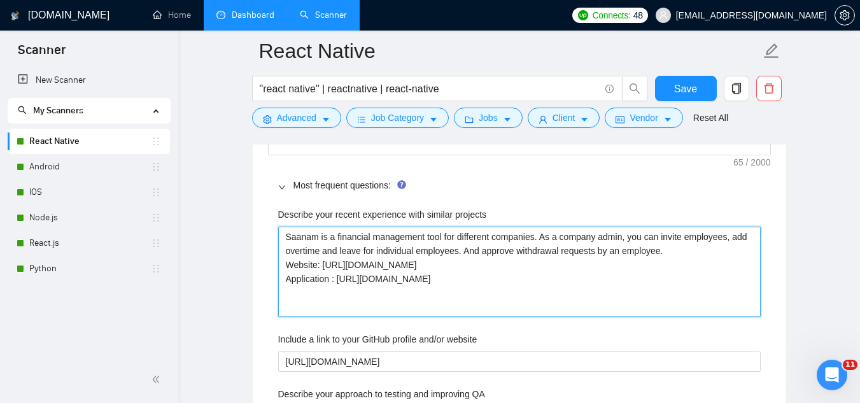
type projects "Saanam is a financial management tool for different companies. As a company adm…"
click at [617, 283] on projects "Saanam is a financial management tool for different companies. As a company adm…" at bounding box center [519, 272] width 482 height 90
type projects "Saanam is a financial management tool for different companies. As a company adm…"
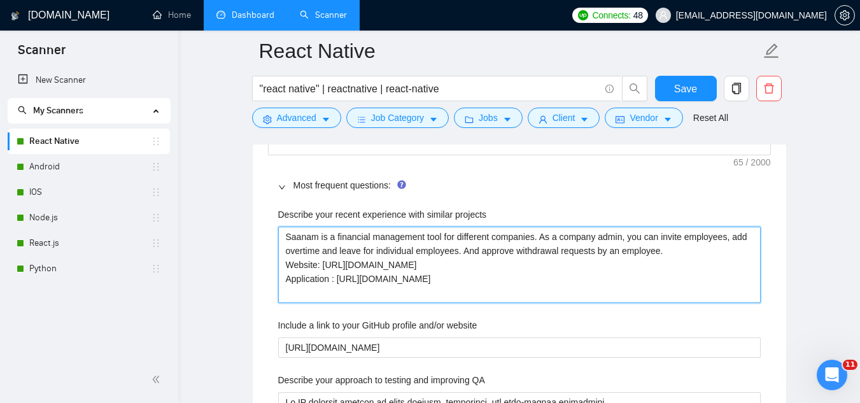
type projects "Saanam is a financial management tool for different companies. As a company adm…"
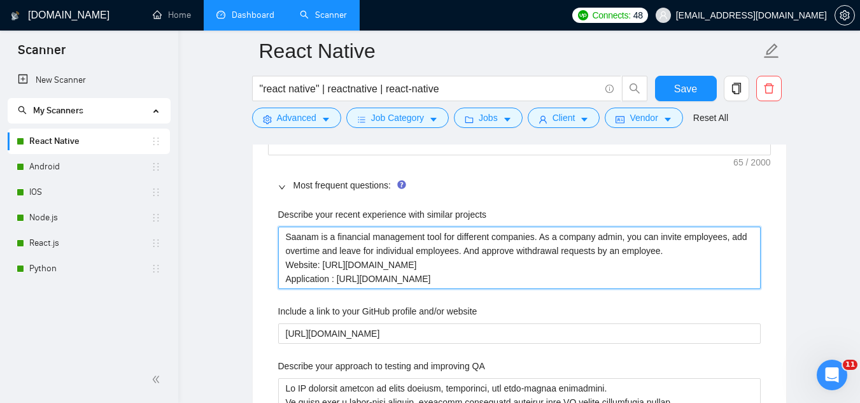
click at [334, 244] on projects "Saanam is a financial management tool for different companies. As a company adm…" at bounding box center [519, 258] width 482 height 62
type projects "Saanam is a financial management tool for different companies. As a company adm…"
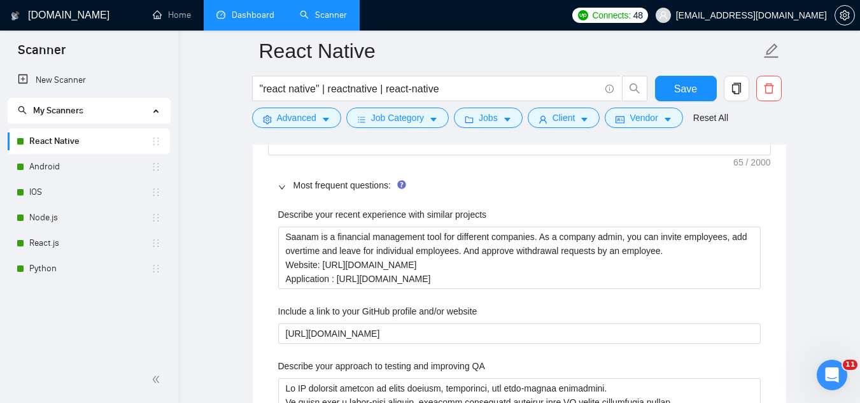
click at [685, 107] on div "Save" at bounding box center [685, 92] width 67 height 32
click at [684, 90] on span "Save" at bounding box center [685, 89] width 23 height 16
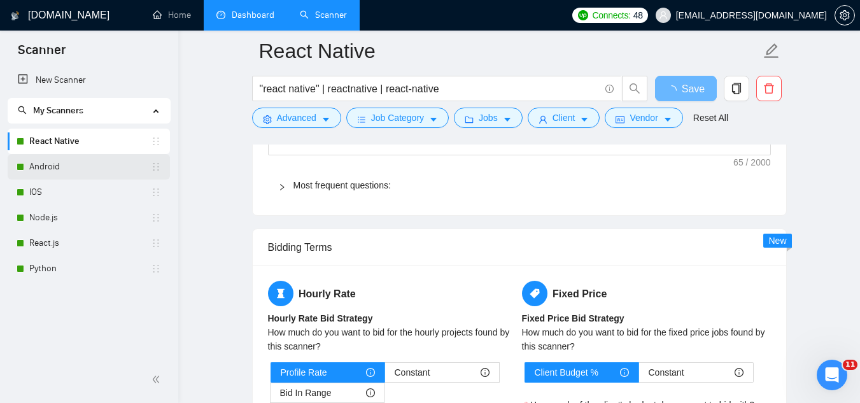
click at [70, 172] on link "Android" at bounding box center [90, 166] width 122 height 25
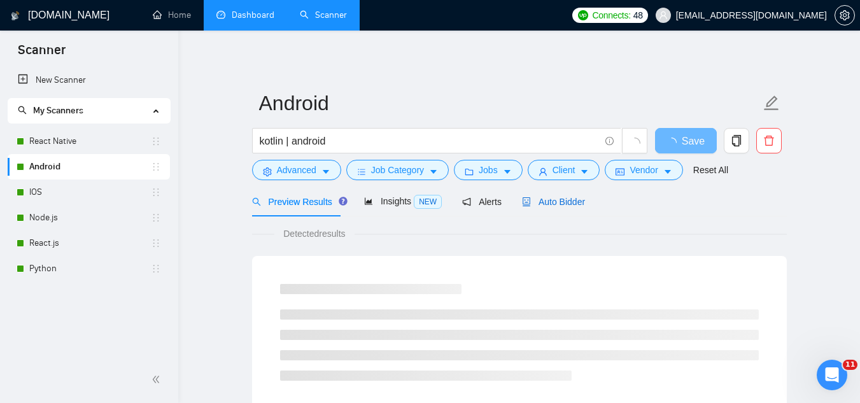
click at [531, 201] on span "Auto Bidder" at bounding box center [553, 202] width 63 height 10
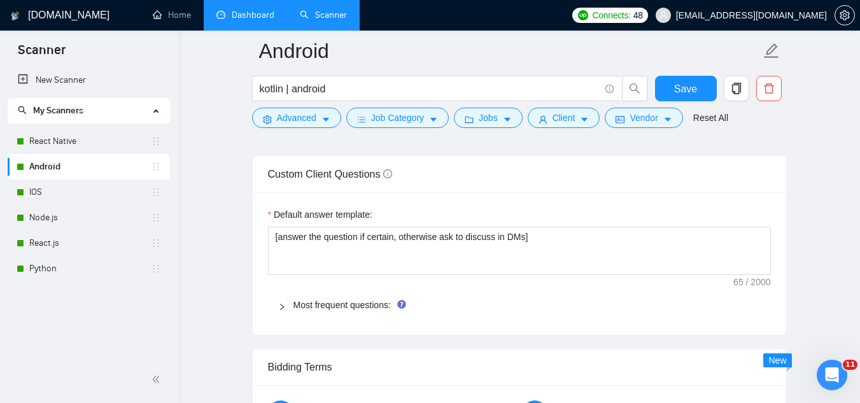
scroll to position [1782, 0]
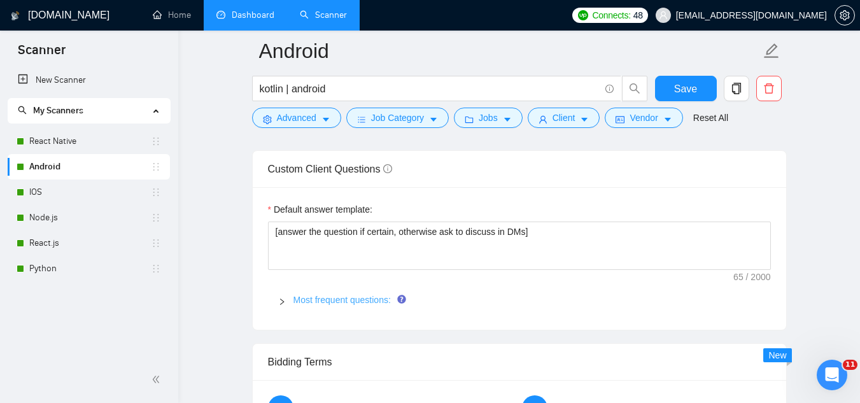
click at [375, 295] on link "Most frequent questions:" at bounding box center [341, 300] width 97 height 10
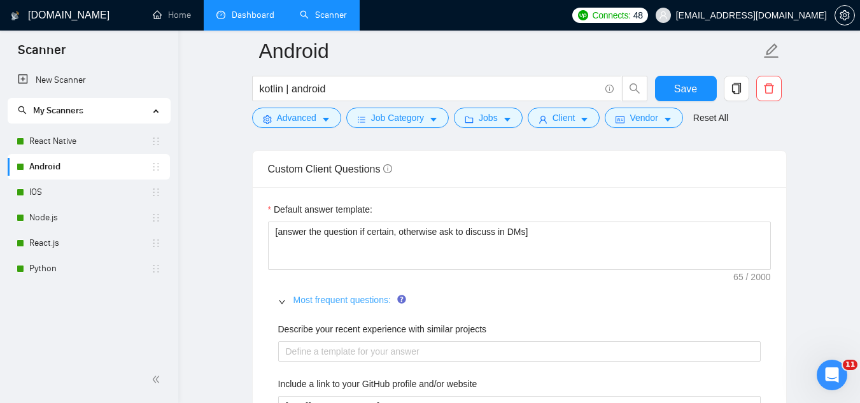
scroll to position [1846, 0]
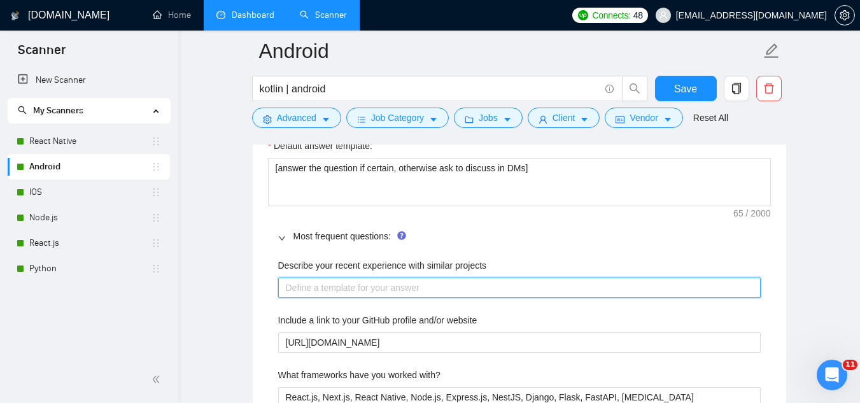
click at [372, 289] on projects "Describe your recent experience with similar projects" at bounding box center [519, 288] width 482 height 20
paste projects "Saanam is a financial management tool for different companies. As a company adm…"
type projects "Saanam is a financial management tool for different companies. As a company adm…"
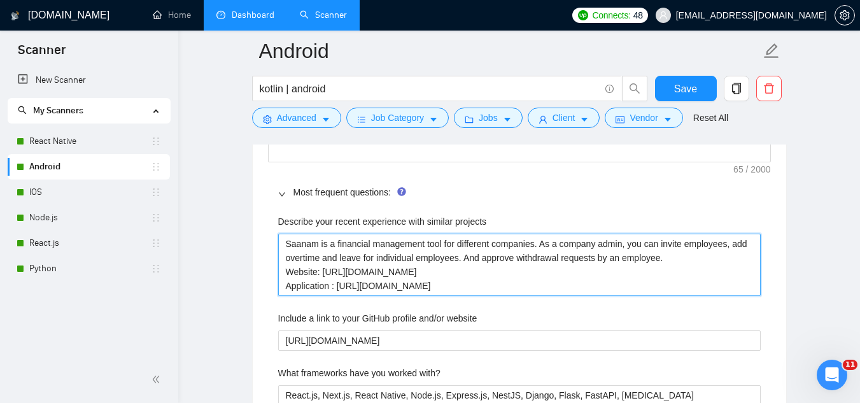
scroll to position [1909, 0]
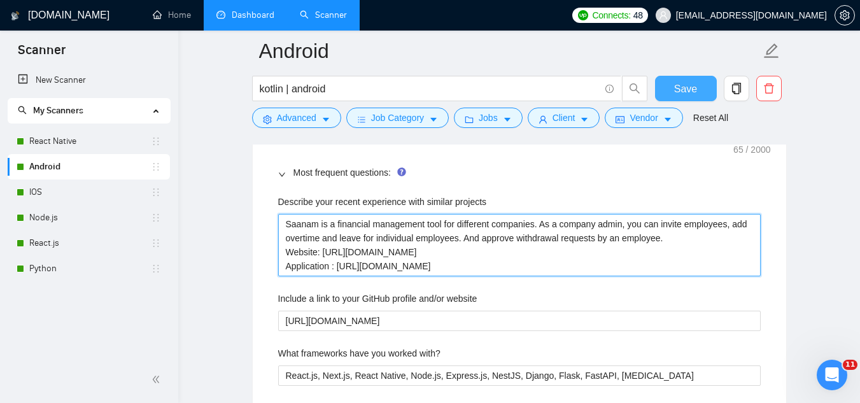
type projects "Saanam is a financial management tool for different companies. As a company adm…"
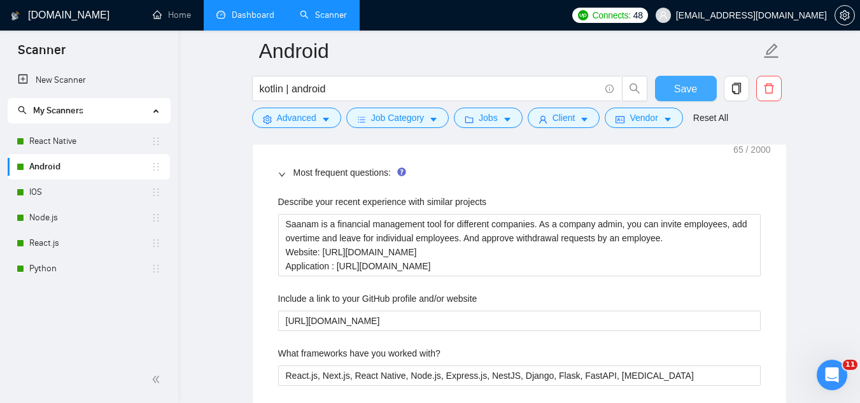
click at [679, 87] on span "Save" at bounding box center [685, 89] width 23 height 16
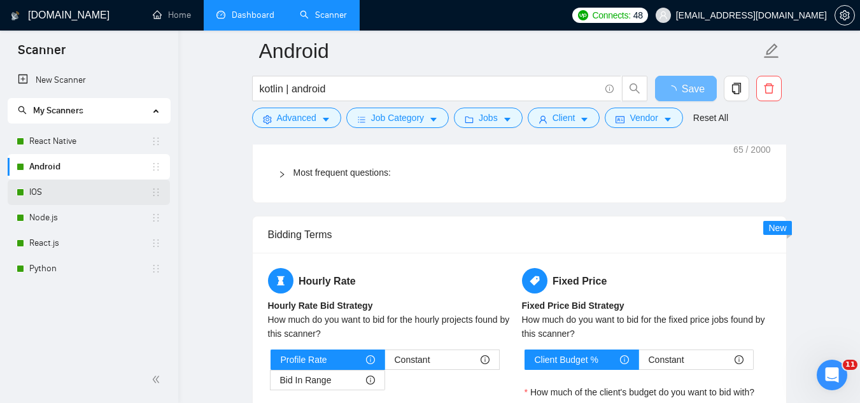
click at [101, 193] on link "IOS" at bounding box center [90, 191] width 122 height 25
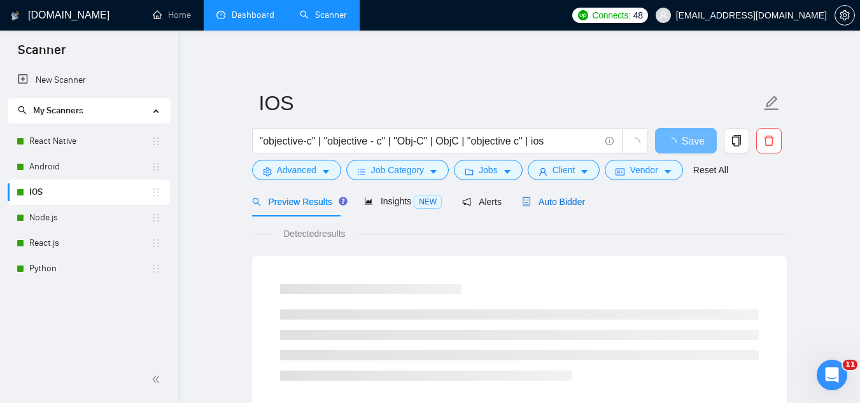
click at [554, 199] on span "Auto Bidder" at bounding box center [553, 202] width 63 height 10
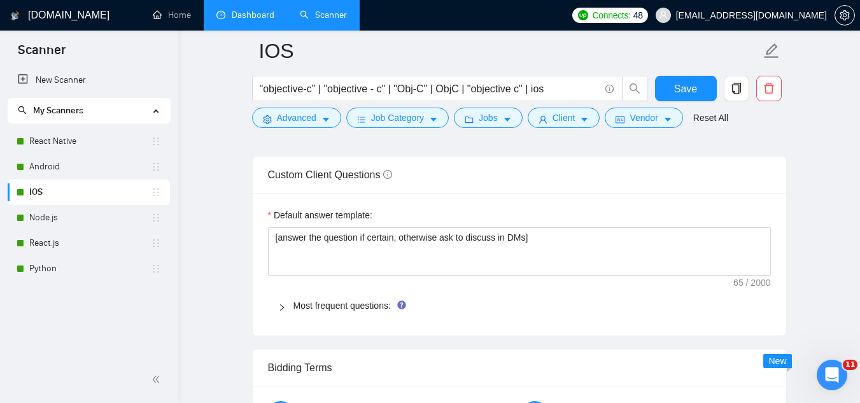
scroll to position [1782, 0]
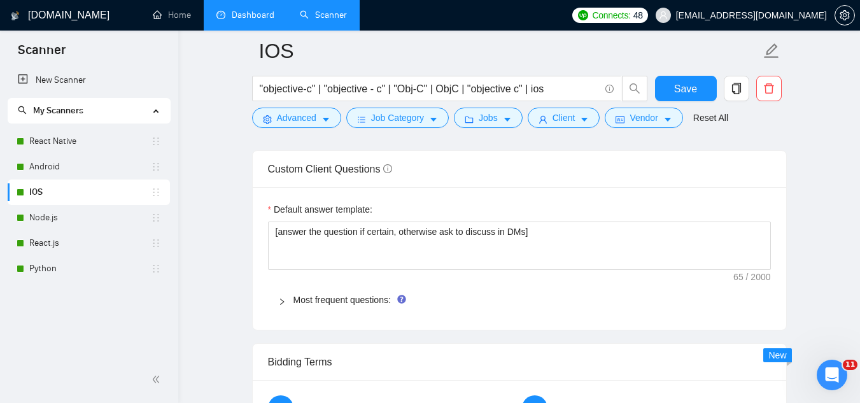
click at [352, 291] on div "Most frequent questions:" at bounding box center [519, 299] width 503 height 29
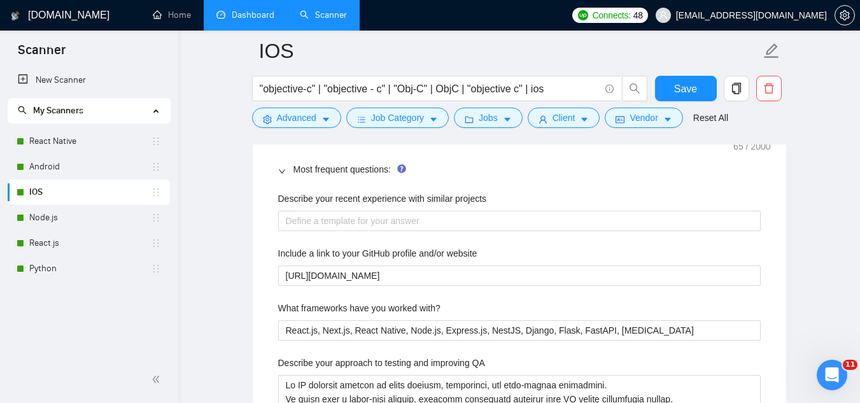
scroll to position [1909, 0]
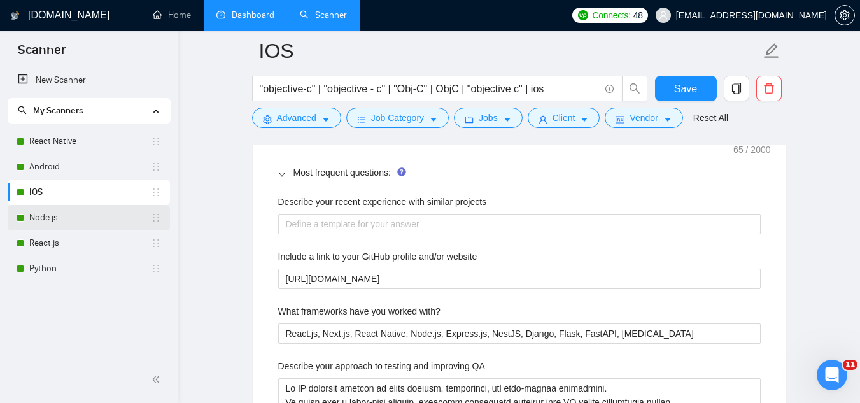
click at [113, 223] on link "Node.js" at bounding box center [90, 217] width 122 height 25
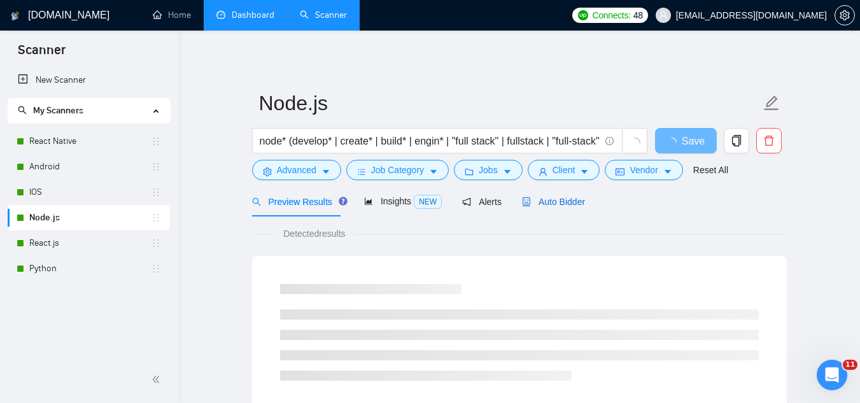
click at [548, 199] on span "Auto Bidder" at bounding box center [553, 202] width 63 height 10
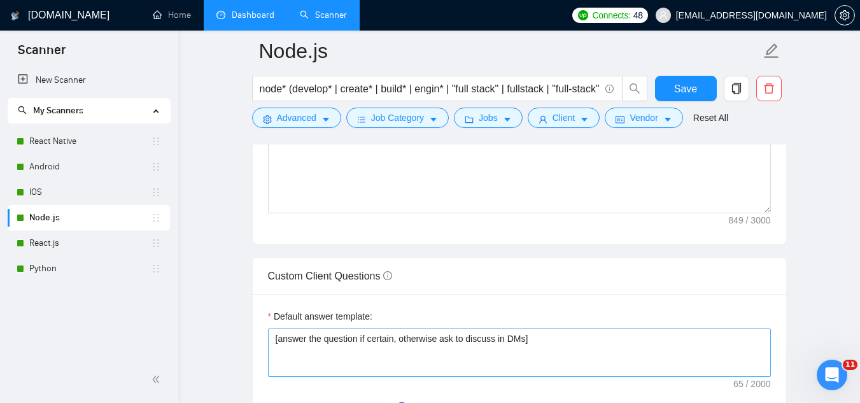
scroll to position [1719, 0]
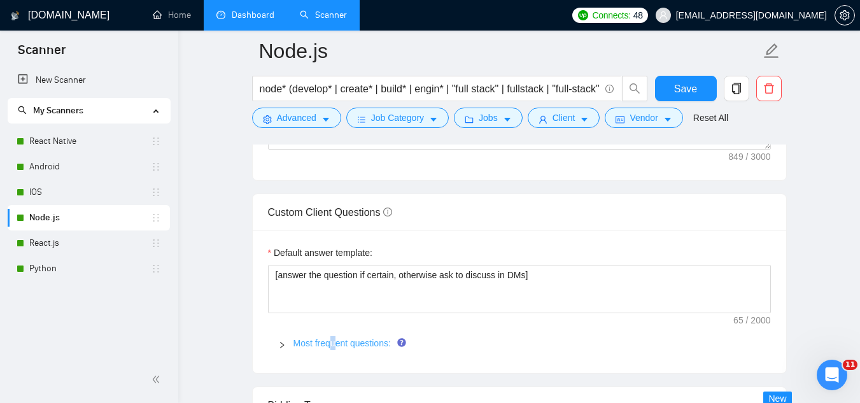
click at [334, 342] on link "Most frequent questions:" at bounding box center [341, 343] width 97 height 10
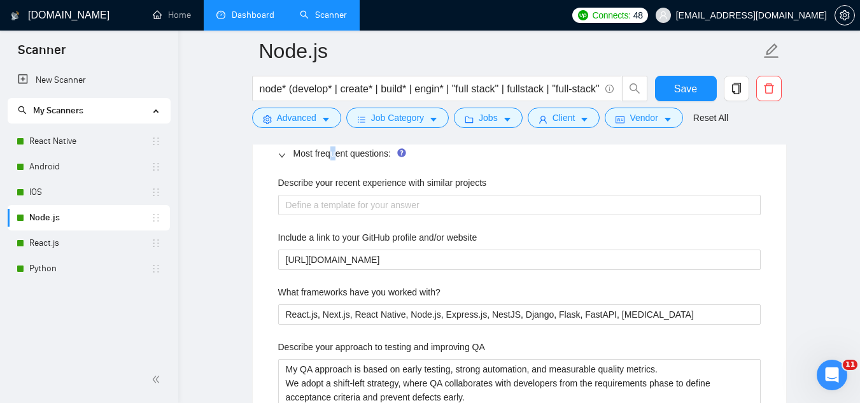
scroll to position [1909, 0]
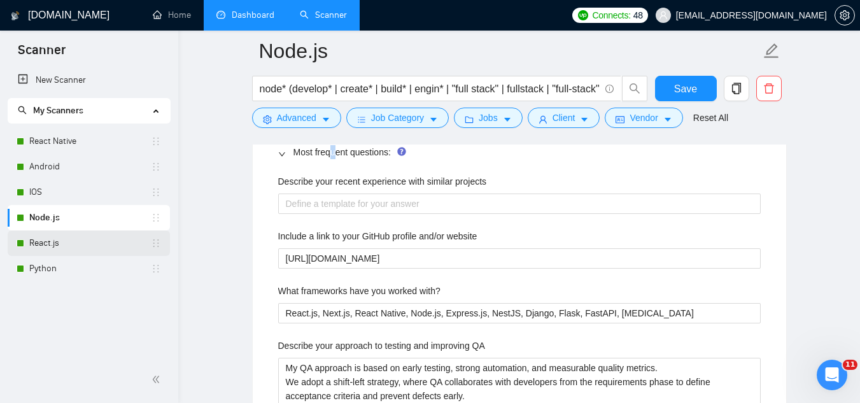
click at [121, 249] on link "React.js" at bounding box center [90, 242] width 122 height 25
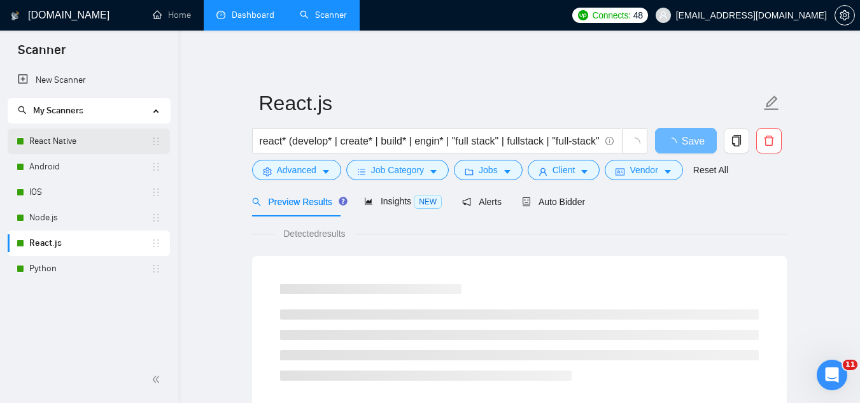
click at [102, 144] on link "React Native" at bounding box center [90, 141] width 122 height 25
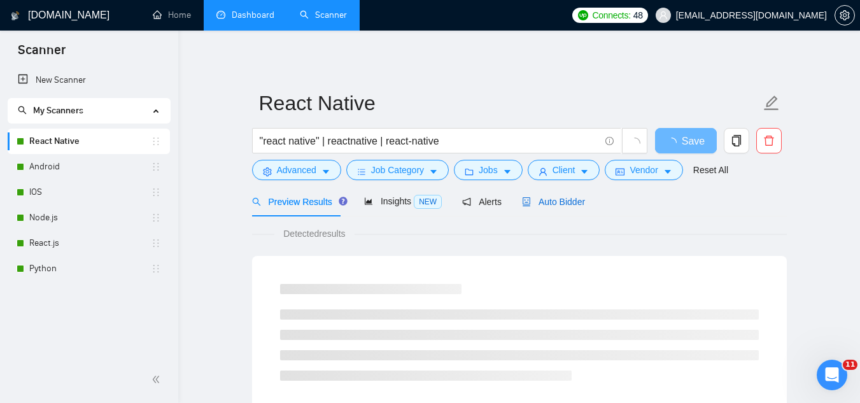
click at [526, 205] on span "Auto Bidder" at bounding box center [553, 202] width 63 height 10
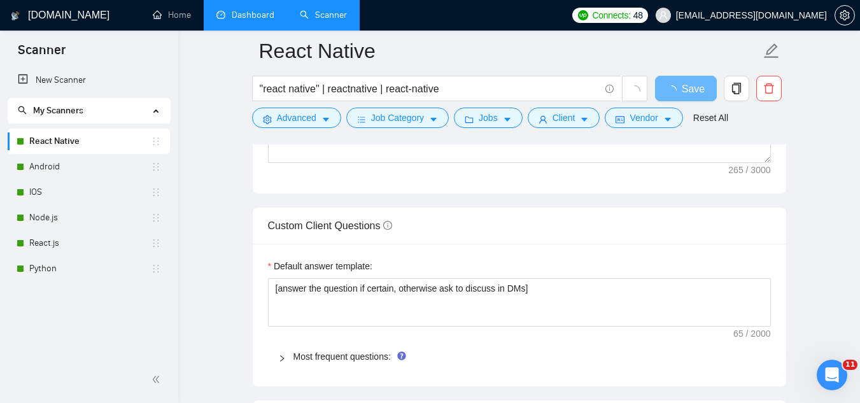
scroll to position [1782, 0]
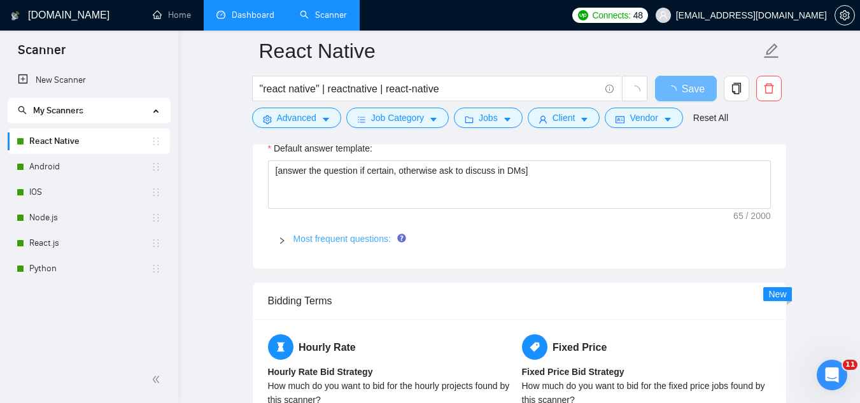
click at [380, 241] on link "Most frequent questions:" at bounding box center [341, 239] width 97 height 10
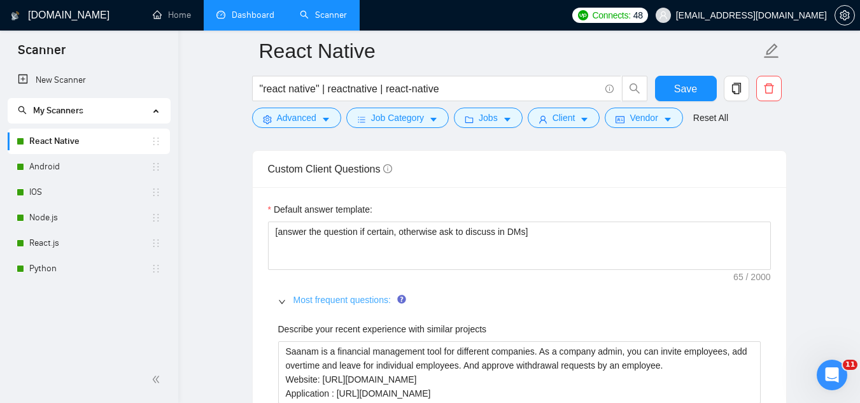
scroll to position [1846, 0]
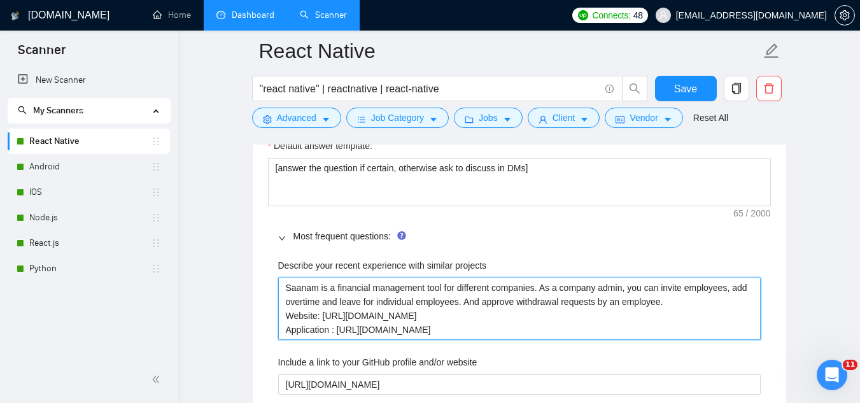
click at [283, 288] on projects "Saanam is a financial management tool for different companies. As a company adm…" at bounding box center [519, 309] width 482 height 62
type projects "aSaanam is a financial management tool for different companies. As a company ad…"
type projects "asSaanam is a financial management tool for different companies. As a company a…"
type projects "as Saanam is a financial management tool for different companies. As a company …"
type projects "as aSaanam is a financial management tool for different companies. As a company…"
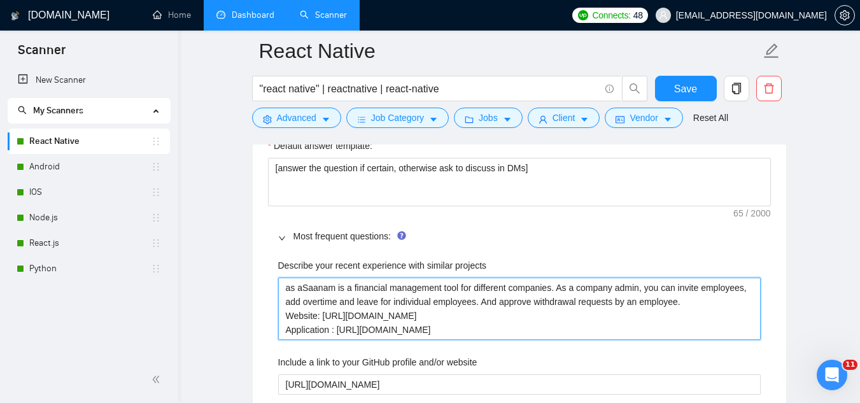
type projects "as anSaanam is a financial management tool for different companies. As a compan…"
type projects "as an Saanam is a financial management tool for different companies. As a compa…"
type projects "as an eSaanam is a financial management tool for different companies. As a comp…"
type projects "as an exSaanam is a financial management tool for different companies. As a com…"
type projects "as an exaSaanam is a financial management tool for different companies. As a co…"
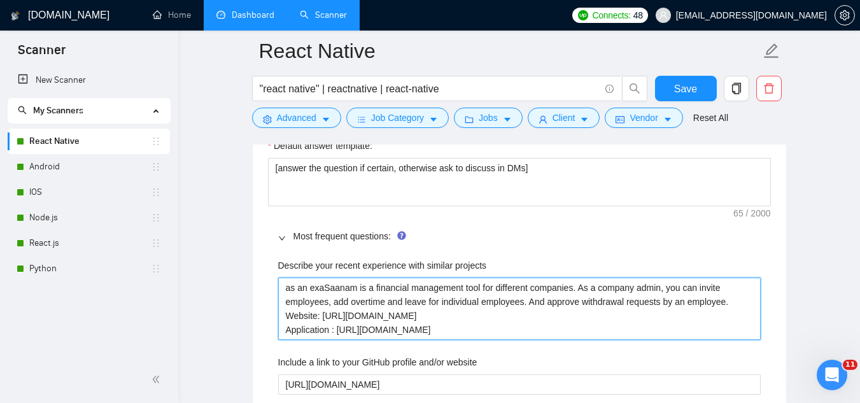
type projects "as an examSaanam is a financial management tool for different companies. As a c…"
type projects "as an exampSaanam is a financial management tool for different companies. As a …"
type projects "as an examplSaanam is a financial management tool for different companies. As a…"
type projects "as an exampleSaanam is a financial management tool for different companies. As …"
type projects "as an example Saanam is a financial management tool for different companies. As…"
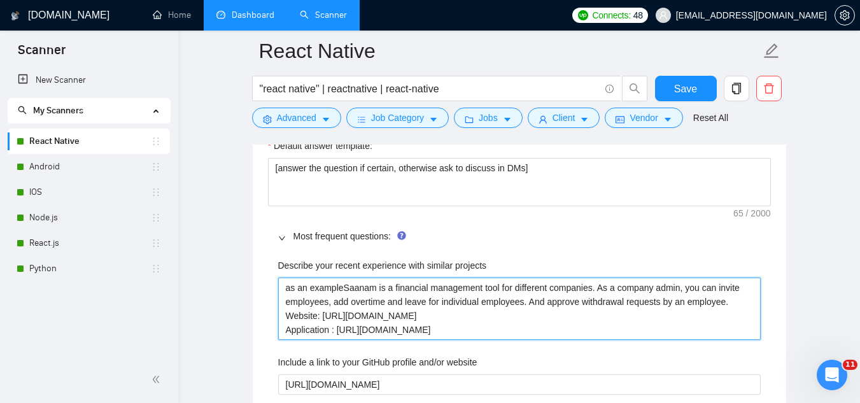
type projects "as an example Saanam is a financial management tool for different companies. As…"
type projects "as an exampleSaanam is a financial management tool for different companies. As …"
type projects "as an examplSaanam is a financial management tool for different companies. As a…"
type projects "as an exampSaanam is a financial management tool for different companies. As a …"
type projects "as an examSaanam is a financial management tool for different companies. As a c…"
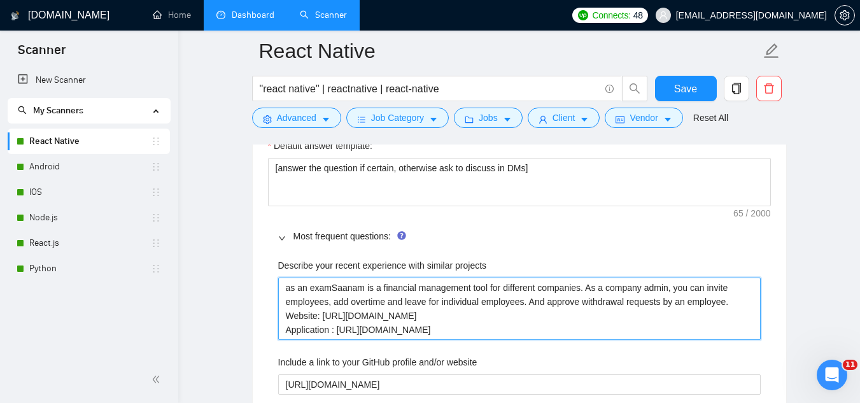
type projects "as an exaSaanam is a financial management tool for different companies. As a co…"
type projects "as an exSaanam is a financial management tool for different companies. As a com…"
type projects "as an eSaanam is a financial management tool for different companies. As a comp…"
type projects "as an Saanam is a financial management tool for different companies. As a compa…"
type projects "as anSaanam is a financial management tool for different companies. As a compan…"
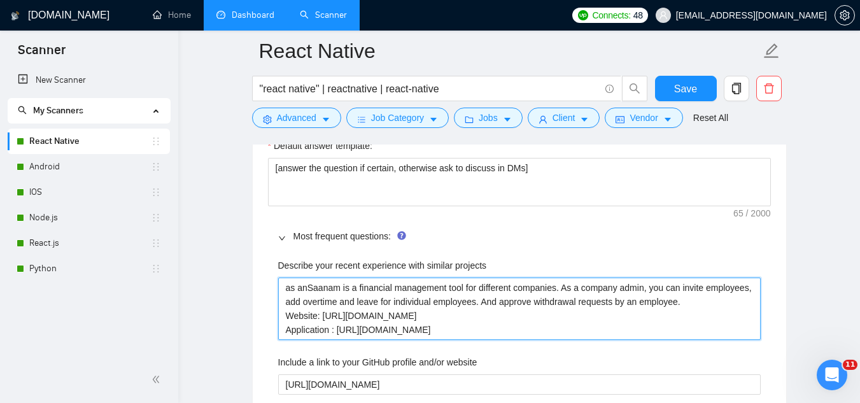
type projects "as aSaanam is a financial management tool for different companies. As a company…"
type projects "as Saanam is a financial management tool for different companies. As a company …"
type projects "asSaanam is a financial management tool for different companies. As a company a…"
type projects "aSaanam is a financial management tool for different companies. As a company ad…"
type projects "Saanam is a financial management tool for different companies. As a company adm…"
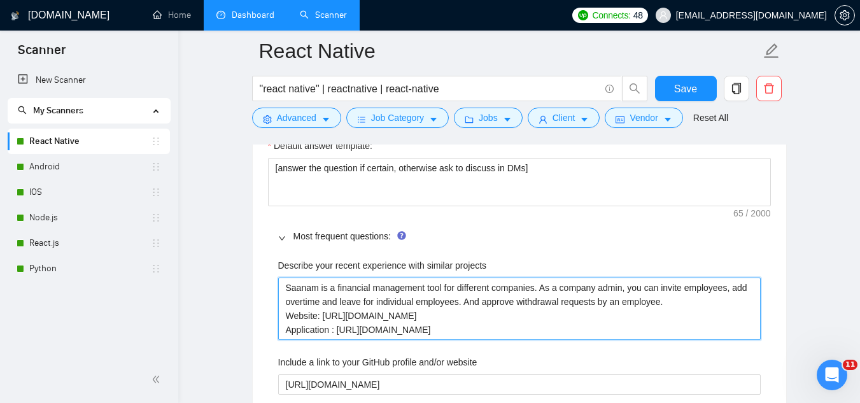
type projects "aSaanam is a financial management tool for different companies. As a company ad…"
type projects "asSaanam is a financial management tool for different companies. As a company a…"
type projects "as Saanam is a financial management tool for different companies. As a company …"
type projects "as oSaanam is a financial management tool for different companies. As a company…"
type projects "as onSaanam is a financial management tool for different companies. As a compan…"
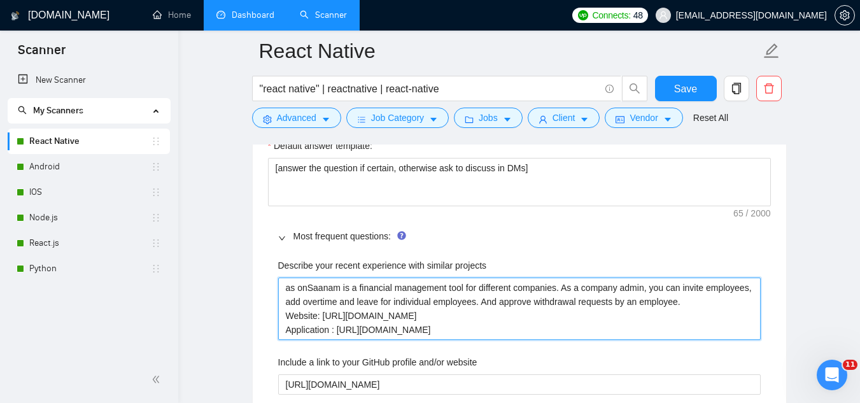
type projects "as oneSaanam is a financial management tool for different companies. As a compa…"
type projects "as one Saanam is a financial management tool for different companies. As a comp…"
type projects "as one oSaanam is a financial management tool for different companies. As a com…"
type projects "as one ofSaanam is a financial management tool for different companies. As a co…"
type projects "as one of Saanam is a financial management tool for different companies. As a c…"
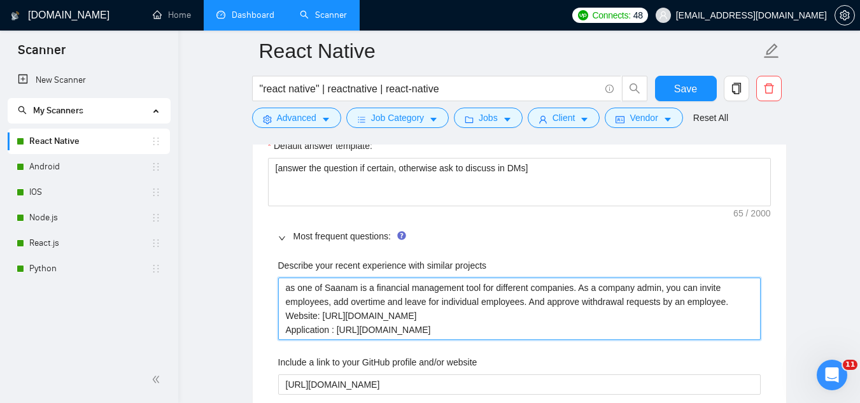
type projects "as one of tSaanam is a financial management tool for different companies. As a …"
click at [285, 290] on projects "as one of the examples, Saanam is a financial management tool for different com…" at bounding box center [519, 309] width 482 height 62
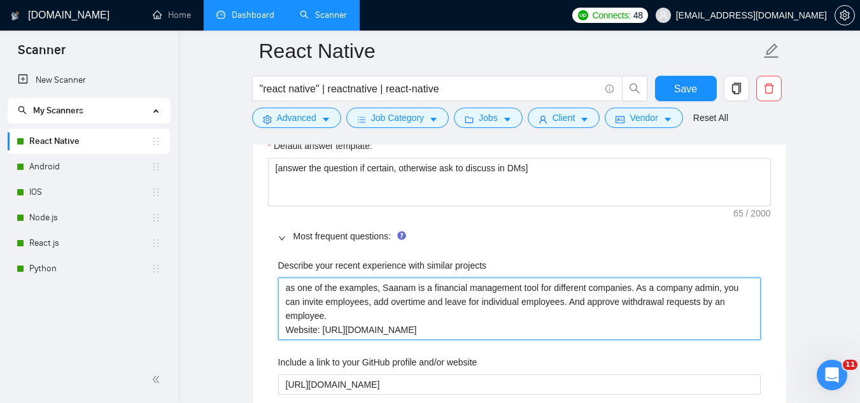
click at [285, 290] on projects "as one of the examples, Saanam is a financial management tool for different com…" at bounding box center [519, 309] width 482 height 62
click at [477, 319] on projects "as one of the examples, Saanam is a financial management tool for different com…" at bounding box center [519, 309] width 482 height 62
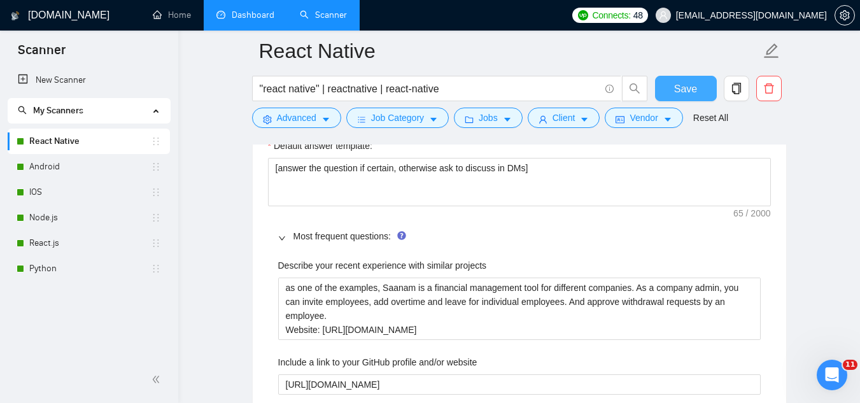
click at [678, 87] on span "Save" at bounding box center [685, 89] width 23 height 16
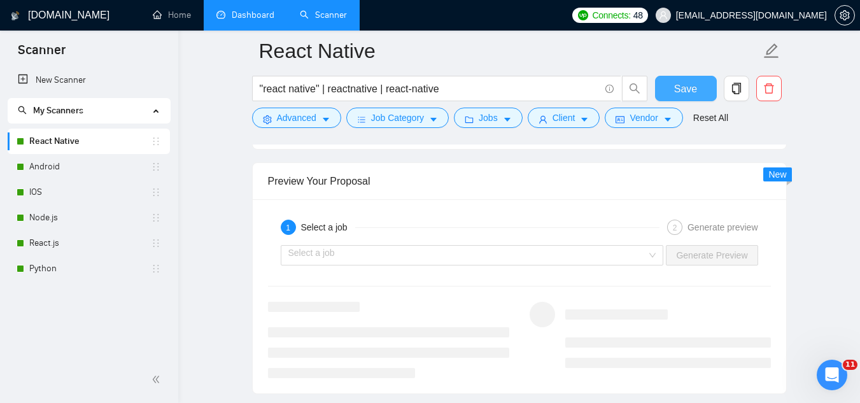
scroll to position [2228, 0]
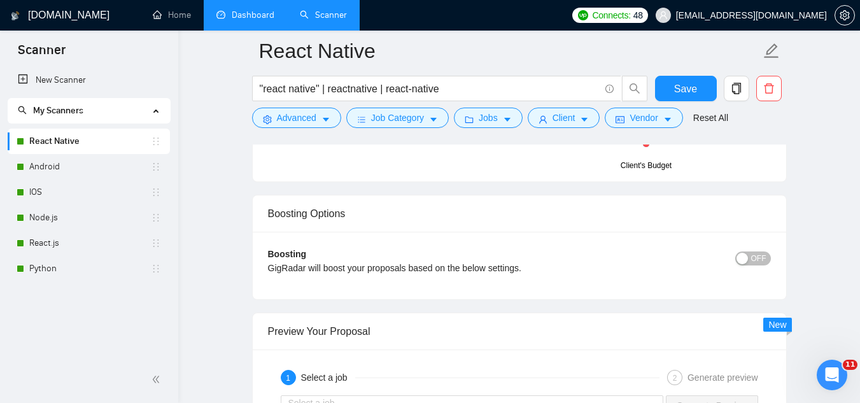
click at [260, 19] on link "Dashboard" at bounding box center [245, 15] width 58 height 11
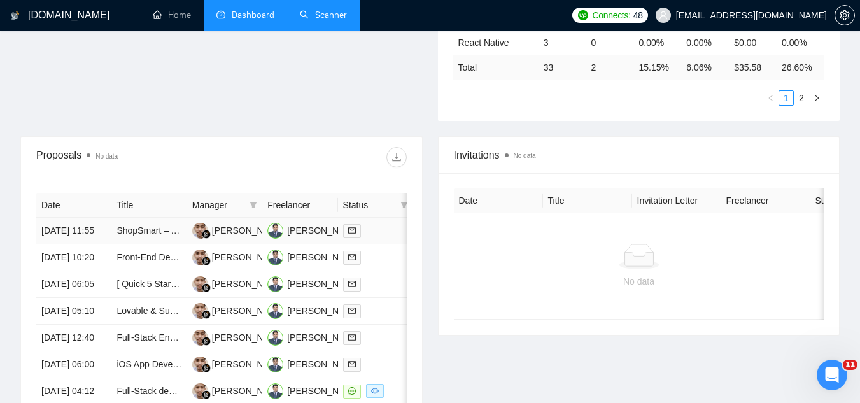
scroll to position [574, 0]
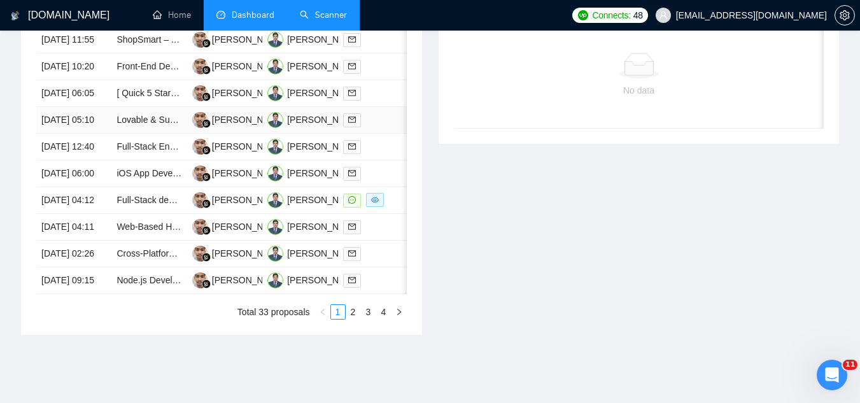
click at [155, 134] on td "Lovable & SupaBase for AI Chatbot using Node.Js" at bounding box center [148, 120] width 75 height 27
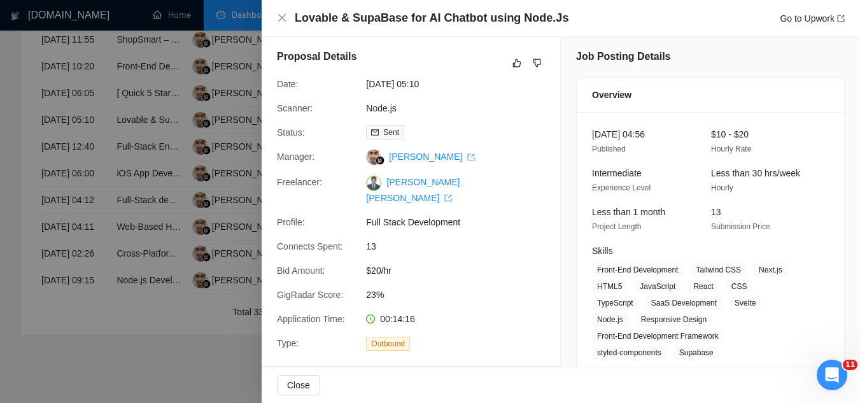
scroll to position [0, 0]
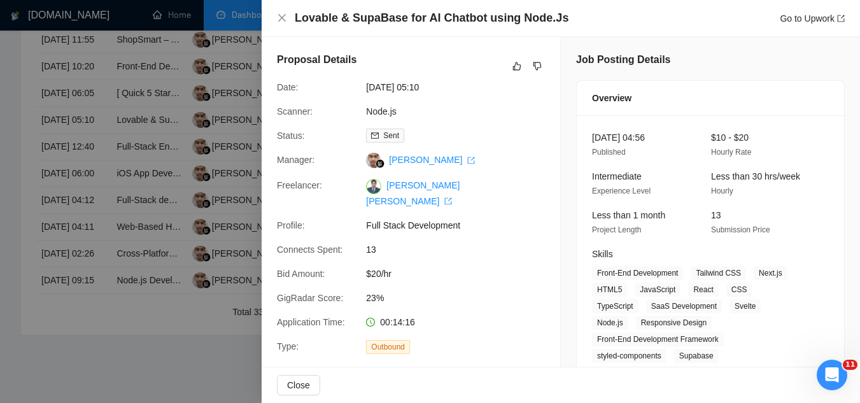
click at [179, 60] on div at bounding box center [430, 201] width 860 height 403
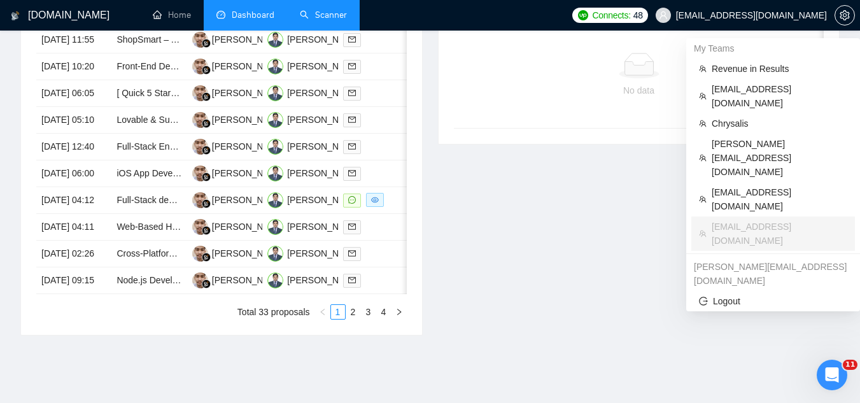
click at [728, 15] on span "[EMAIL_ADDRESS][DOMAIN_NAME]" at bounding box center [751, 15] width 151 height 0
click at [751, 116] on span "Chrysalis" at bounding box center [780, 123] width 136 height 14
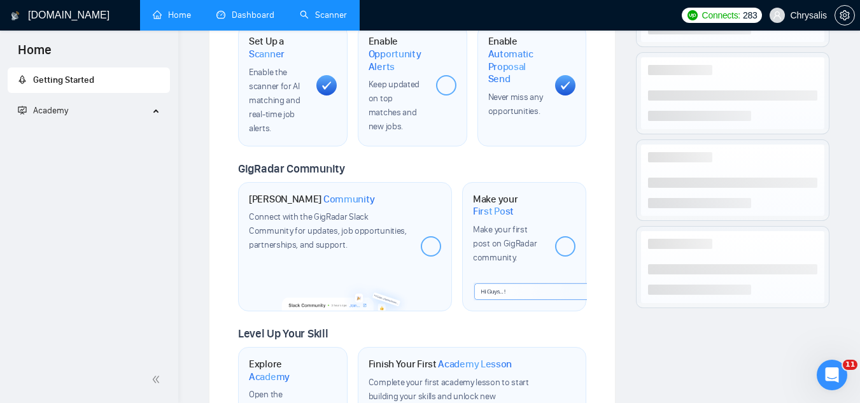
scroll to position [752, 0]
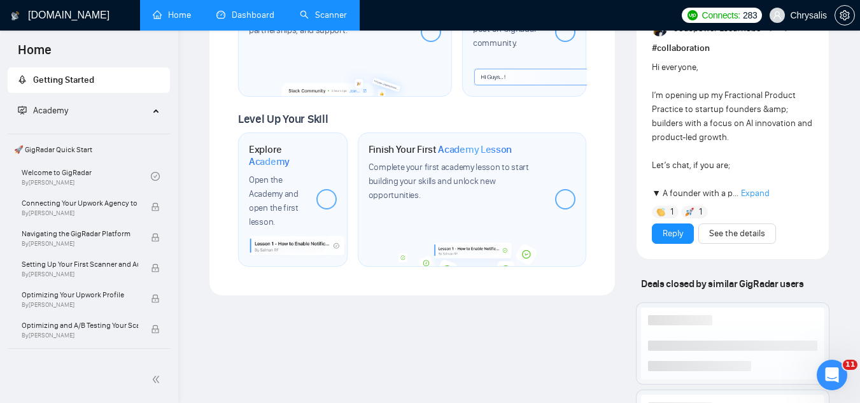
click at [265, 12] on link "Dashboard" at bounding box center [245, 15] width 58 height 11
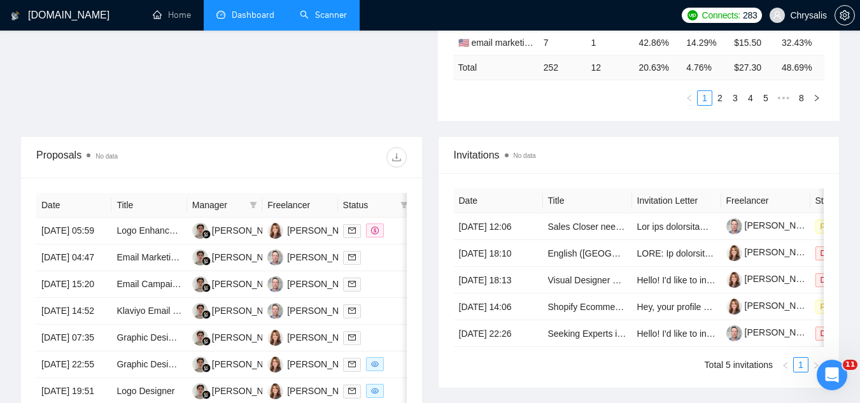
scroll to position [447, 0]
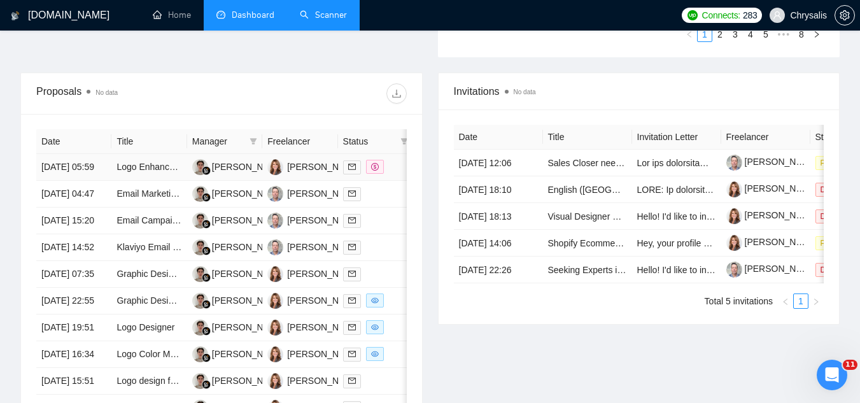
click at [151, 181] on td "Logo Enhancement and Design Improvement" at bounding box center [148, 167] width 75 height 27
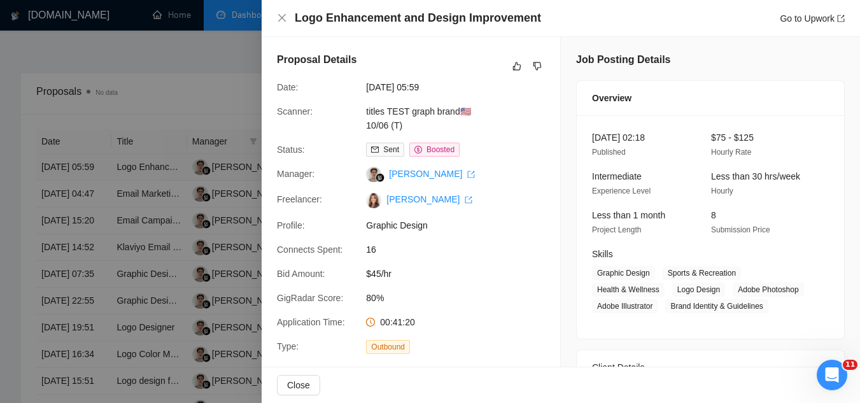
click at [151, 188] on div at bounding box center [430, 201] width 860 height 403
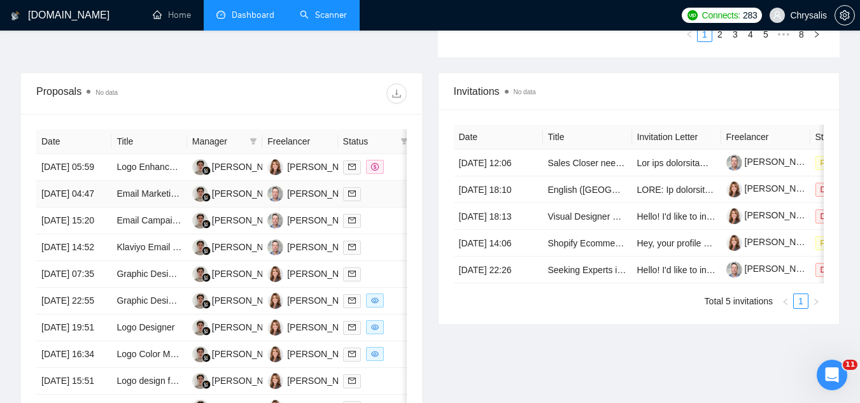
click at [150, 207] on td "Email Marketing Specialist for Spa Business" at bounding box center [148, 194] width 75 height 27
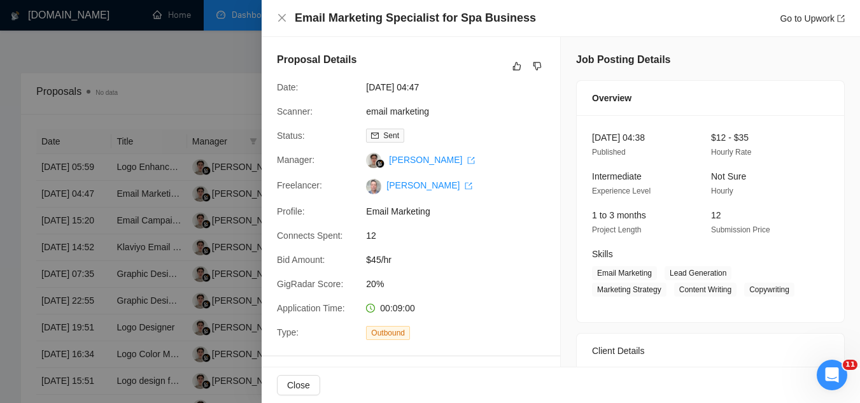
click at [150, 222] on div at bounding box center [430, 201] width 860 height 403
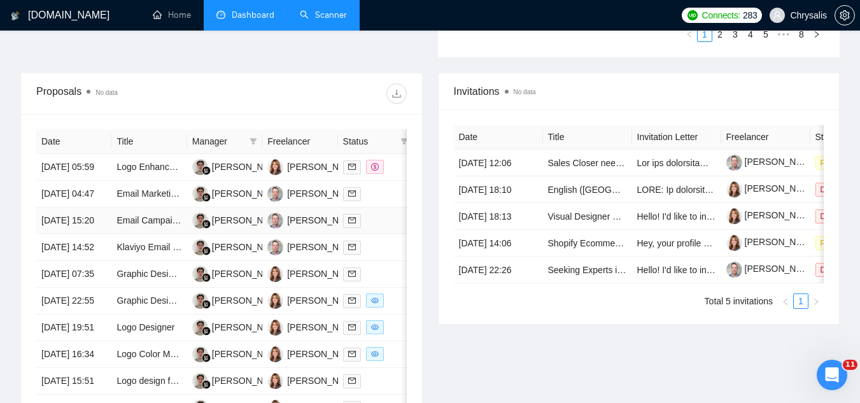
click at [153, 234] on td "Email Campaign Specialist for Constant Contact" at bounding box center [148, 220] width 75 height 27
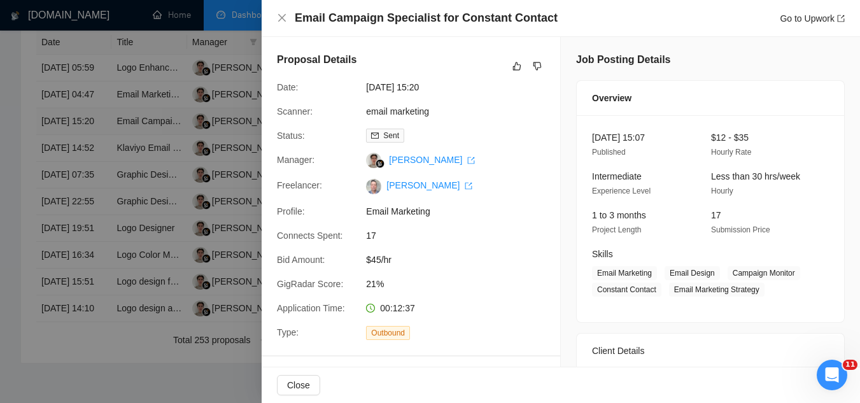
scroll to position [574, 0]
click at [127, 130] on div at bounding box center [430, 201] width 860 height 403
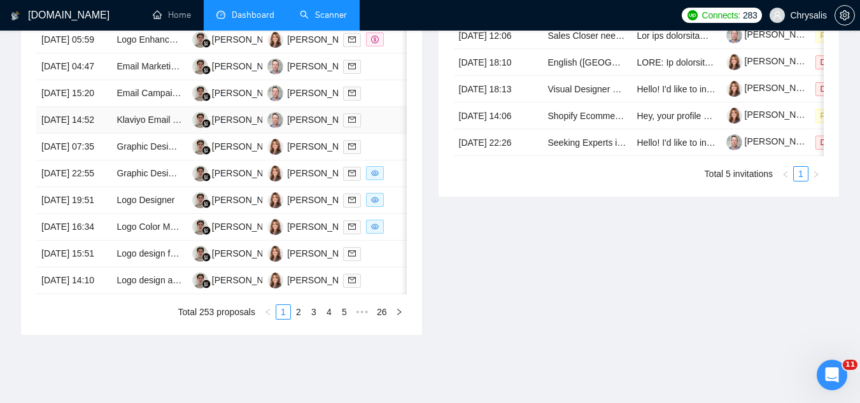
click at [141, 134] on td "Klaviyo Email Marketer for DTC Ecommerce Brand (Flows + Strategy)" at bounding box center [148, 120] width 75 height 27
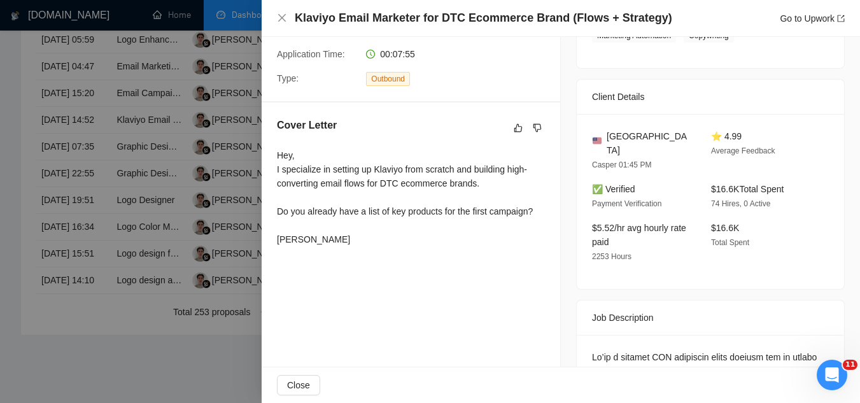
scroll to position [255, 0]
click at [239, 102] on div at bounding box center [430, 201] width 860 height 403
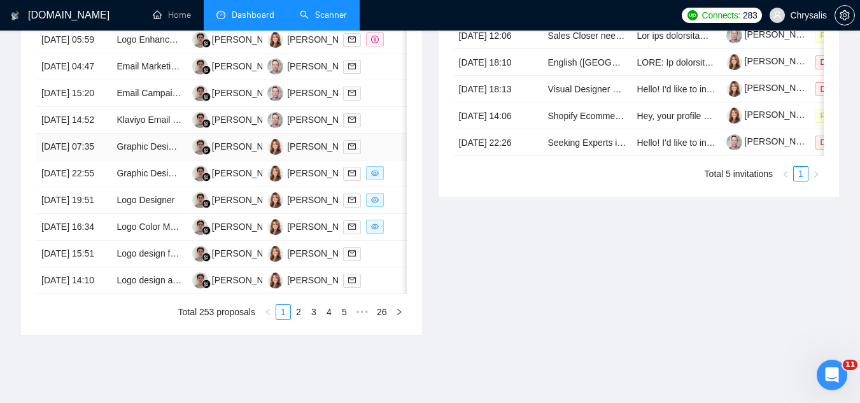
click at [169, 160] on td "Graphic Designer Needed for Job Fair Branding" at bounding box center [148, 147] width 75 height 27
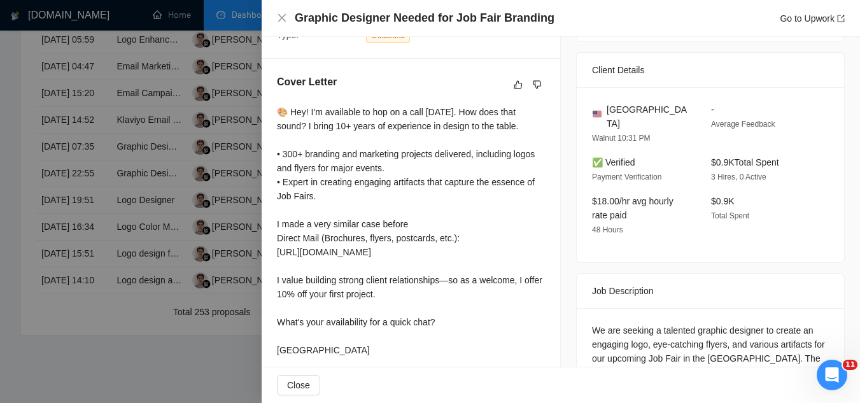
scroll to position [318, 0]
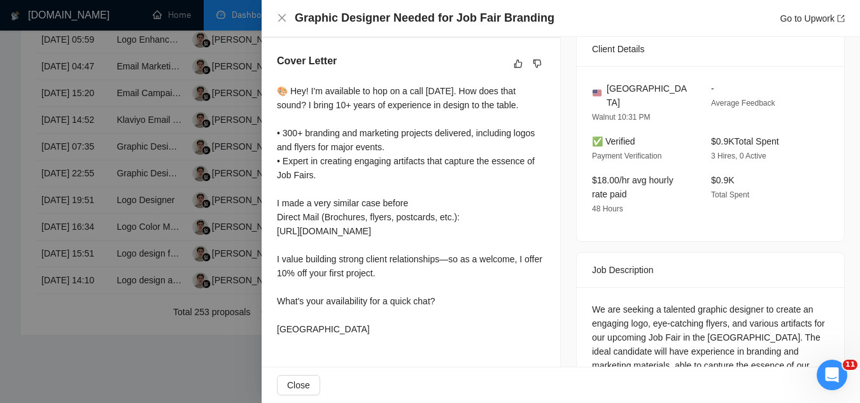
click at [156, 293] on div at bounding box center [430, 201] width 860 height 403
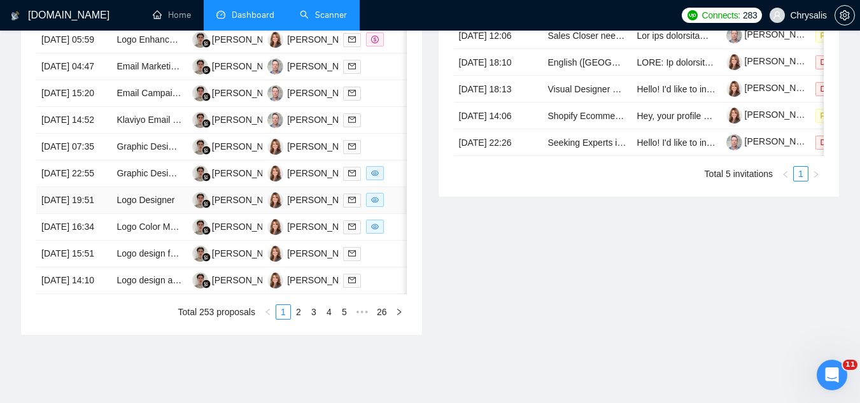
click at [156, 214] on td "Logo Designer" at bounding box center [148, 200] width 75 height 27
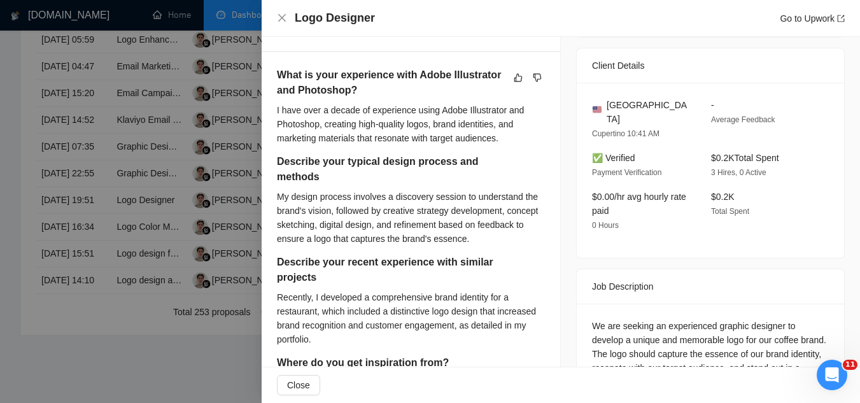
click at [159, 339] on div at bounding box center [430, 201] width 860 height 403
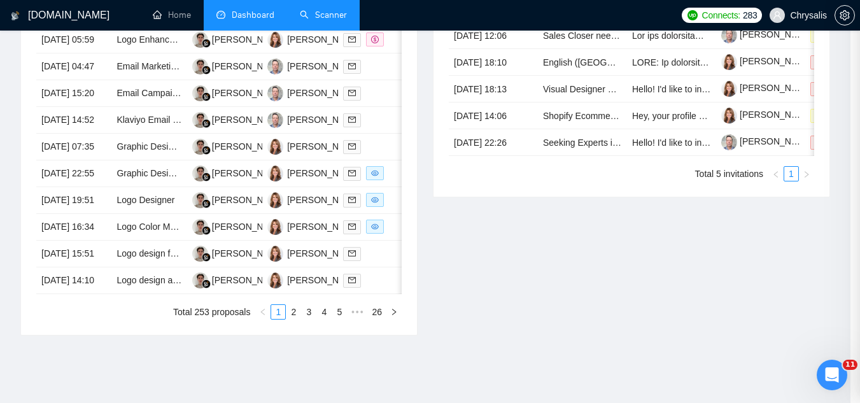
click at [155, 241] on td "Logo Color Modification Needed" at bounding box center [148, 227] width 75 height 27
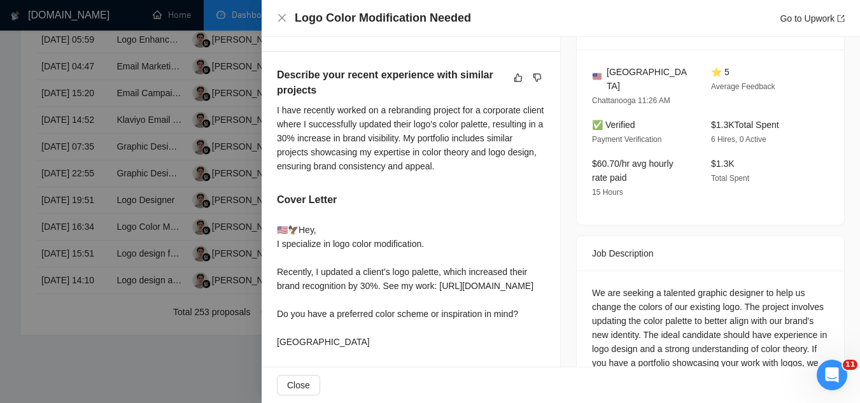
click at [154, 325] on div at bounding box center [430, 201] width 860 height 403
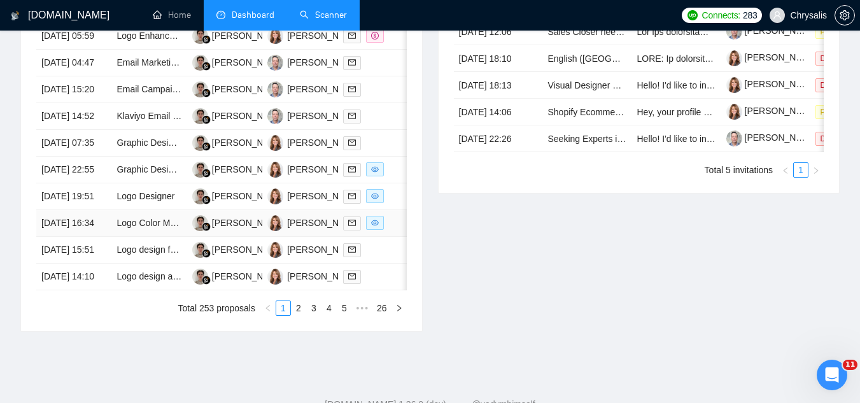
scroll to position [638, 0]
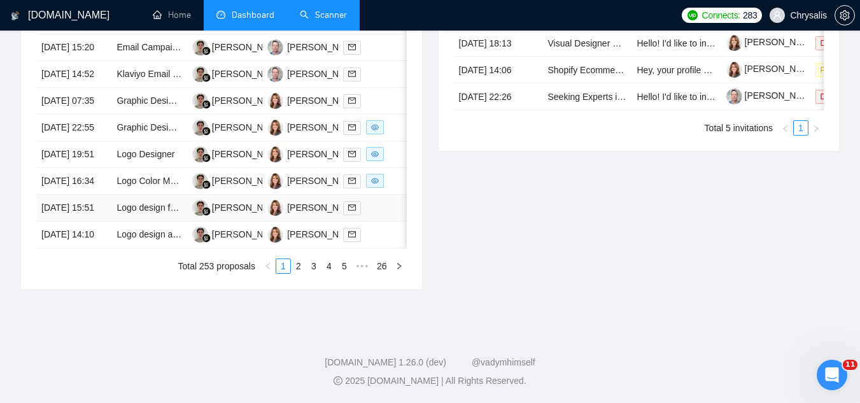
click at [143, 221] on td "Logo design for new event planning business" at bounding box center [148, 208] width 75 height 27
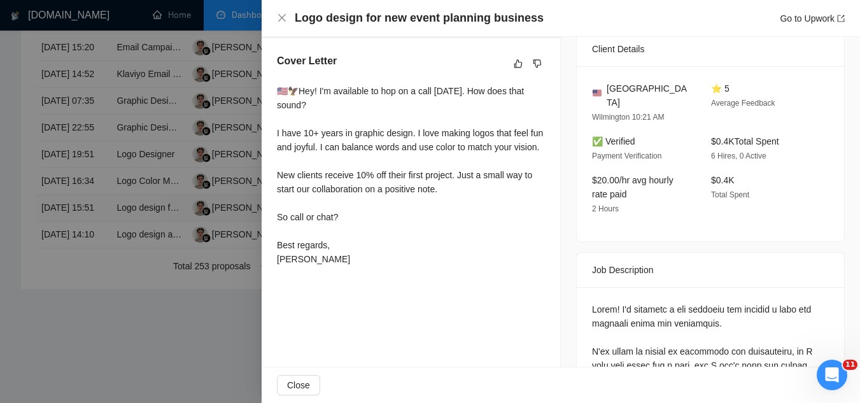
click at [143, 300] on div at bounding box center [430, 201] width 860 height 403
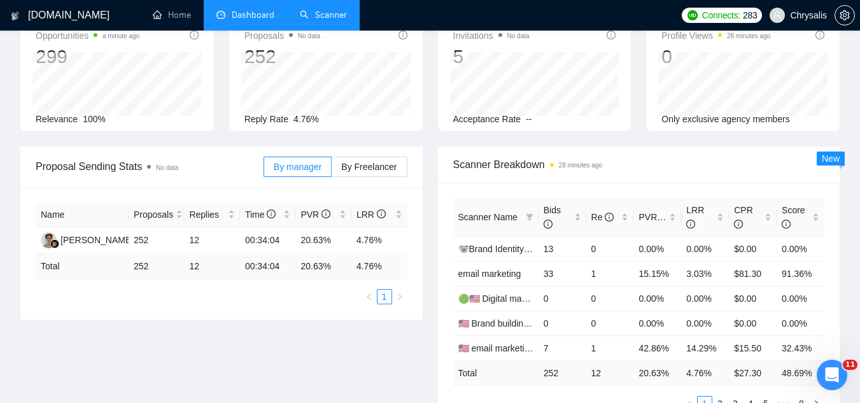
scroll to position [0, 0]
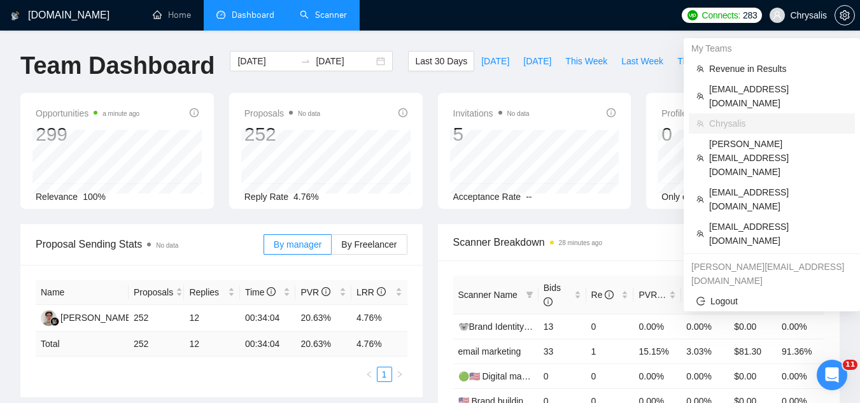
click at [804, 15] on span "Chrysalis" at bounding box center [808, 15] width 37 height 0
click at [768, 220] on span "[EMAIL_ADDRESS][DOMAIN_NAME]" at bounding box center [778, 234] width 138 height 28
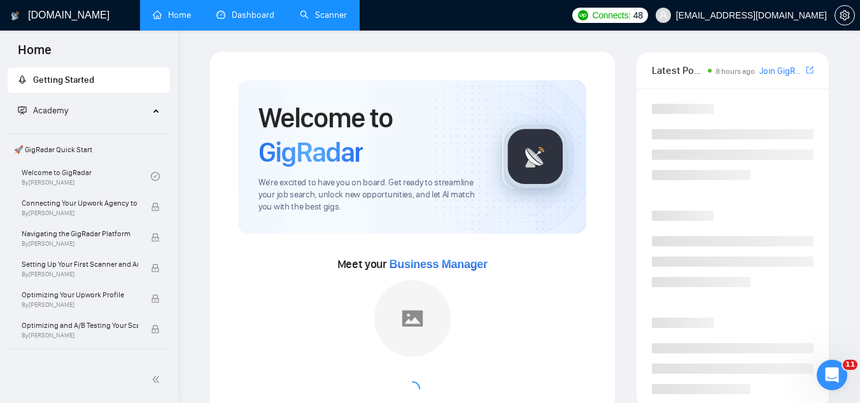
click at [262, 18] on link "Dashboard" at bounding box center [245, 15] width 58 height 11
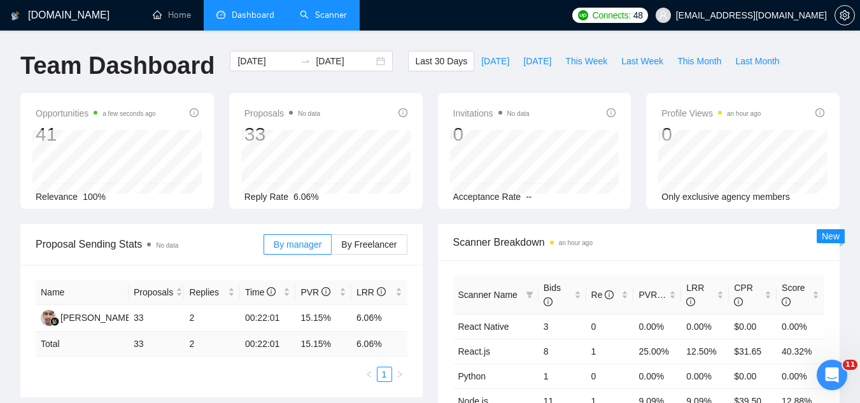
click at [322, 20] on link "Scanner" at bounding box center [323, 15] width 47 height 11
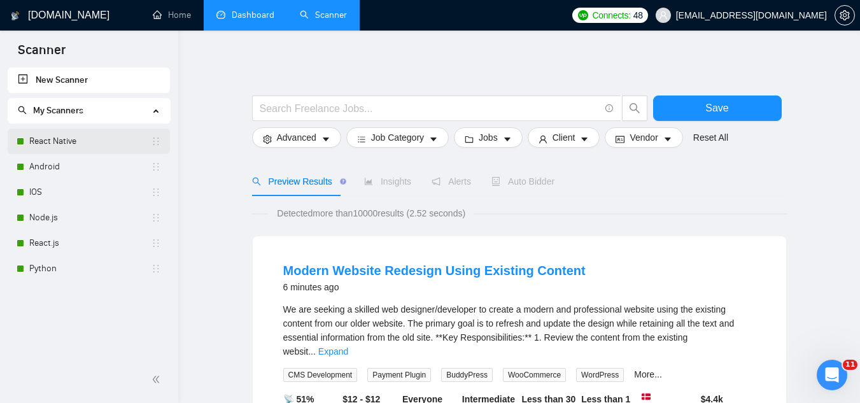
click at [88, 141] on link "React Native" at bounding box center [90, 141] width 122 height 25
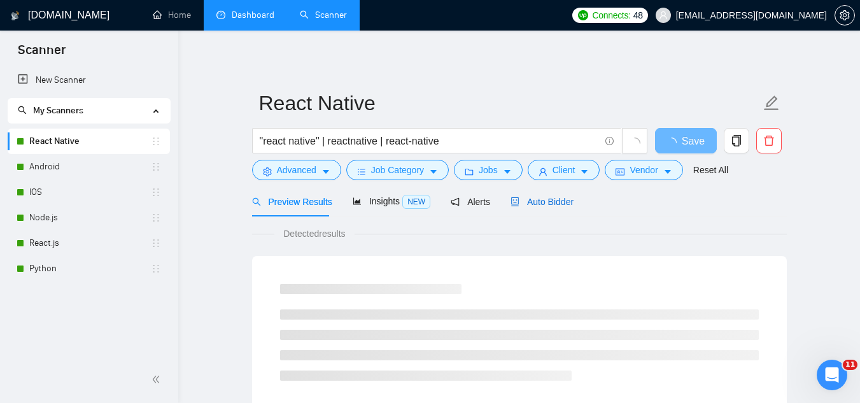
click at [550, 205] on span "Auto Bidder" at bounding box center [541, 202] width 63 height 10
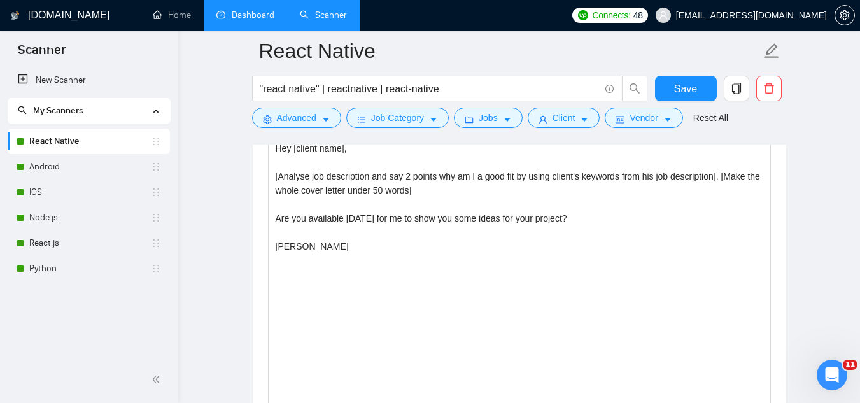
scroll to position [1400, 0]
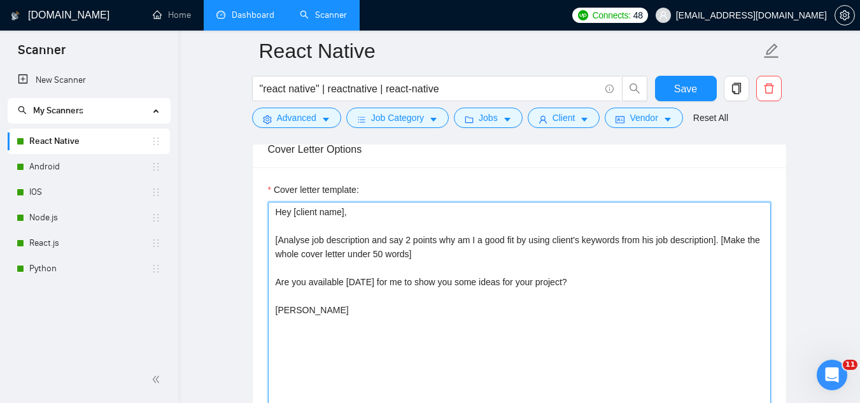
click at [293, 234] on textarea "Hey [client name], [Analyse job description and say 2 points why am I a good fi…" at bounding box center [519, 345] width 503 height 286
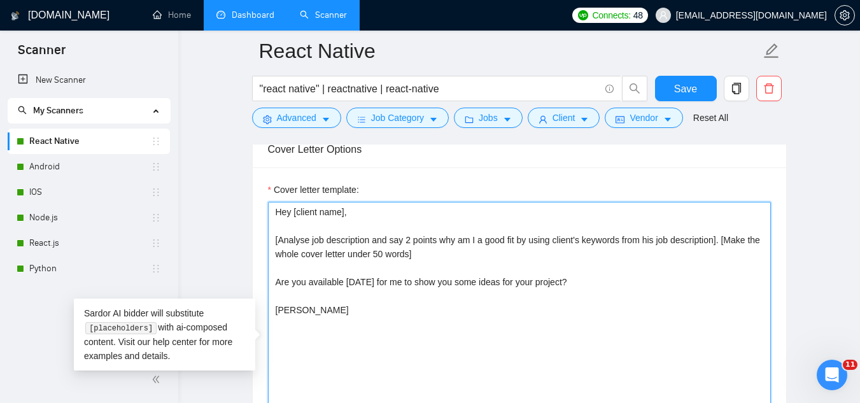
click at [293, 234] on textarea "Hey [client name], [Analyse job description and say 2 points why am I a good fi…" at bounding box center [519, 345] width 503 height 286
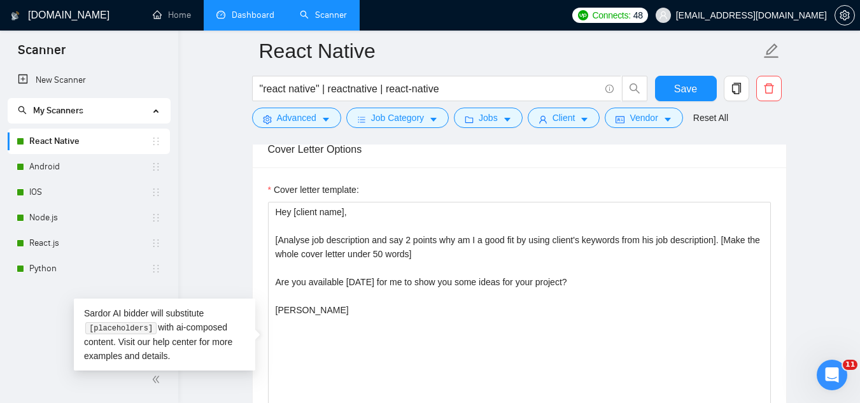
click at [256, 20] on link "Dashboard" at bounding box center [245, 15] width 58 height 11
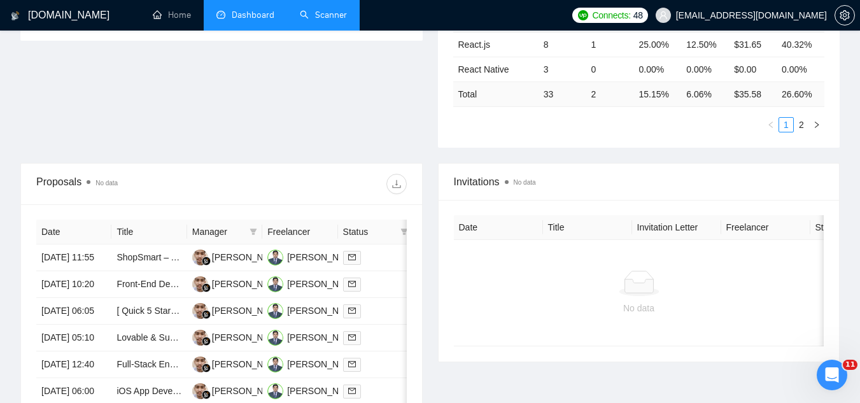
scroll to position [383, 0]
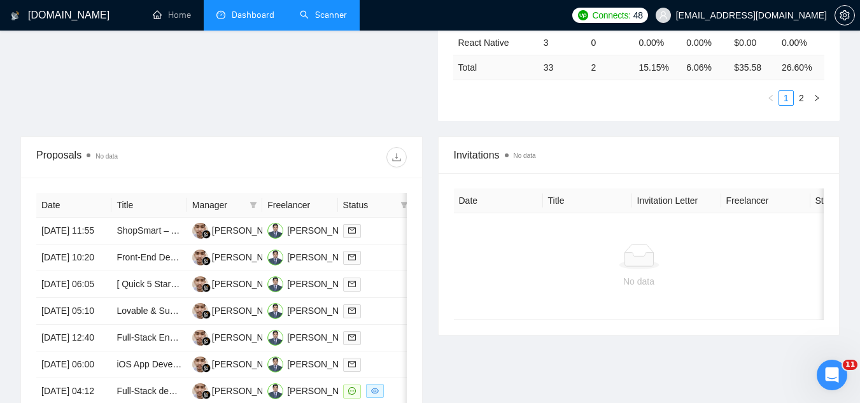
click at [792, 15] on span "[EMAIL_ADDRESS][DOMAIN_NAME]" at bounding box center [751, 15] width 151 height 0
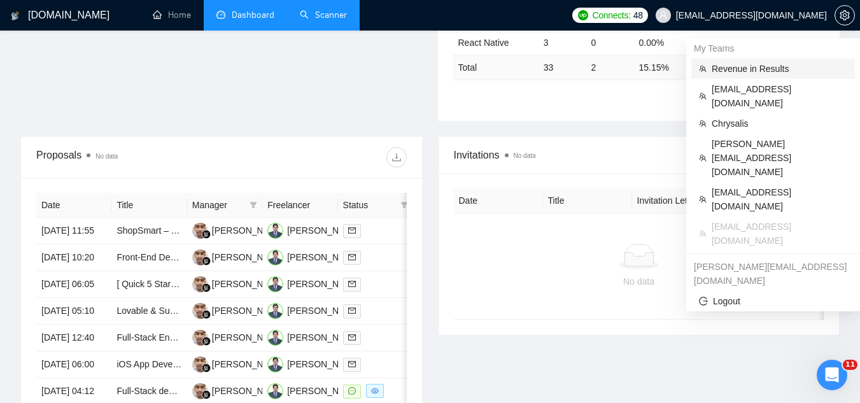
click at [766, 72] on span "Revenue in Results" at bounding box center [780, 69] width 136 height 14
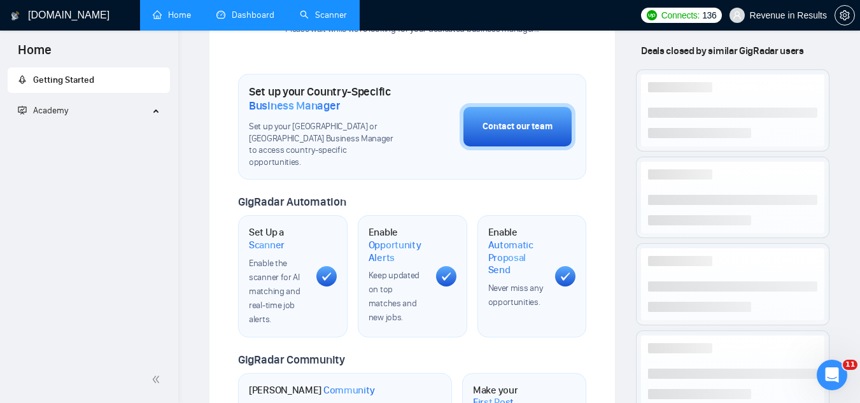
scroll to position [561, 0]
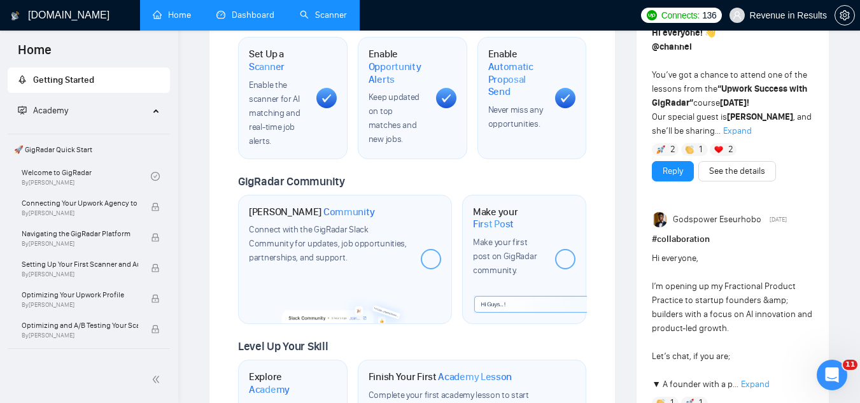
click at [258, 12] on link "Dashboard" at bounding box center [245, 15] width 58 height 11
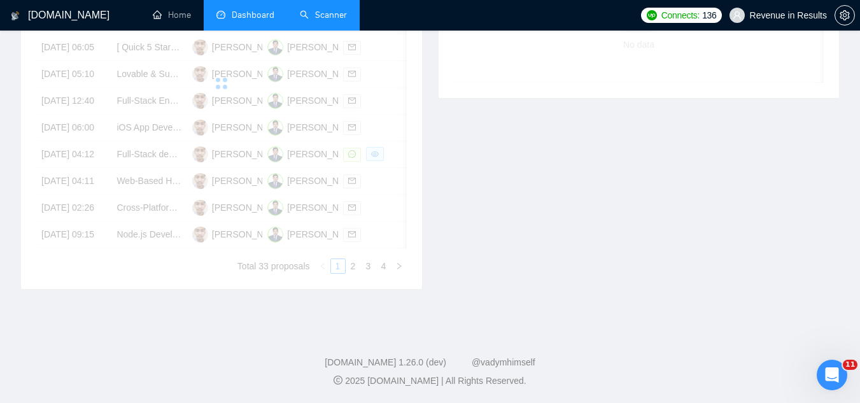
scroll to position [250, 0]
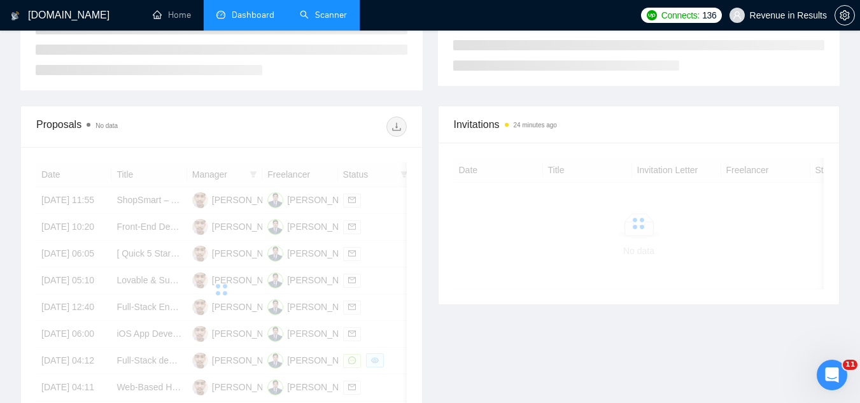
click at [335, 17] on link "Scanner" at bounding box center [323, 15] width 47 height 11
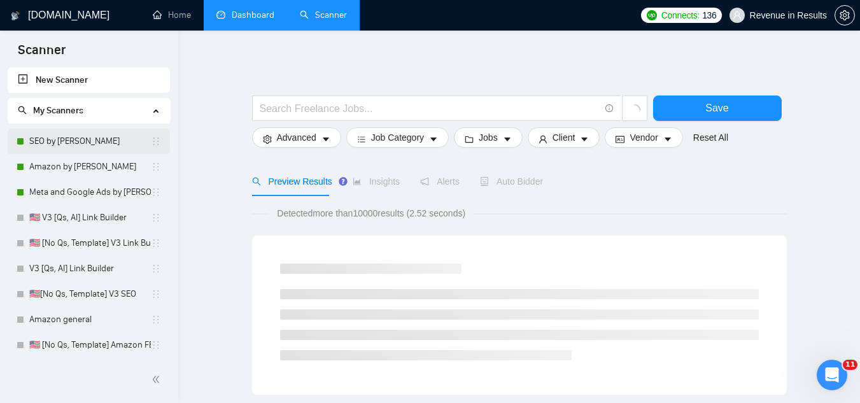
click at [100, 144] on link "SEO by [PERSON_NAME]" at bounding box center [90, 141] width 122 height 25
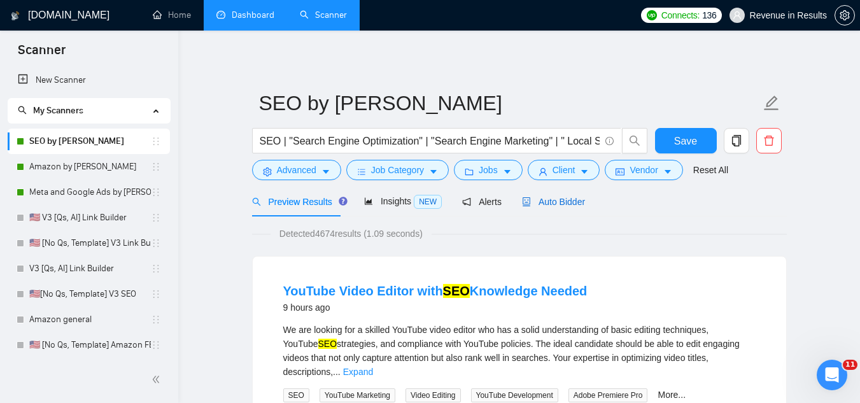
click at [576, 198] on span "Auto Bidder" at bounding box center [553, 202] width 63 height 10
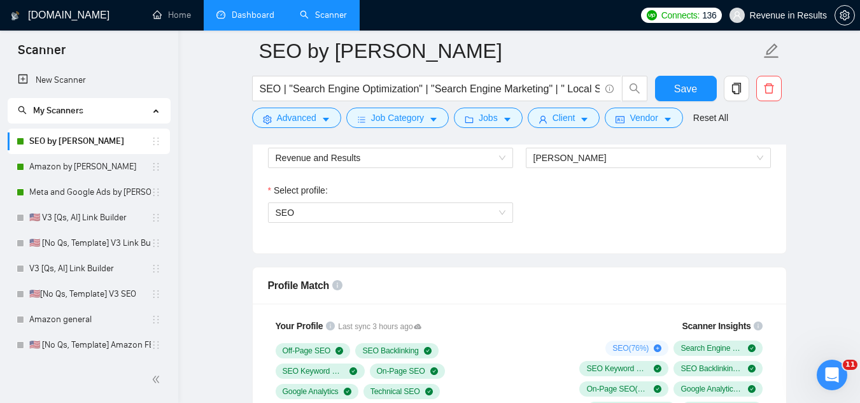
scroll to position [636, 0]
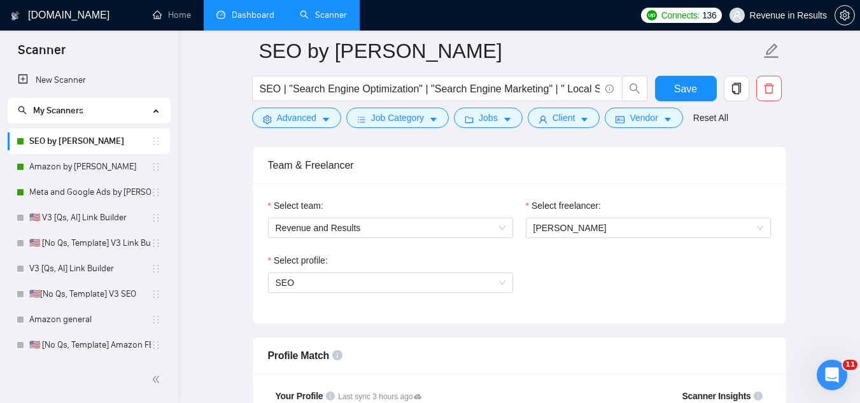
click at [243, 20] on link "Dashboard" at bounding box center [245, 15] width 58 height 11
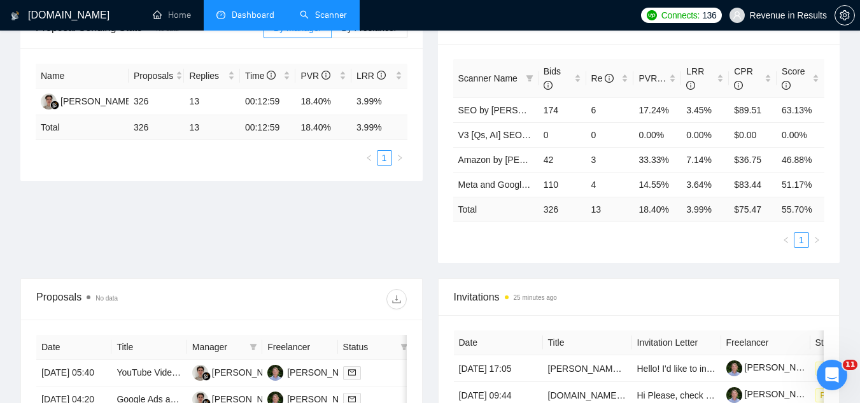
scroll to position [344, 0]
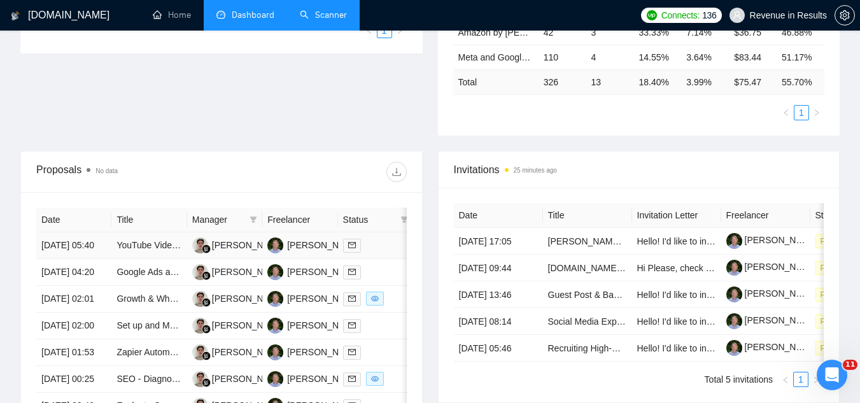
click at [144, 259] on td "YouTube Video Editor with SEO Knowledge Needed" at bounding box center [148, 245] width 75 height 27
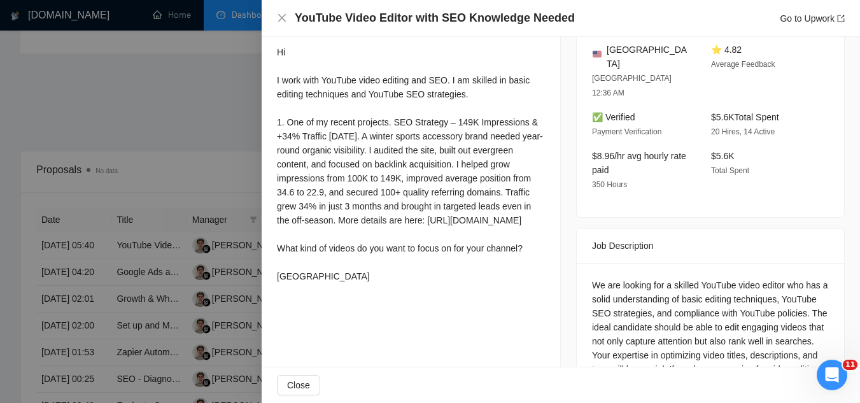
scroll to position [398, 0]
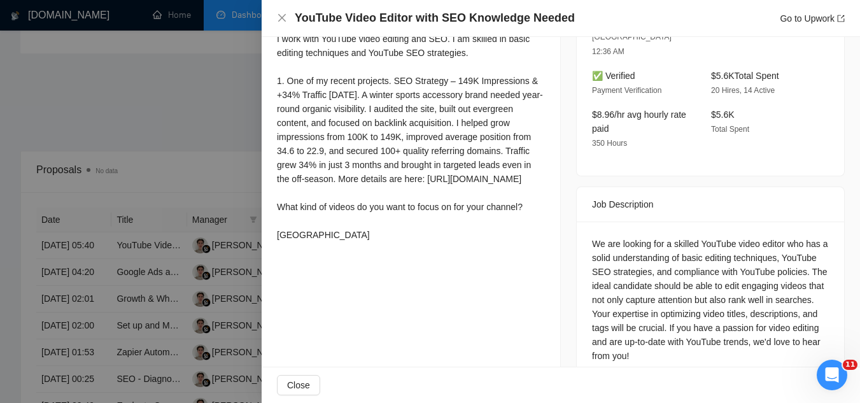
click at [219, 123] on div at bounding box center [430, 201] width 860 height 403
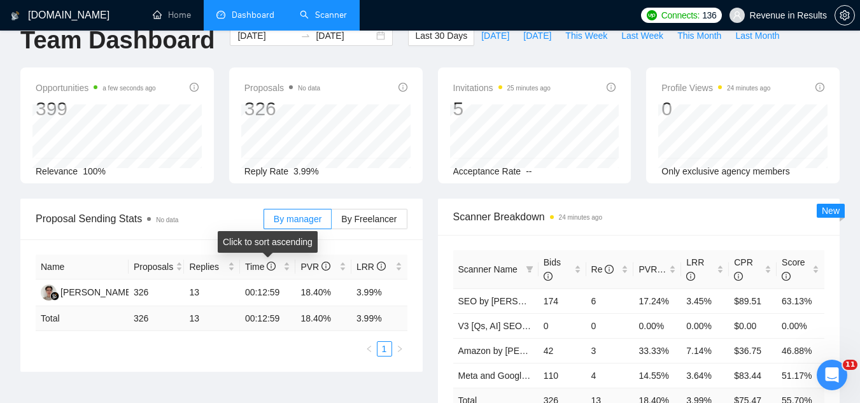
scroll to position [0, 0]
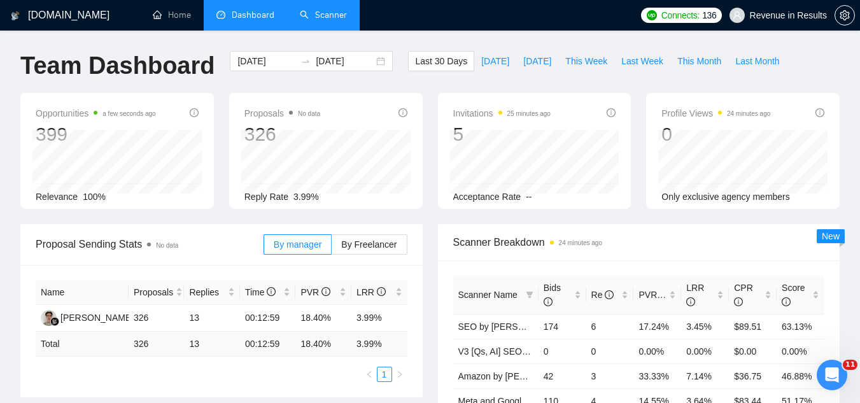
click at [338, 16] on link "Scanner" at bounding box center [323, 15] width 47 height 11
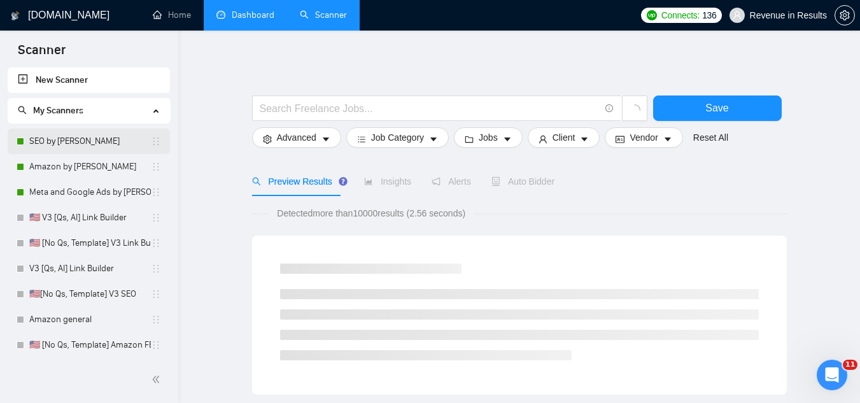
click at [102, 138] on link "SEO by [PERSON_NAME]" at bounding box center [90, 141] width 122 height 25
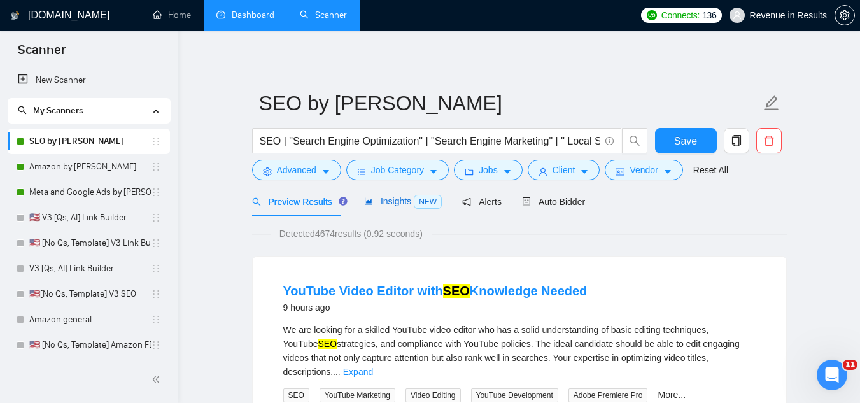
click at [382, 205] on span "Insights NEW" at bounding box center [403, 201] width 78 height 10
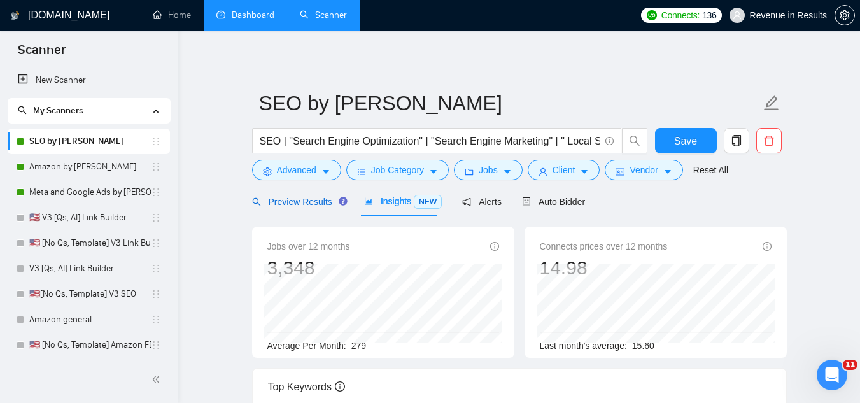
click at [284, 204] on span "Preview Results" at bounding box center [298, 202] width 92 height 10
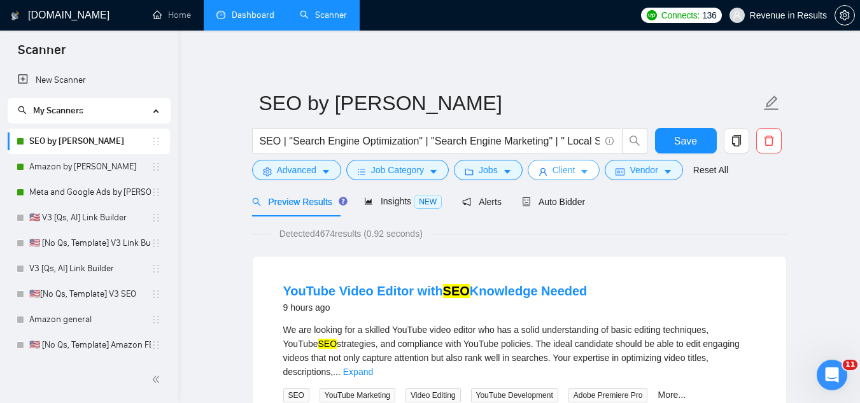
click at [552, 176] on span "Client" at bounding box center [563, 170] width 23 height 14
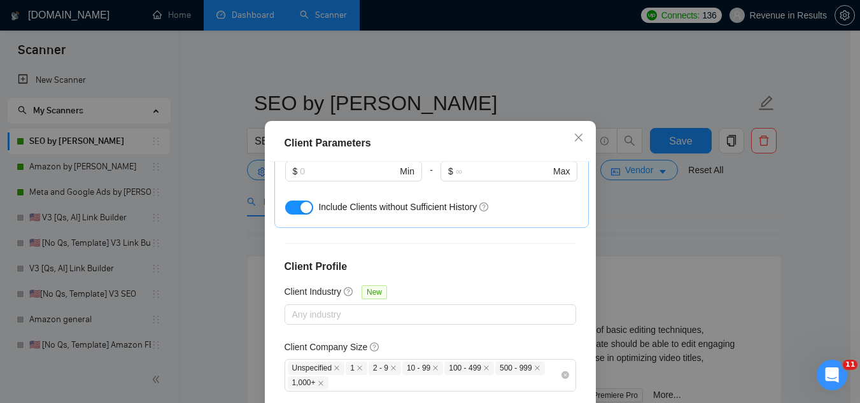
scroll to position [539, 0]
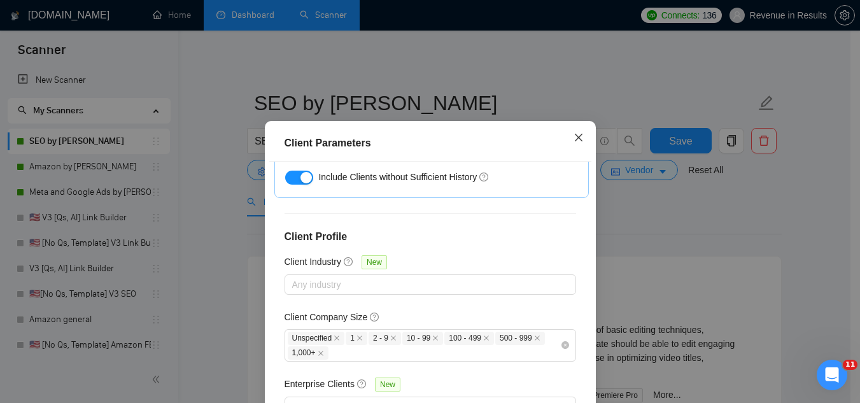
click at [567, 147] on span "Close" at bounding box center [578, 138] width 34 height 34
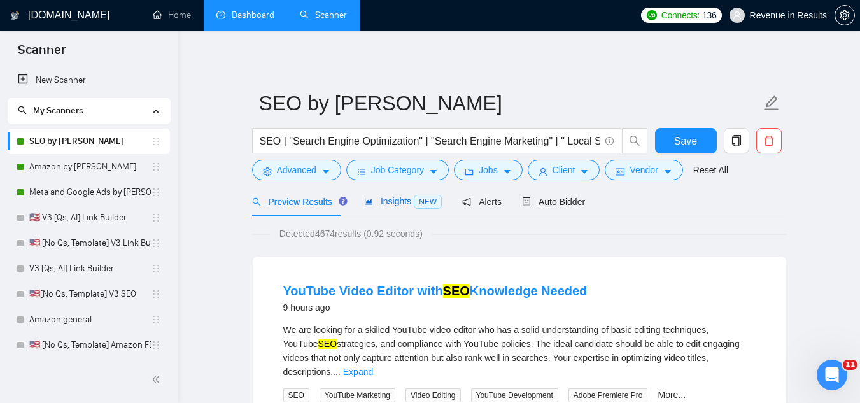
click at [387, 202] on span "Insights NEW" at bounding box center [403, 201] width 78 height 10
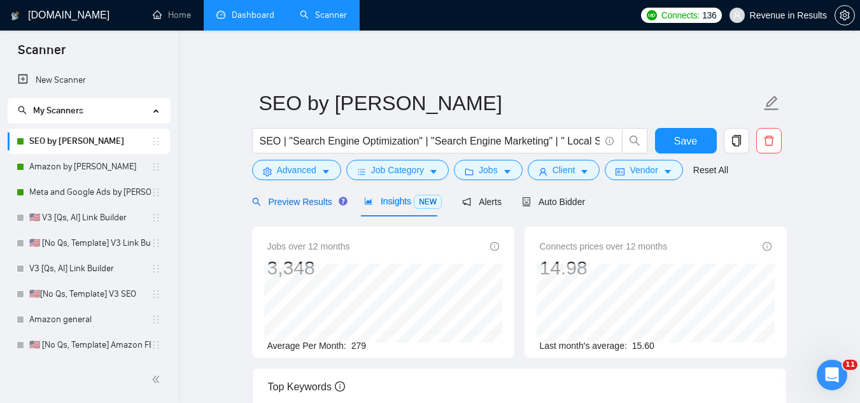
click at [297, 201] on span "Preview Results" at bounding box center [298, 202] width 92 height 10
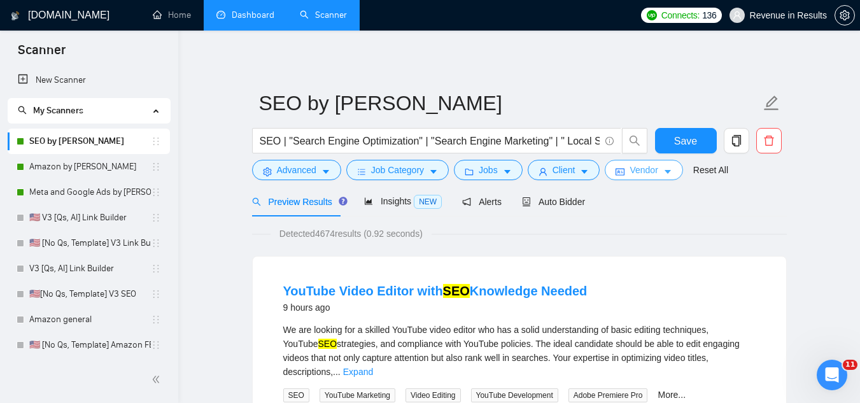
click at [633, 170] on span "Vendor" at bounding box center [643, 170] width 28 height 14
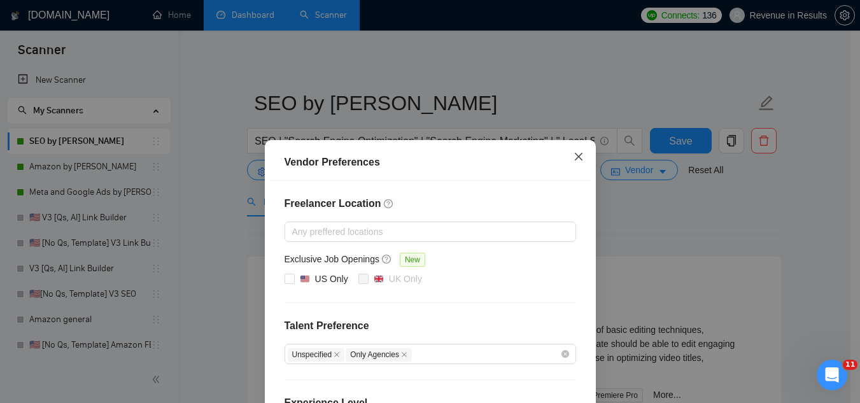
click at [577, 157] on icon "close" at bounding box center [578, 156] width 10 height 10
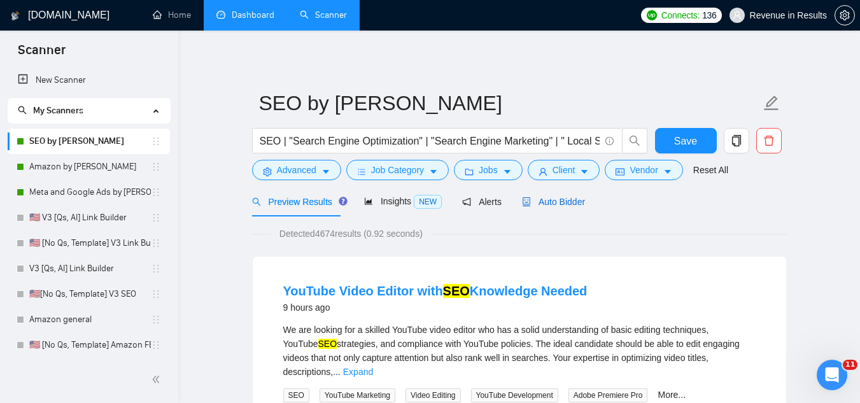
click at [554, 198] on span "Auto Bidder" at bounding box center [553, 202] width 63 height 10
